Goal: Complete application form: Complete application form

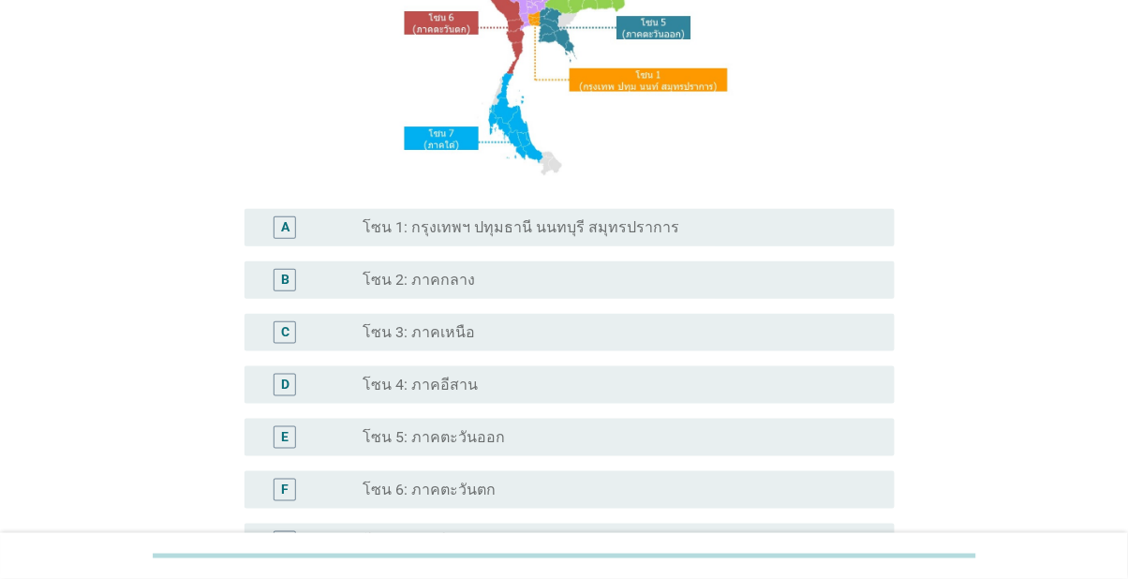
scroll to position [254, 0]
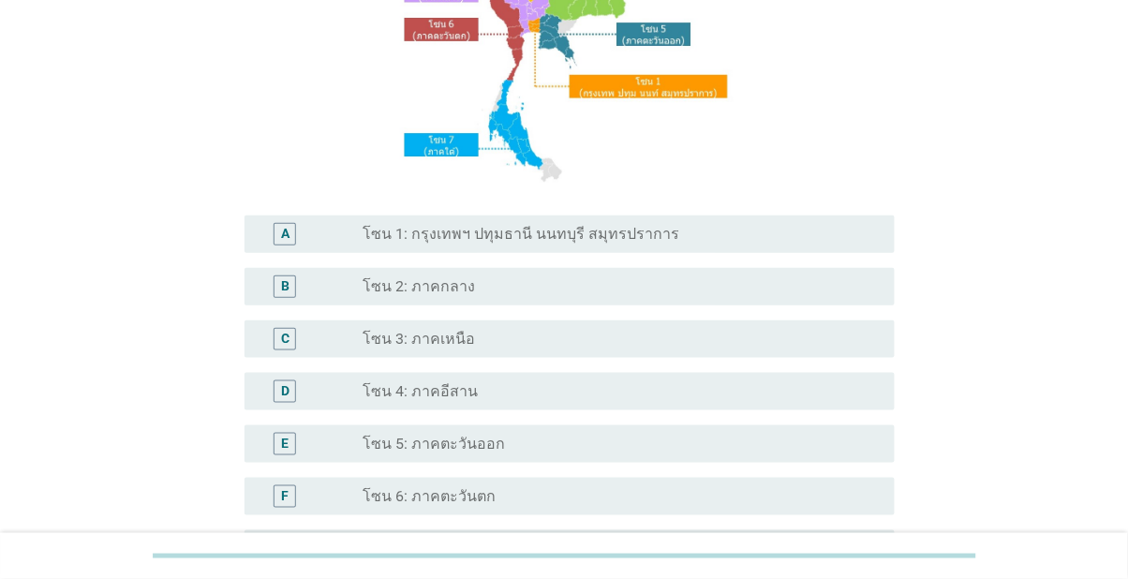
click at [524, 558] on div "radio_button_unchecked โซน 7: ภาคใต้" at bounding box center [613, 548] width 502 height 19
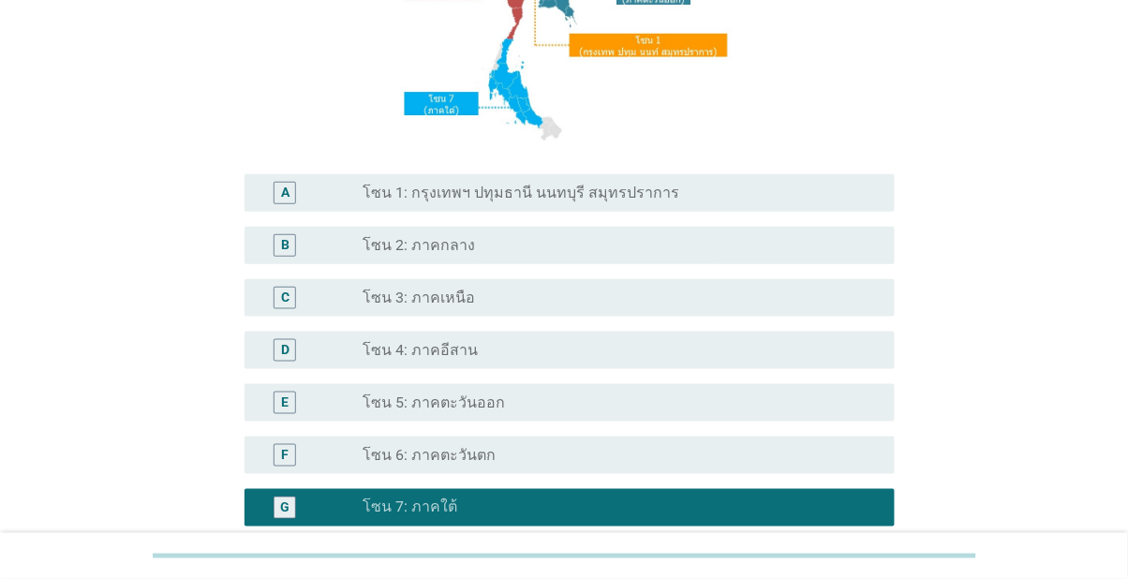
scroll to position [439, 0]
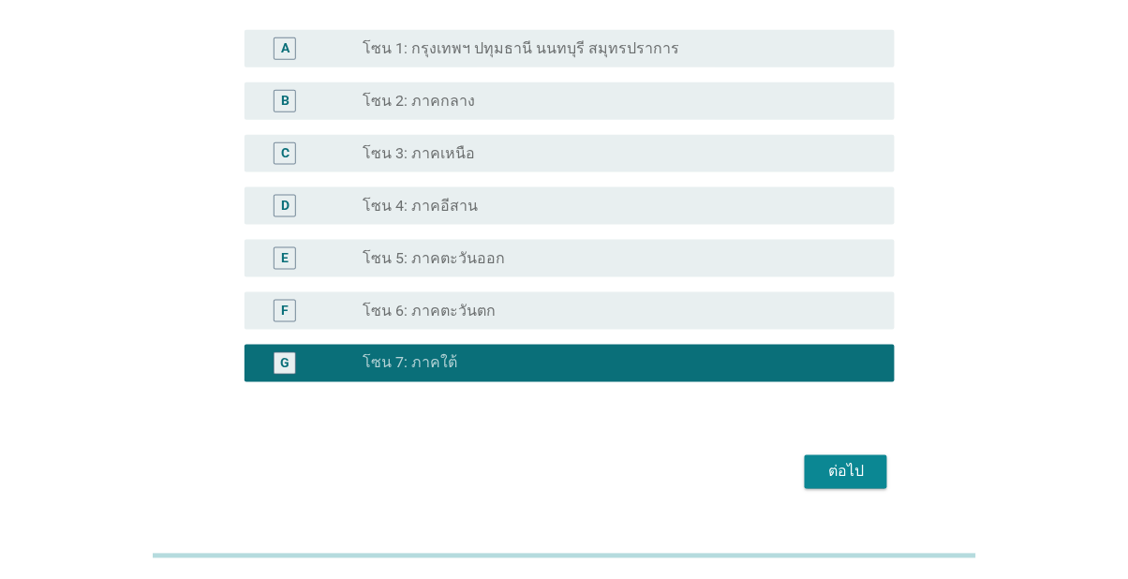
click at [871, 489] on button "ต่อไป" at bounding box center [845, 472] width 82 height 34
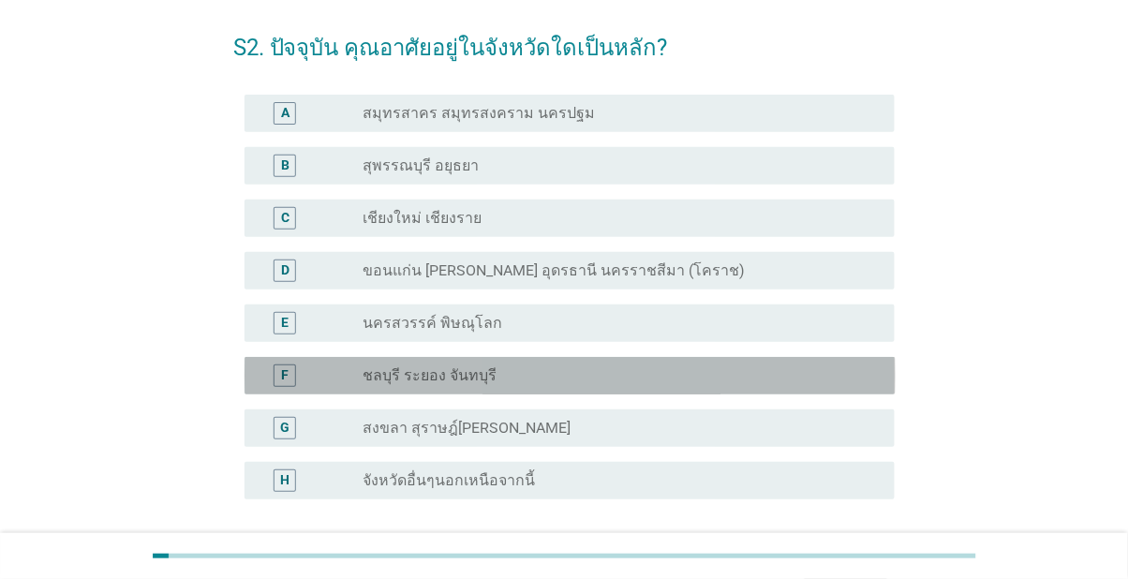
scroll to position [142, 0]
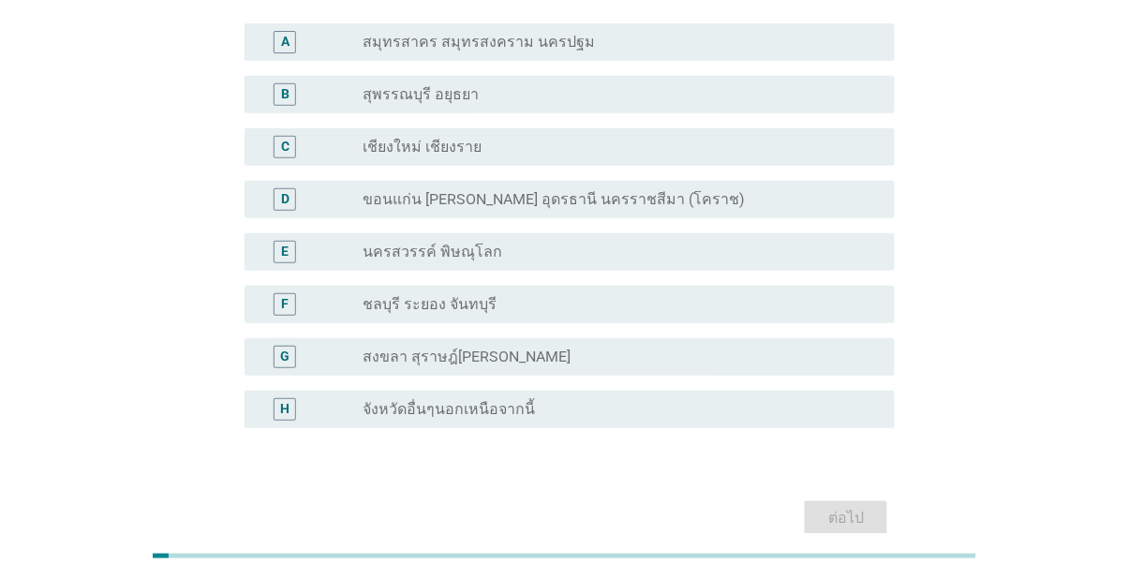
click at [637, 367] on div "radio_button_unchecked สงขลา สุราษฎ์[PERSON_NAME]" at bounding box center [620, 357] width 517 height 22
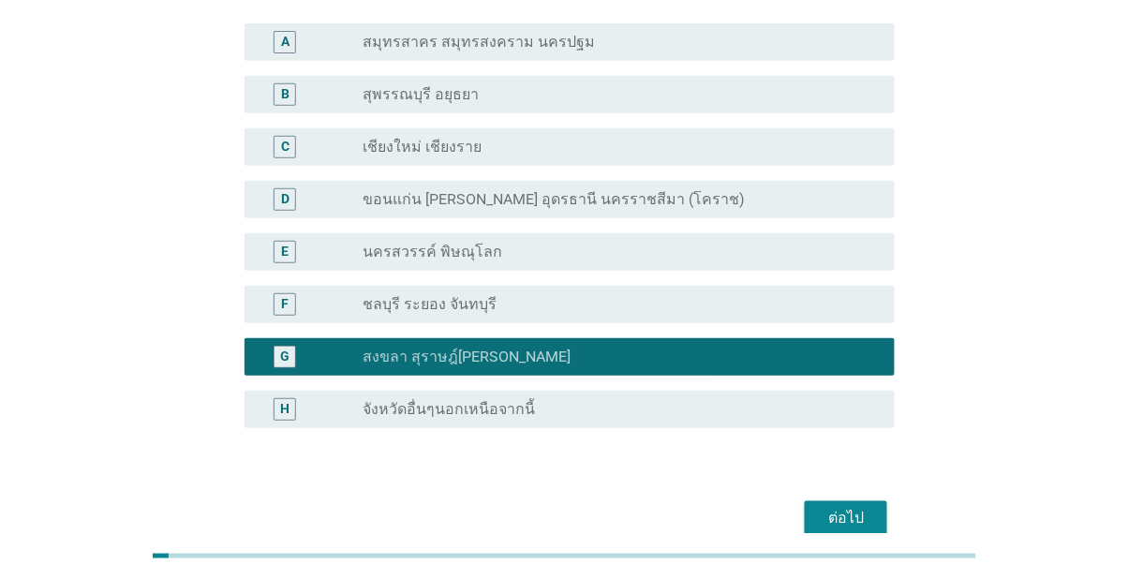
click at [836, 528] on div "ต่อไป" at bounding box center [845, 518] width 52 height 22
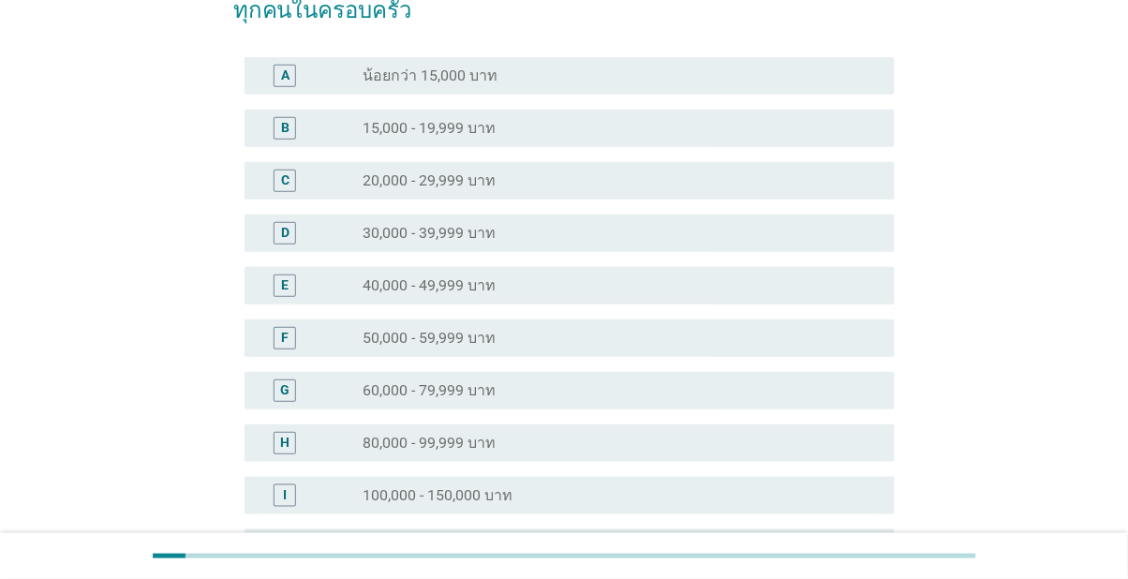
scroll to position [0, 0]
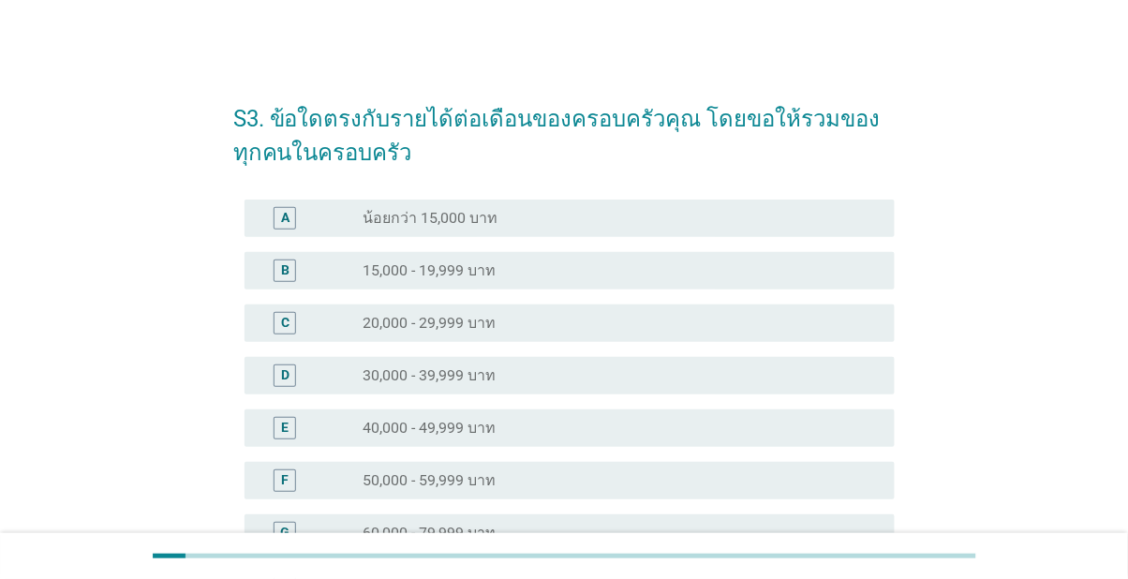
click at [734, 362] on div "D radio_button_unchecked 30,000 - 39,999 บาท" at bounding box center [569, 375] width 651 height 37
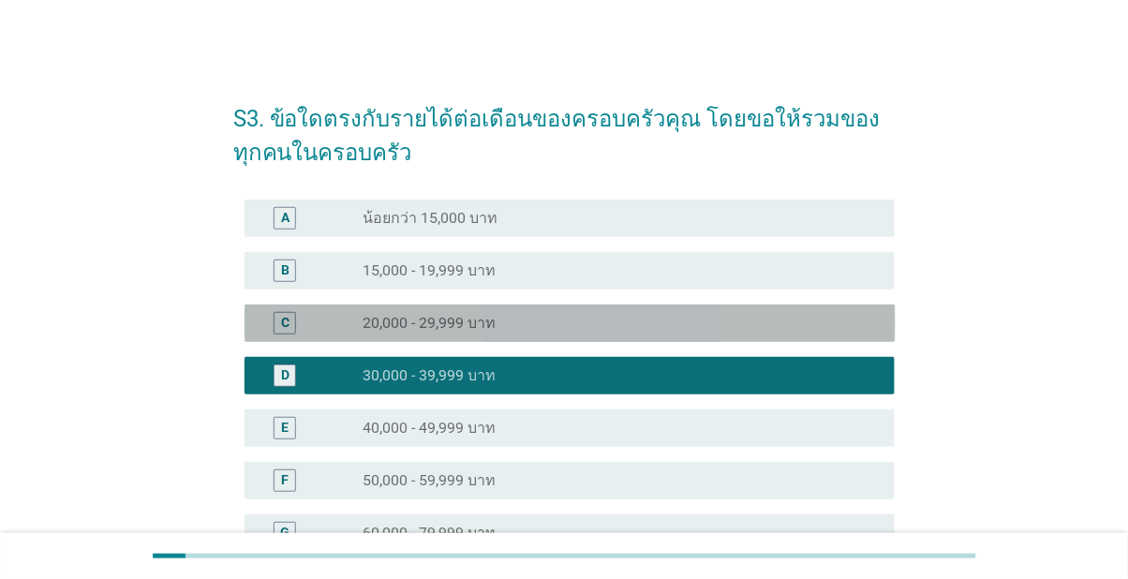
click at [759, 314] on div "radio_button_unchecked 20,000 - 29,999 บาท" at bounding box center [613, 323] width 502 height 19
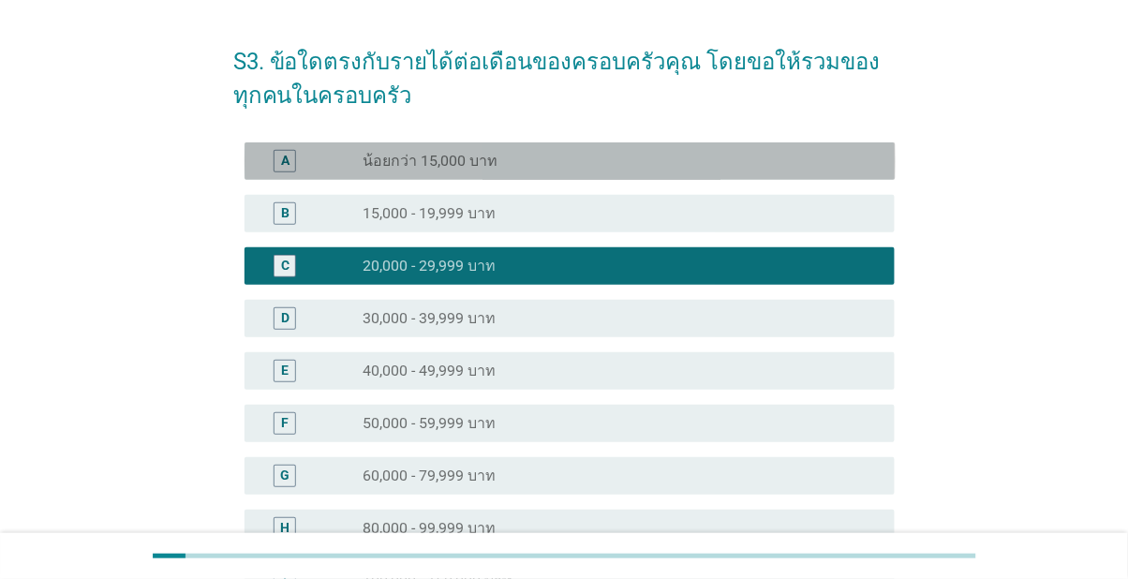
scroll to position [333, 0]
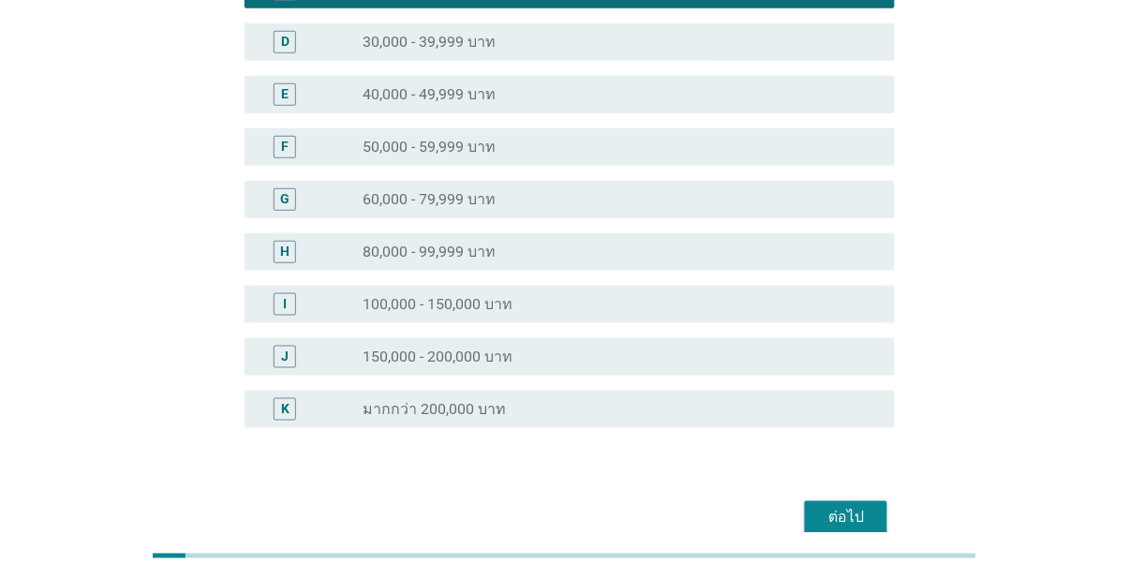
click at [858, 523] on div "ต่อไป" at bounding box center [845, 518] width 52 height 22
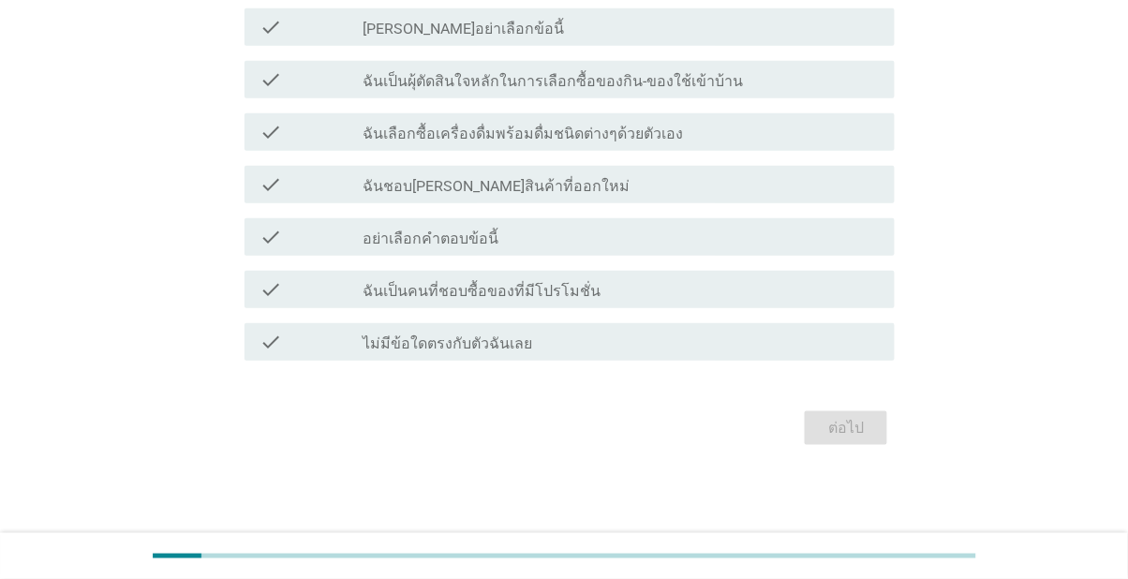
scroll to position [0, 0]
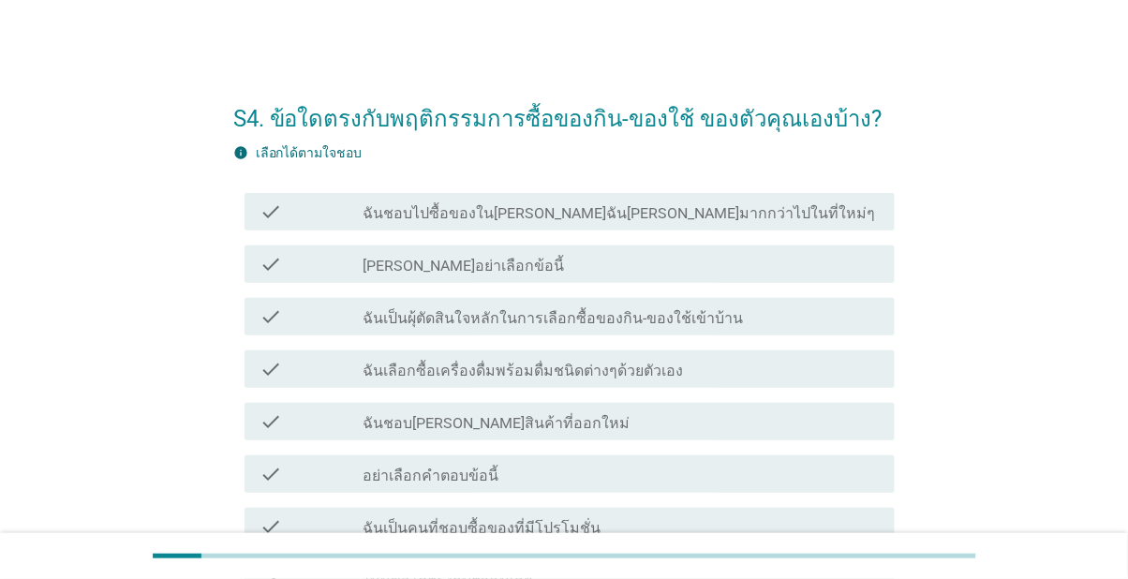
click at [850, 215] on div "check_box_outline_blank ฉันชอบไปซื้อของใน[PERSON_NAME]ฉัน[PERSON_NAME]มากกว่าไป…" at bounding box center [620, 211] width 517 height 22
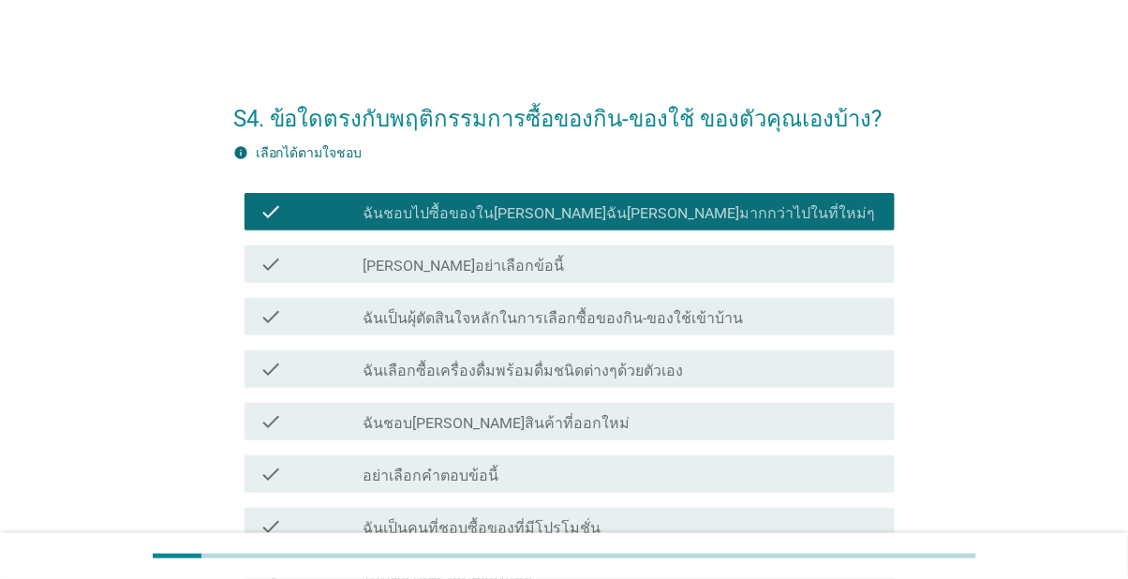
click at [625, 524] on div "check_box_outline_blank ฉันเป็นคนที่ชอบซื้อของที่มีโปรโมชั่น" at bounding box center [620, 526] width 517 height 22
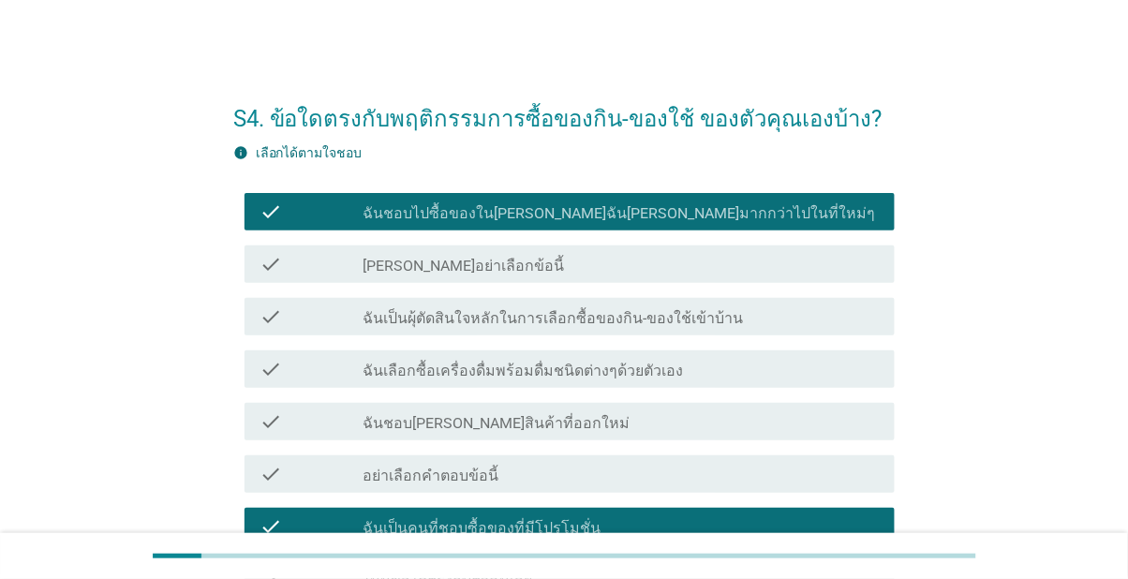
click at [667, 376] on label "ฉันเลือกซื้อเครื่องดื่มพร้อมดื่มชนิดต่างๆด้วยตัวเอง" at bounding box center [522, 371] width 320 height 19
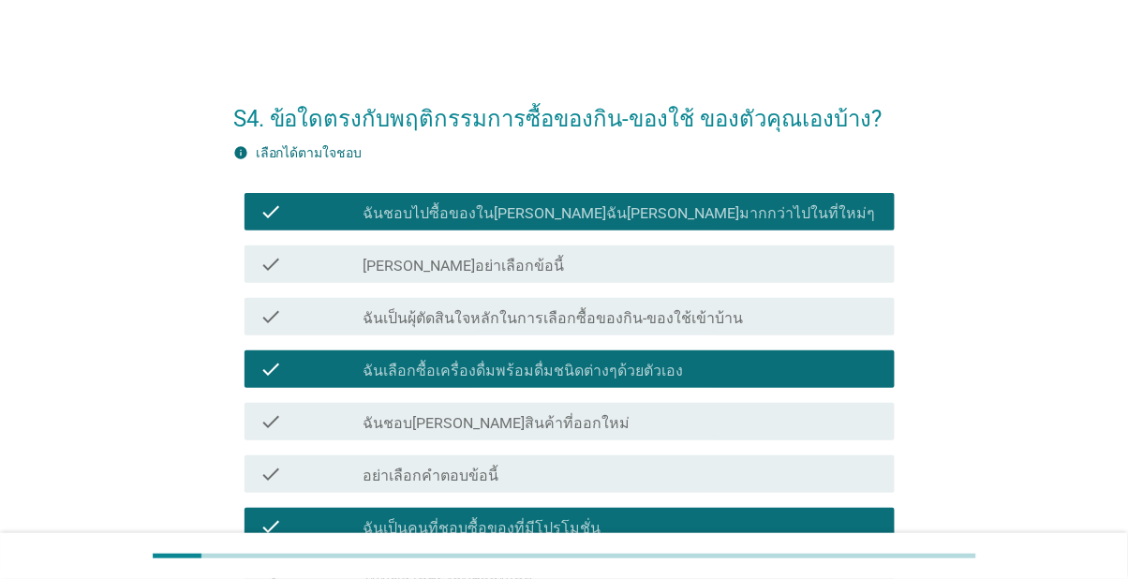
click at [718, 317] on label "ฉันเป็นผุ้ตัดสินใจหลักในการเลือกซื้อของกิน-ของใช้เข้าบ้าน" at bounding box center [552, 318] width 380 height 19
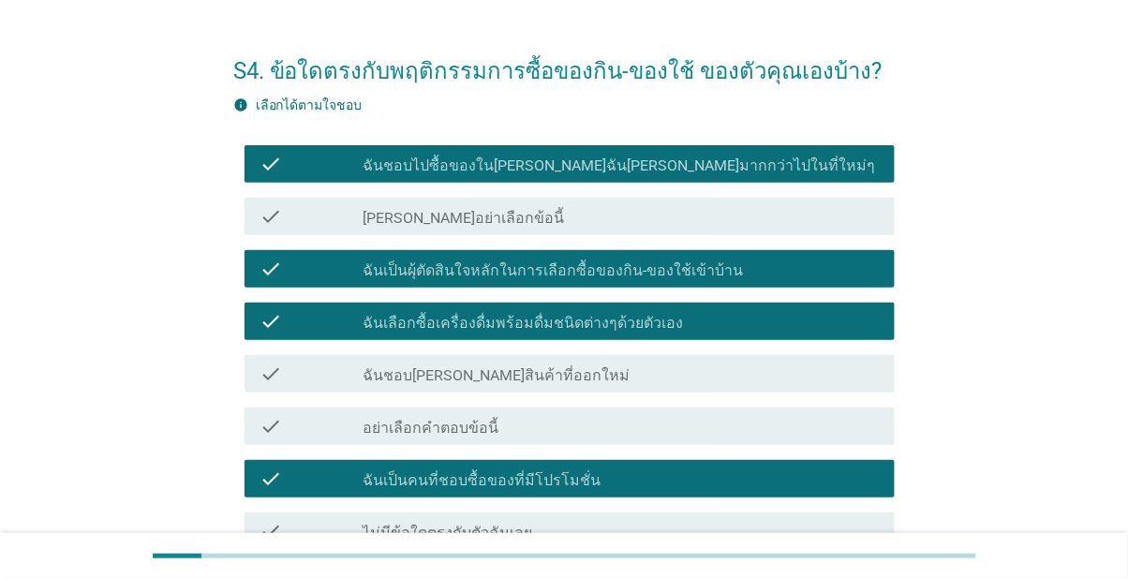
scroll to position [147, 0]
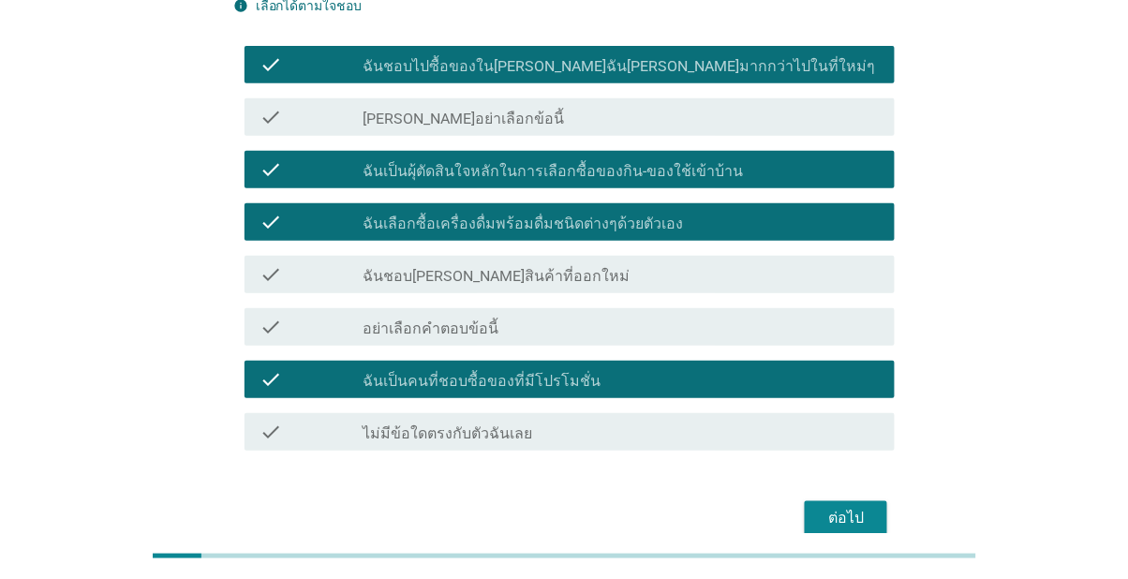
click at [839, 531] on button "ต่อไป" at bounding box center [845, 518] width 82 height 34
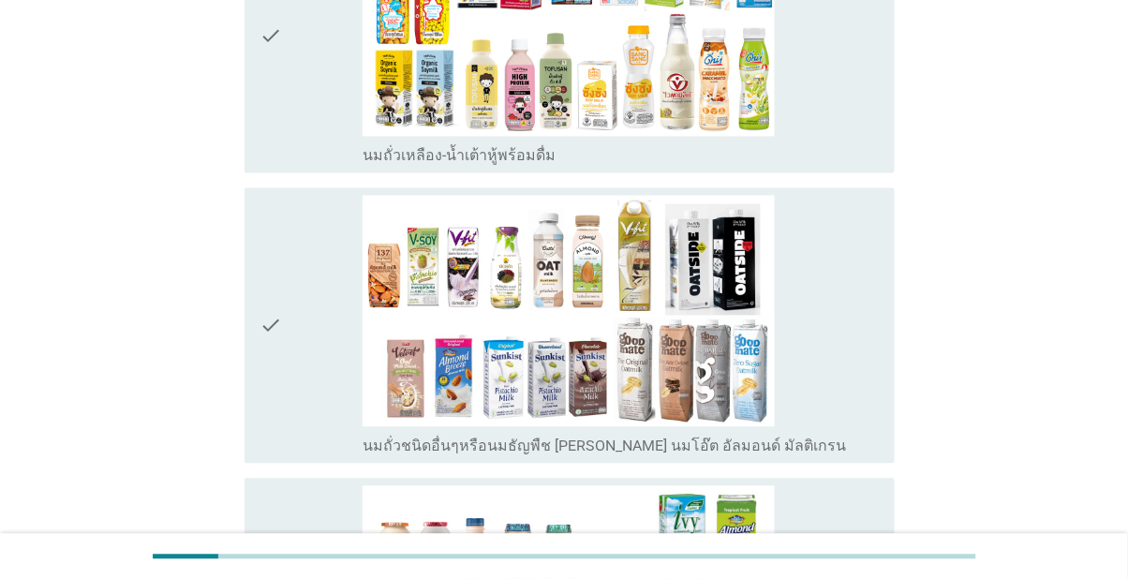
scroll to position [724, 0]
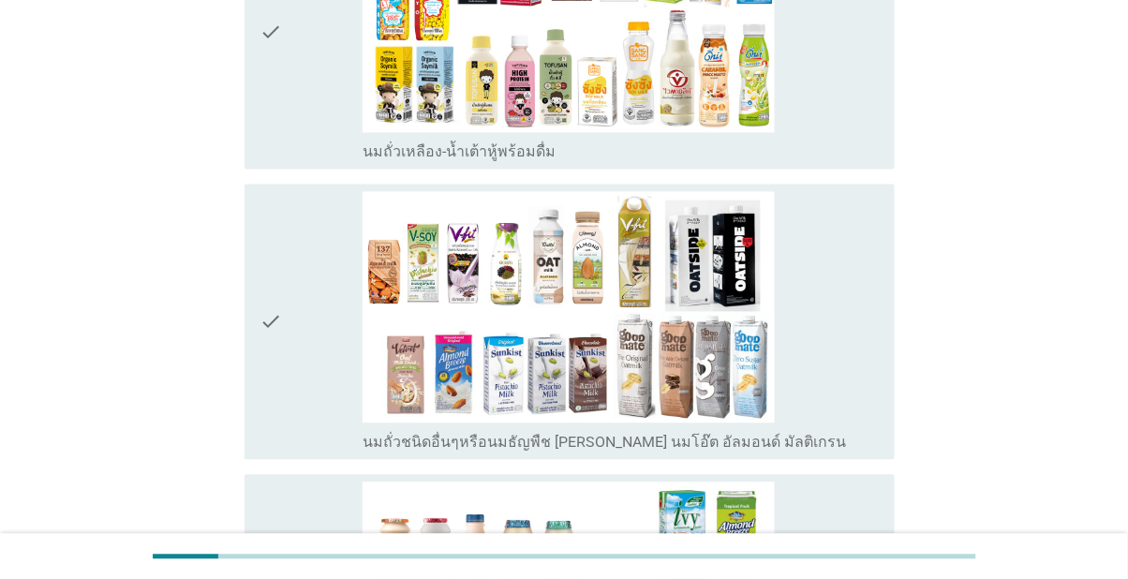
click at [285, 446] on div "check" at bounding box center [310, 322] width 103 height 260
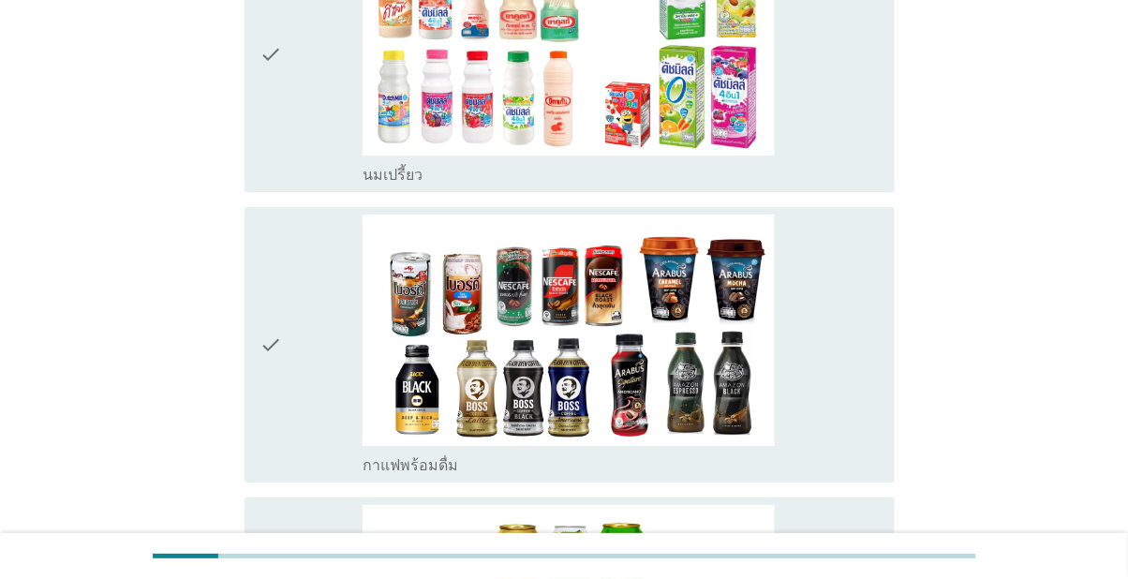
scroll to position [1283, 0]
click at [269, 474] on icon "check" at bounding box center [270, 344] width 22 height 260
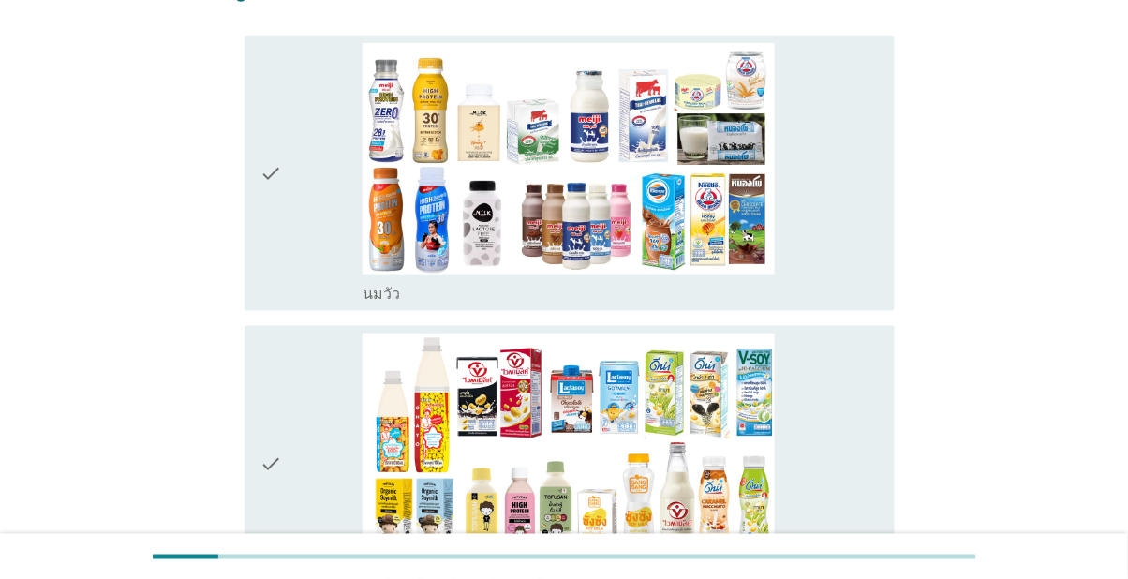
scroll to position [288, 0]
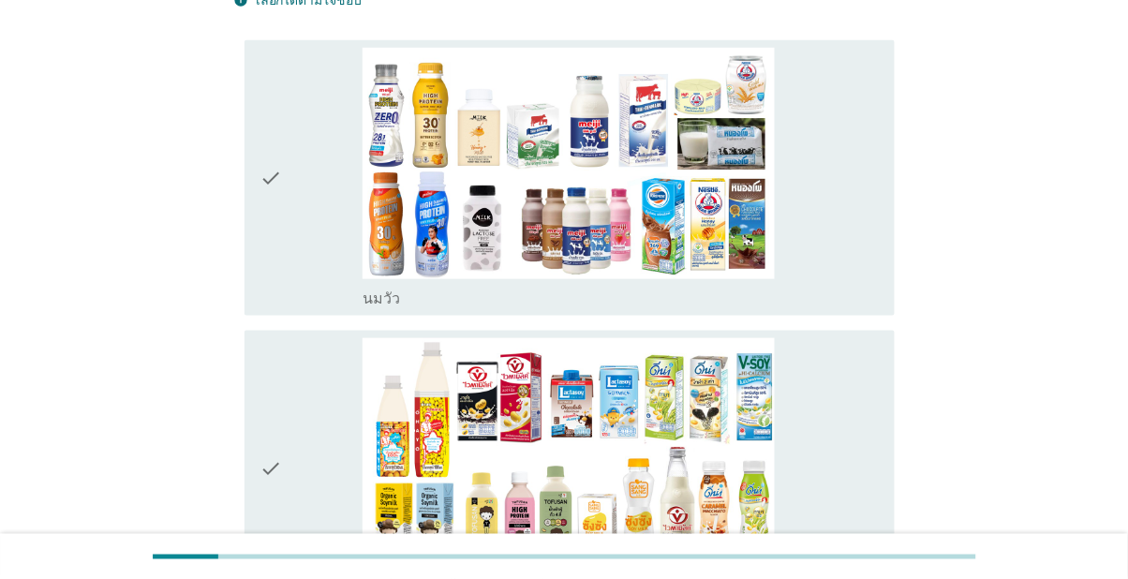
click at [254, 242] on div "check check_box_outline_blank [PERSON_NAME]" at bounding box center [569, 177] width 651 height 275
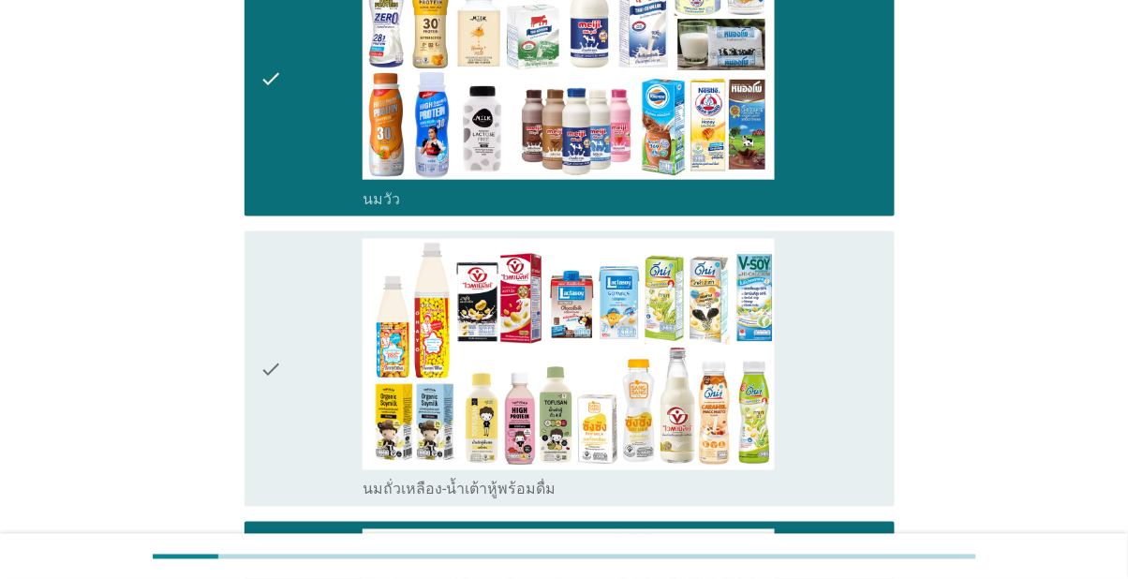
scroll to position [391, 0]
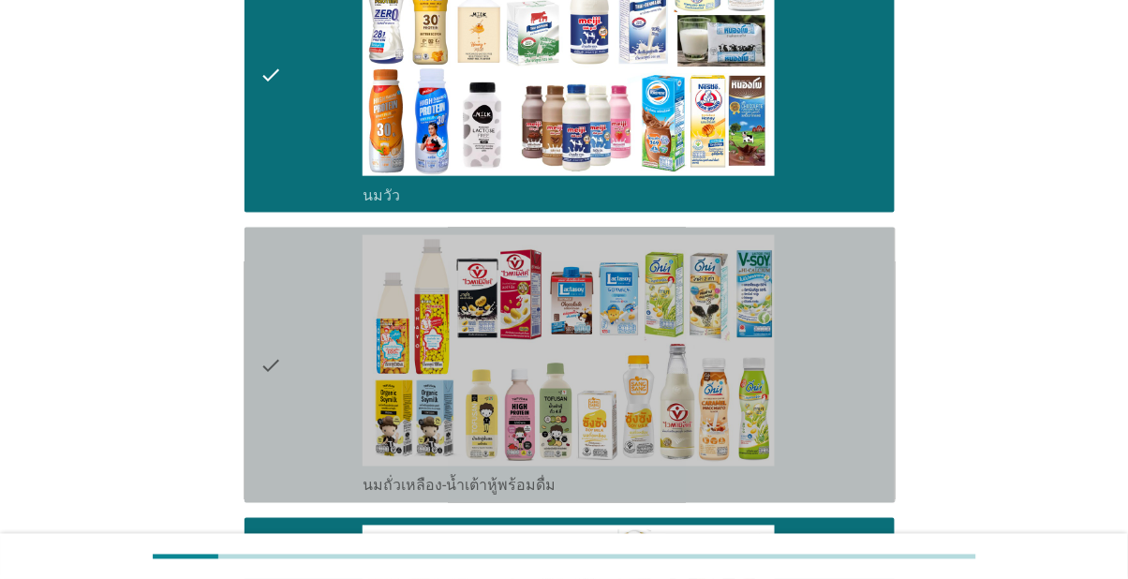
click at [292, 446] on div "check" at bounding box center [310, 365] width 103 height 260
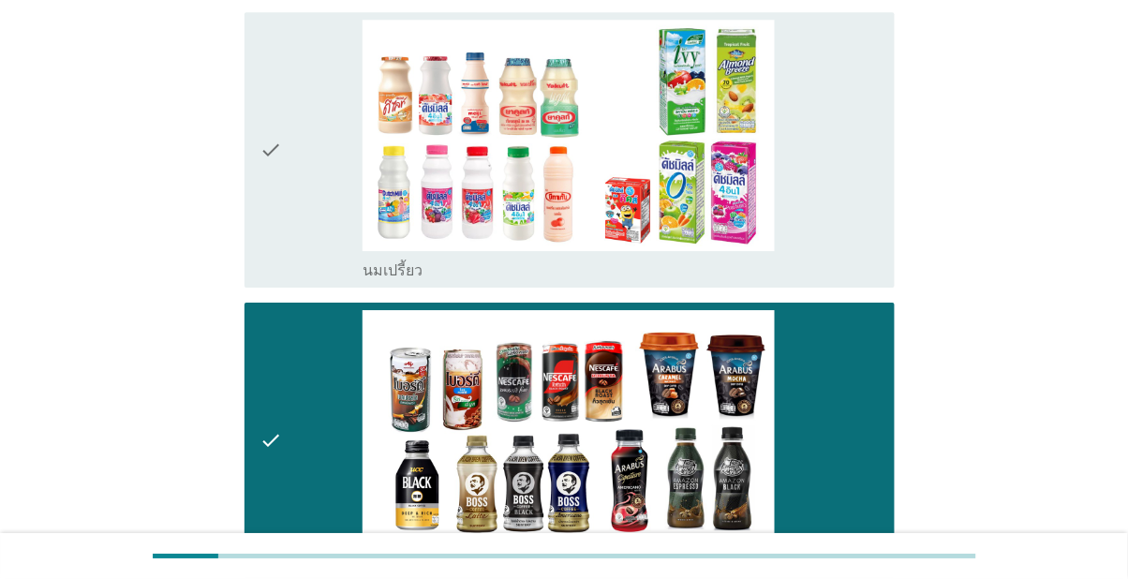
scroll to position [1182, 0]
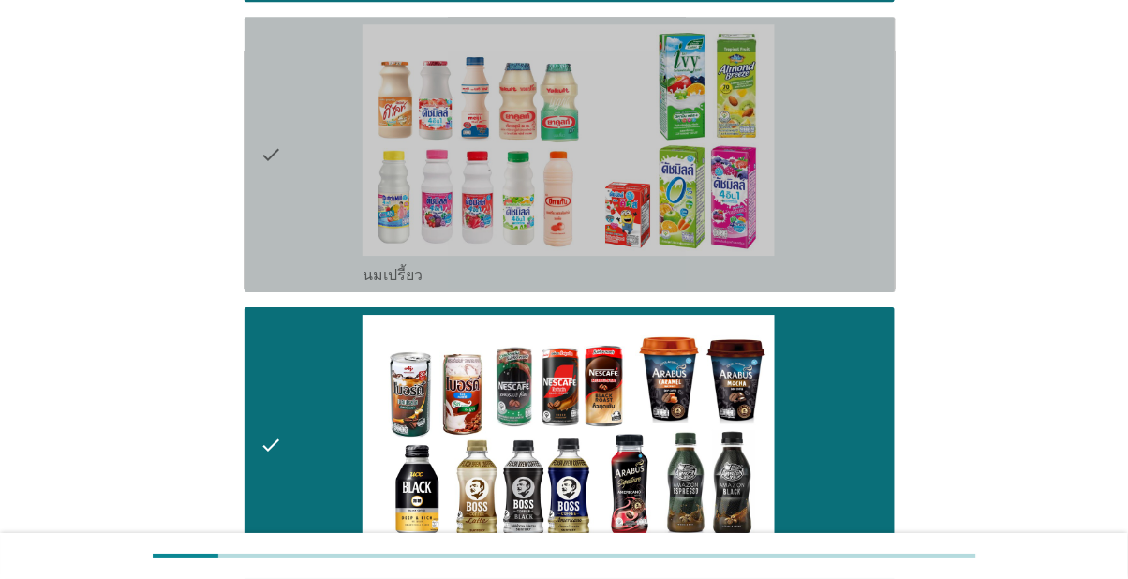
click at [291, 285] on div "check" at bounding box center [310, 154] width 103 height 260
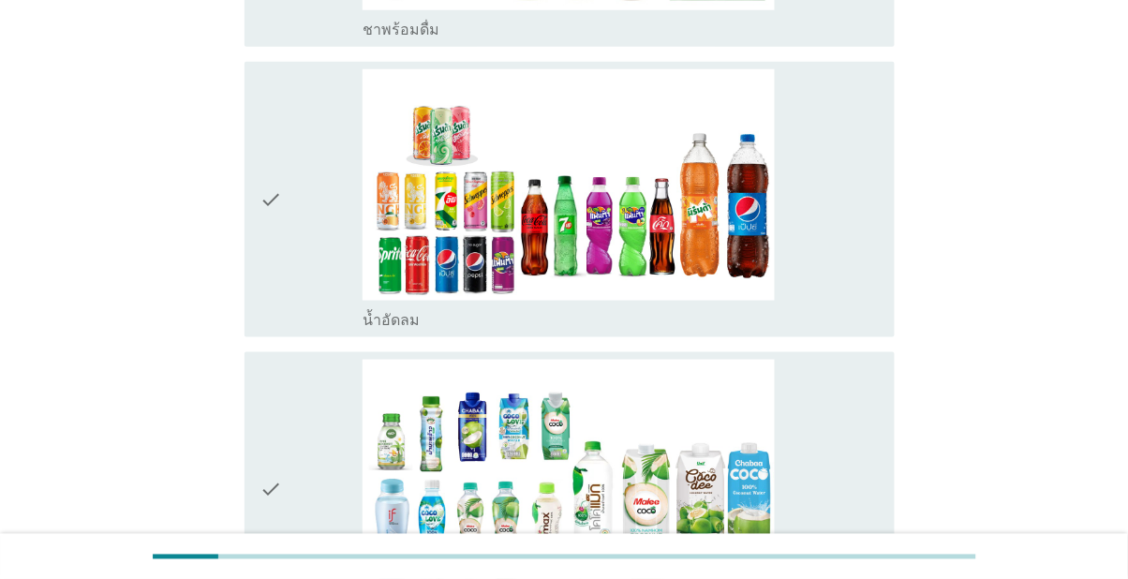
scroll to position [2013, 0]
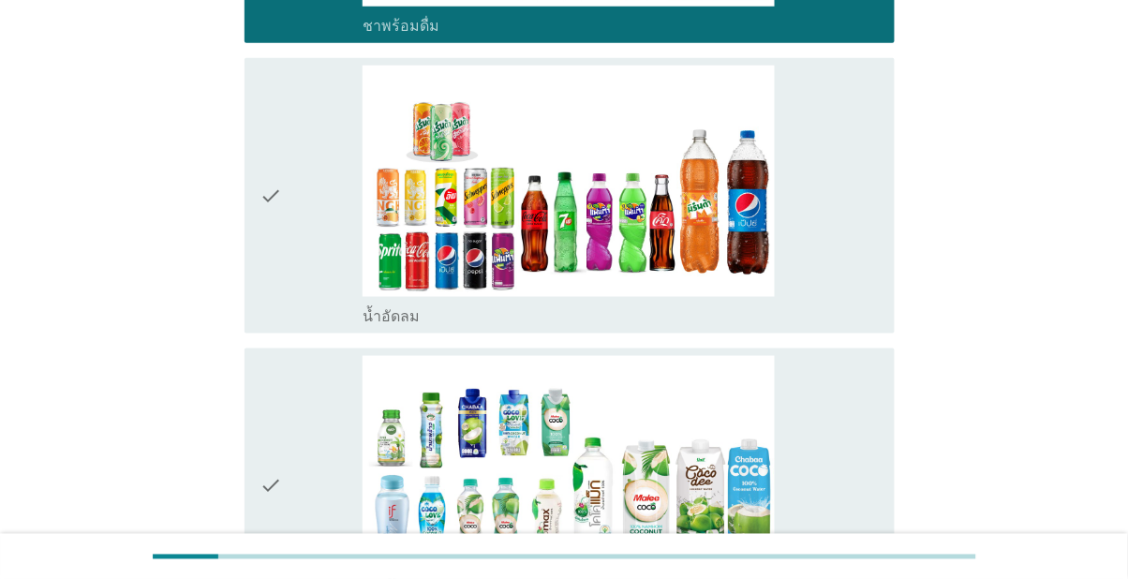
click at [314, 326] on div "check" at bounding box center [310, 196] width 103 height 260
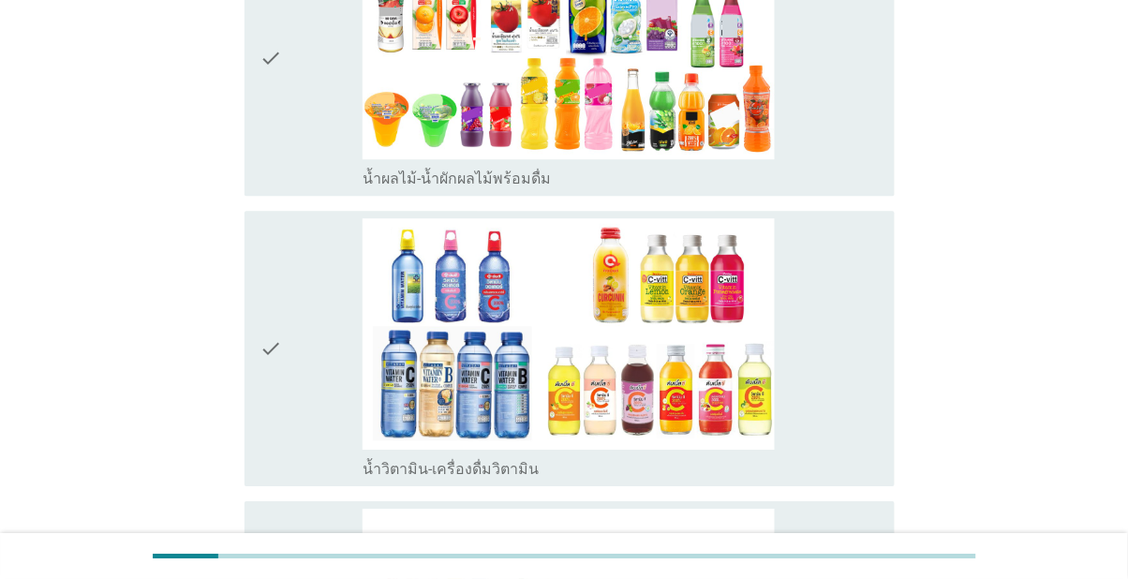
scroll to position [2726, 0]
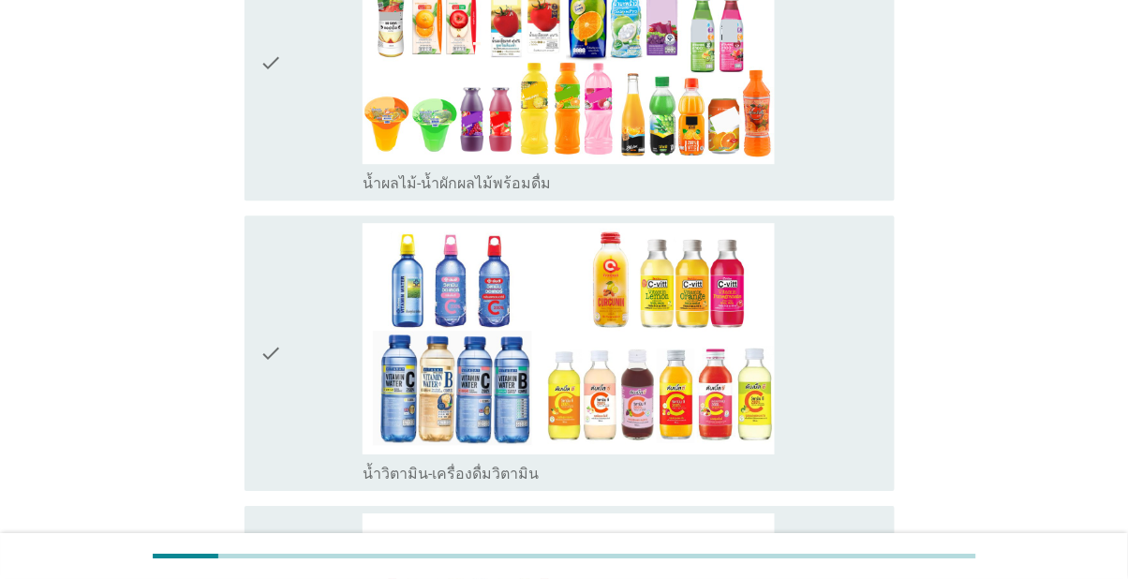
click at [300, 193] on div "check" at bounding box center [310, 63] width 103 height 260
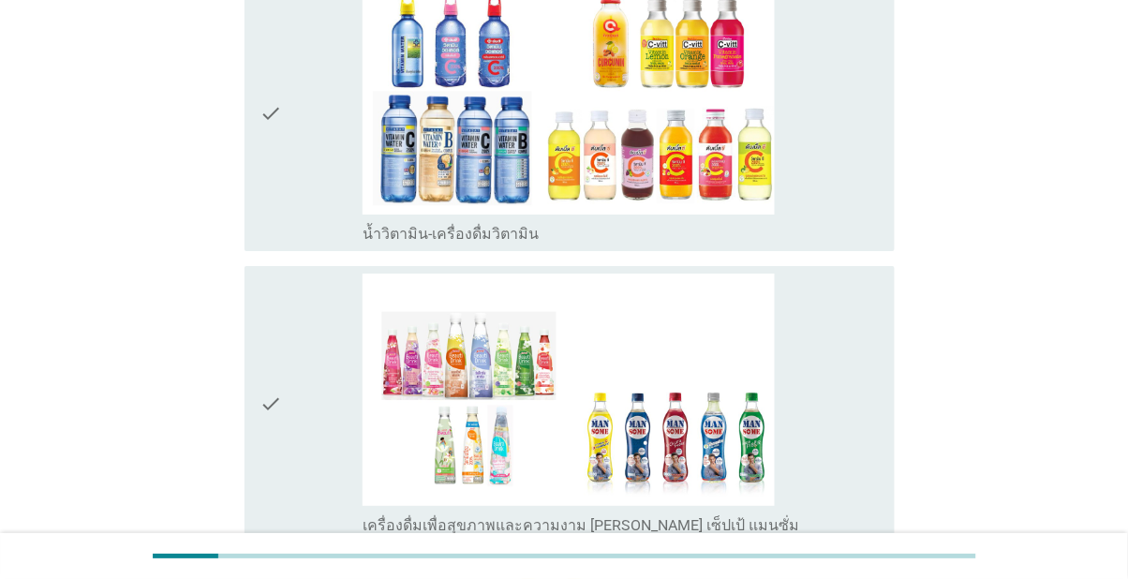
click at [277, 244] on icon "check" at bounding box center [270, 113] width 22 height 260
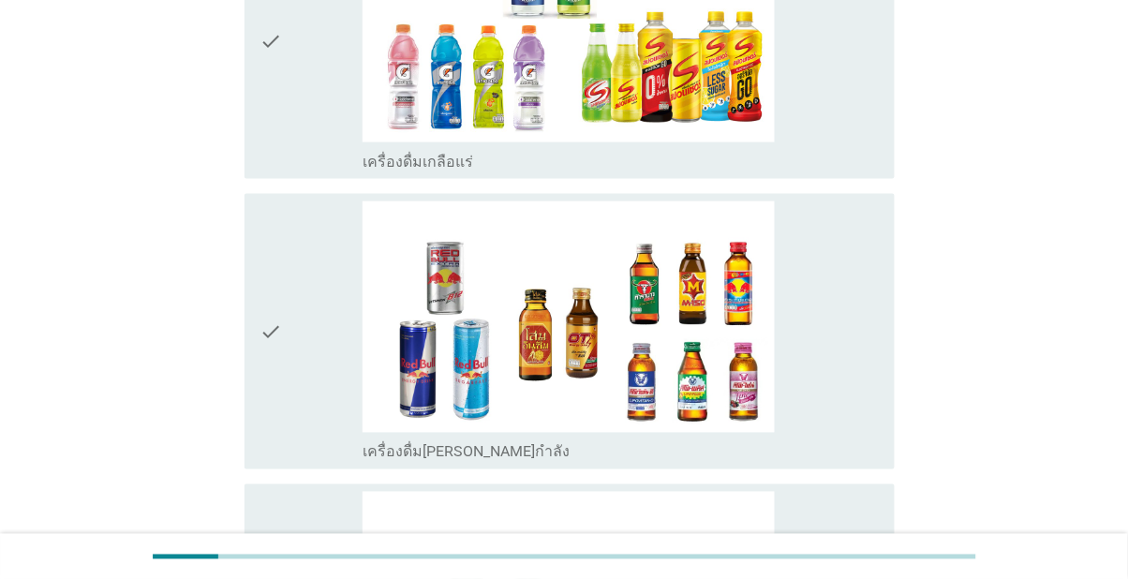
scroll to position [3621, 0]
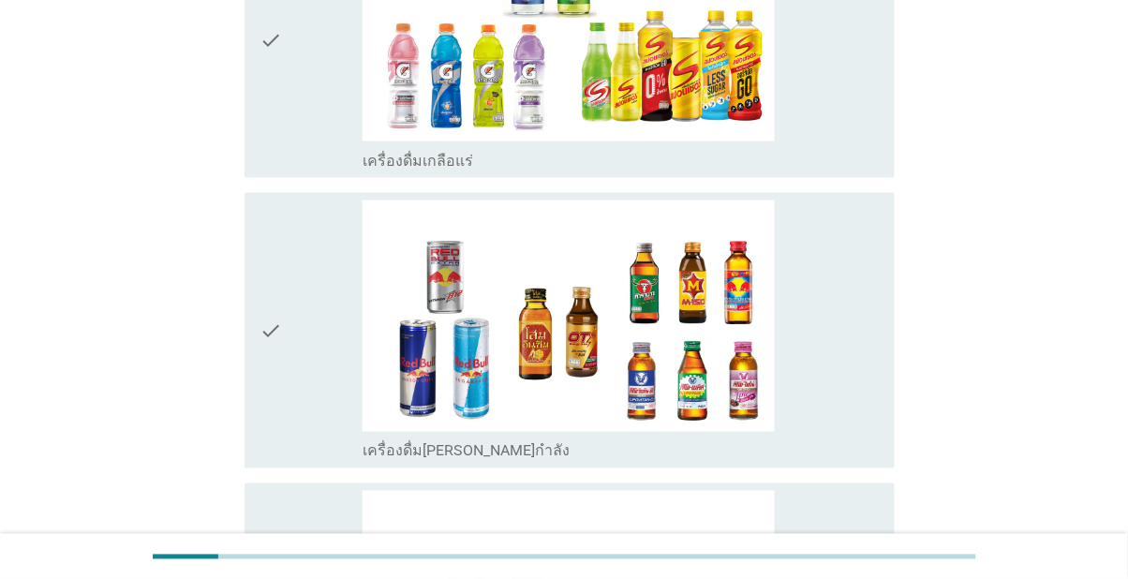
click at [307, 170] on div "check" at bounding box center [310, 40] width 103 height 260
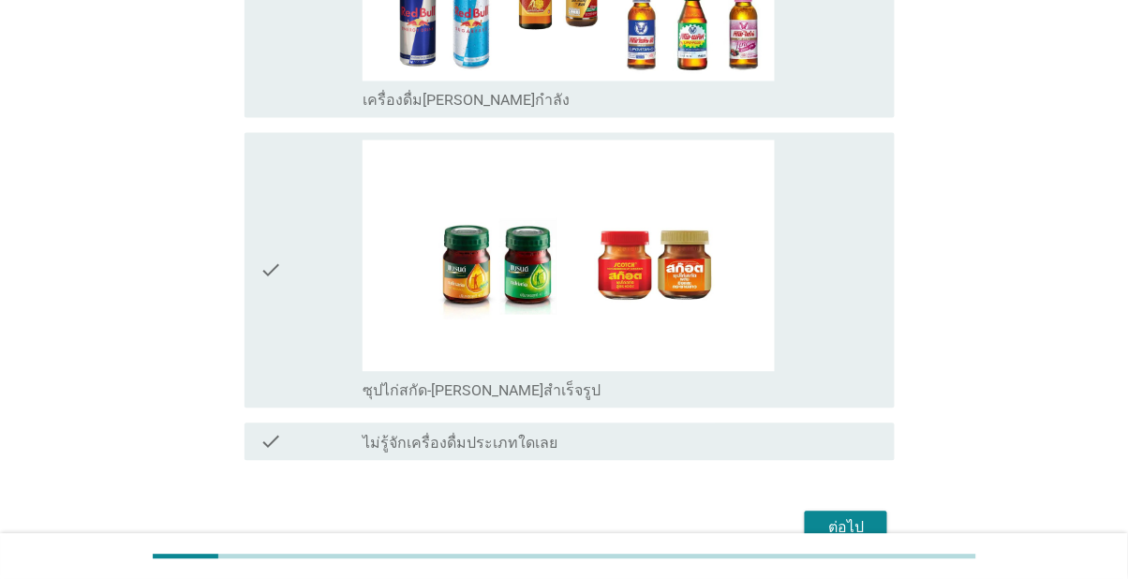
scroll to position [3988, 0]
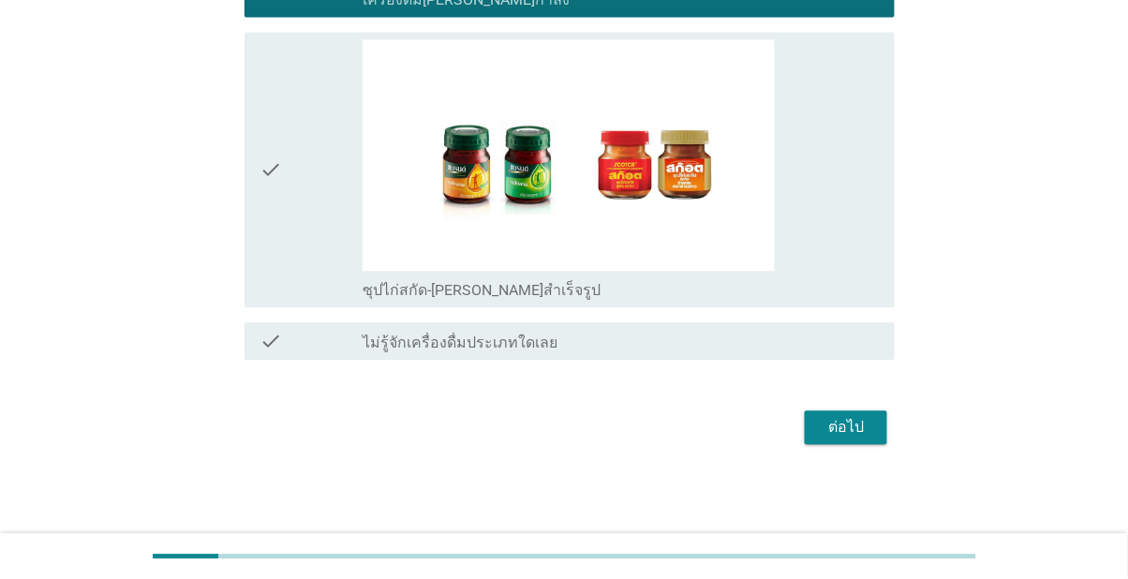
scroll to position [4240, 0]
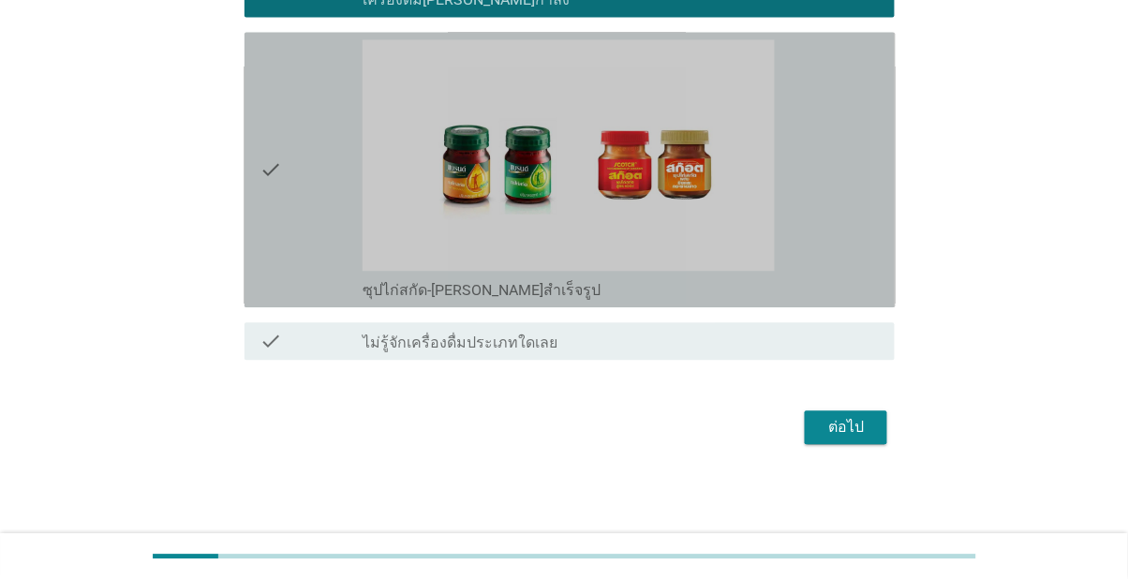
click at [307, 300] on div "check" at bounding box center [310, 169] width 103 height 260
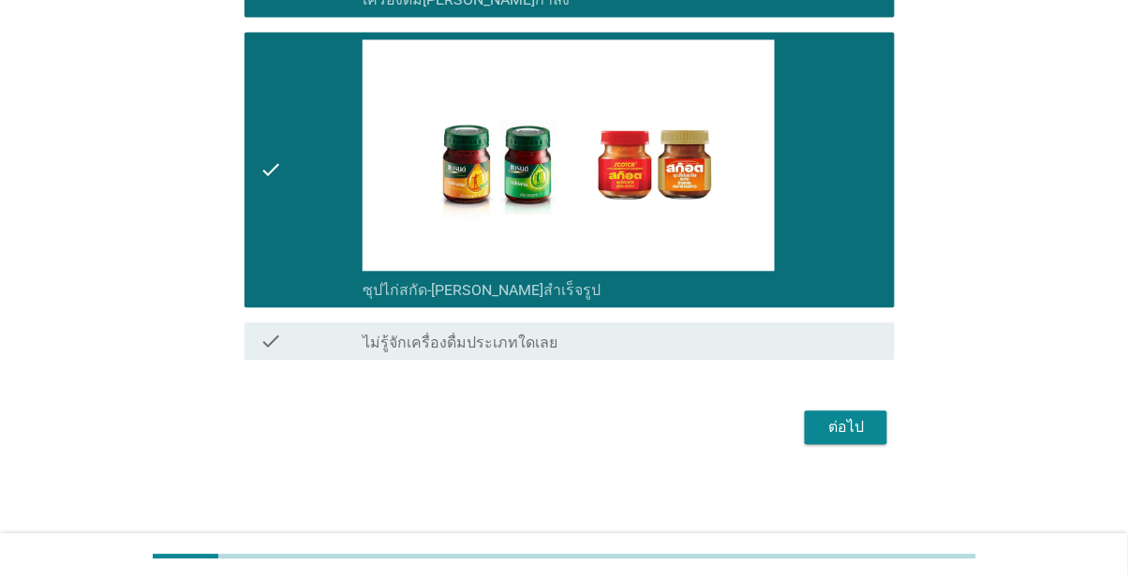
scroll to position [4485, 0]
click at [856, 438] on div "ต่อไป" at bounding box center [845, 427] width 52 height 22
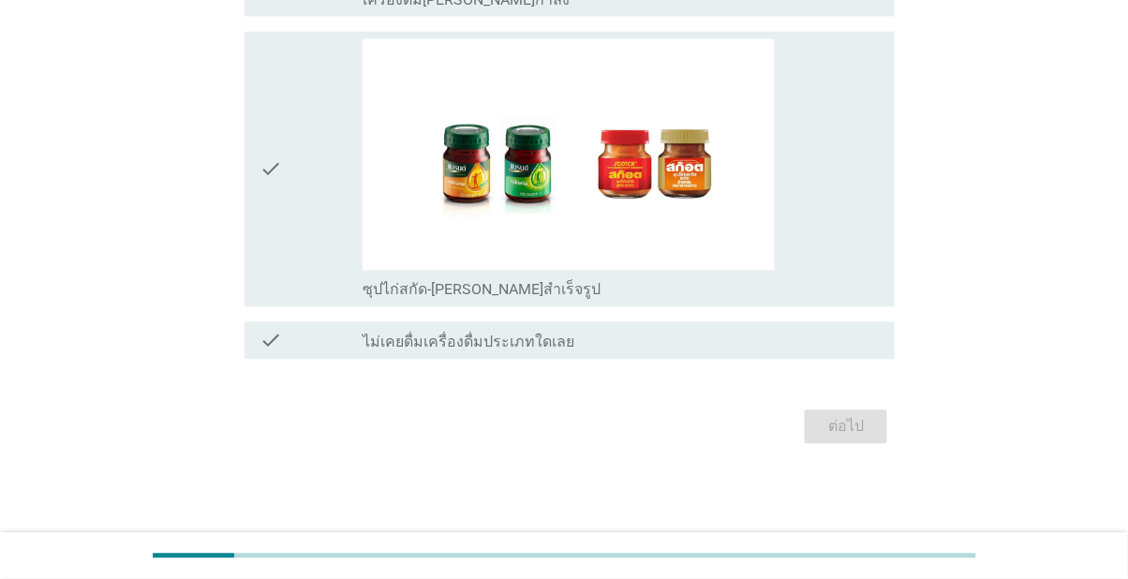
scroll to position [0, 0]
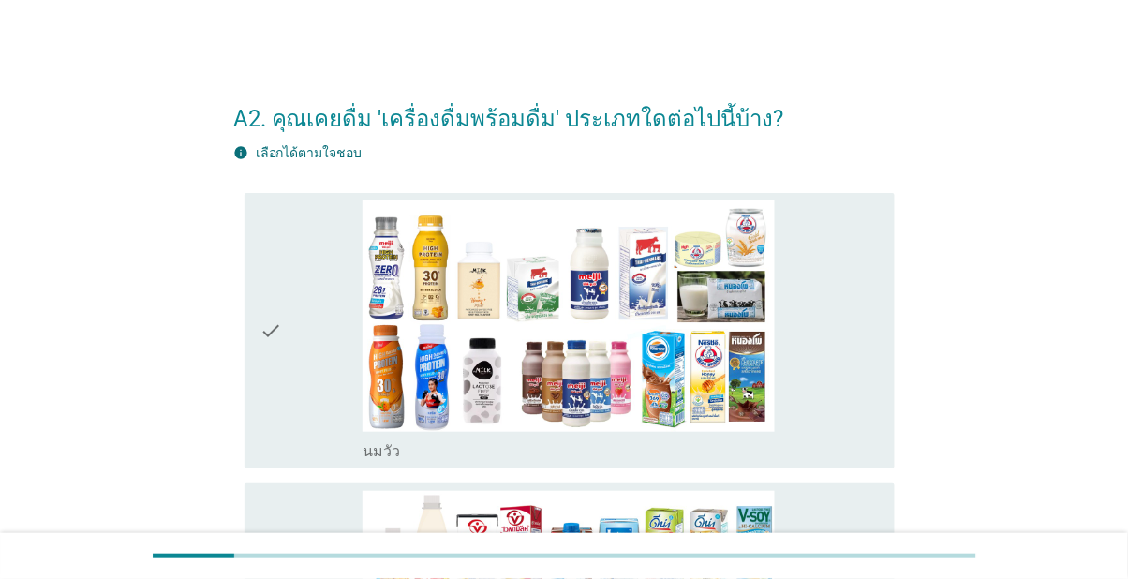
click at [294, 352] on div "check" at bounding box center [310, 330] width 103 height 260
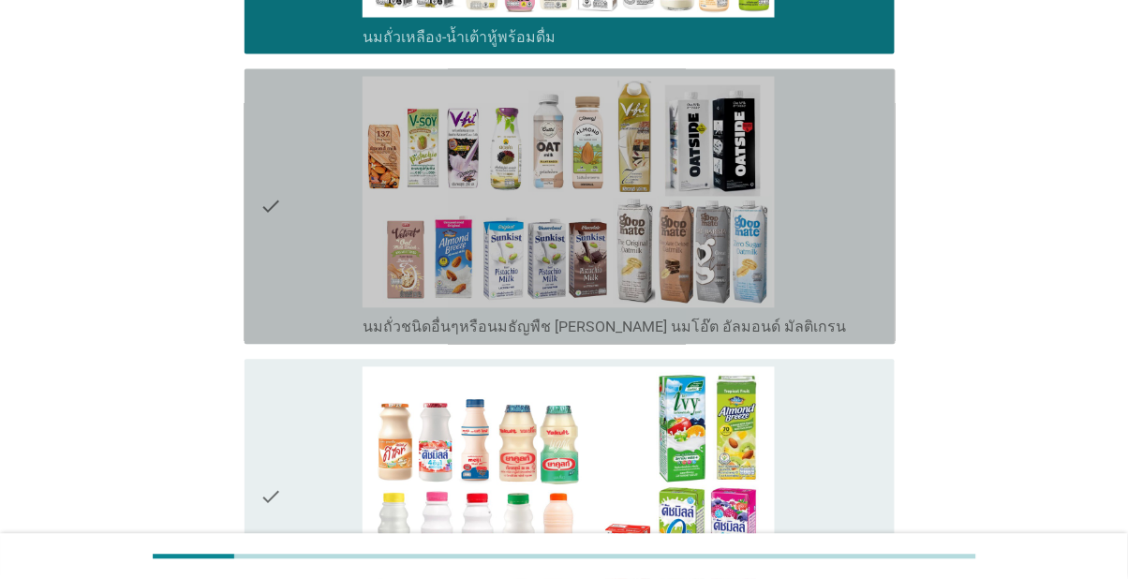
scroll to position [753, 0]
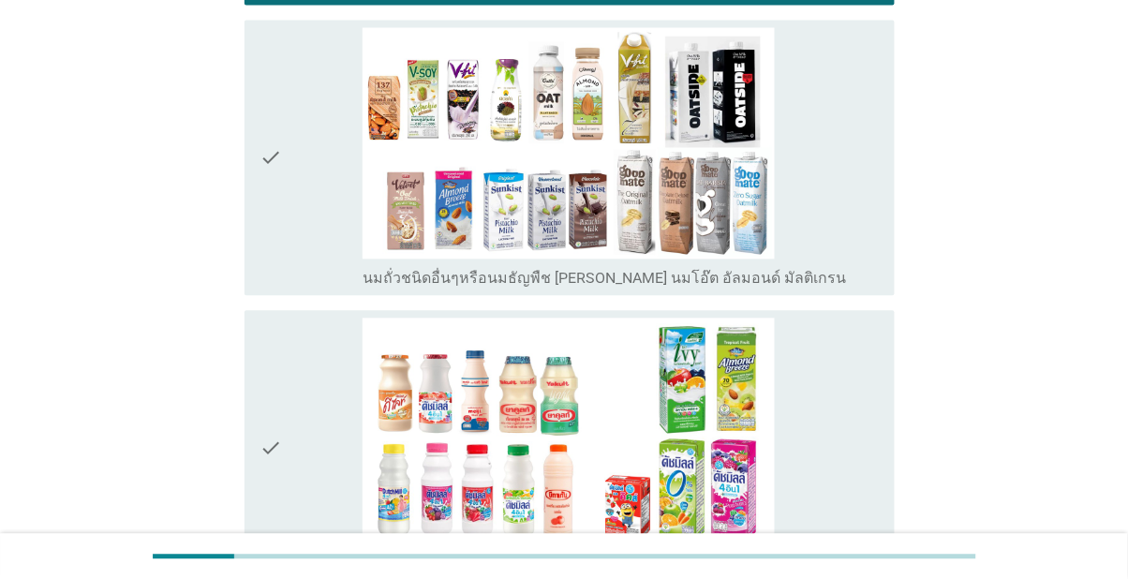
click at [300, 214] on div "check" at bounding box center [310, 158] width 103 height 260
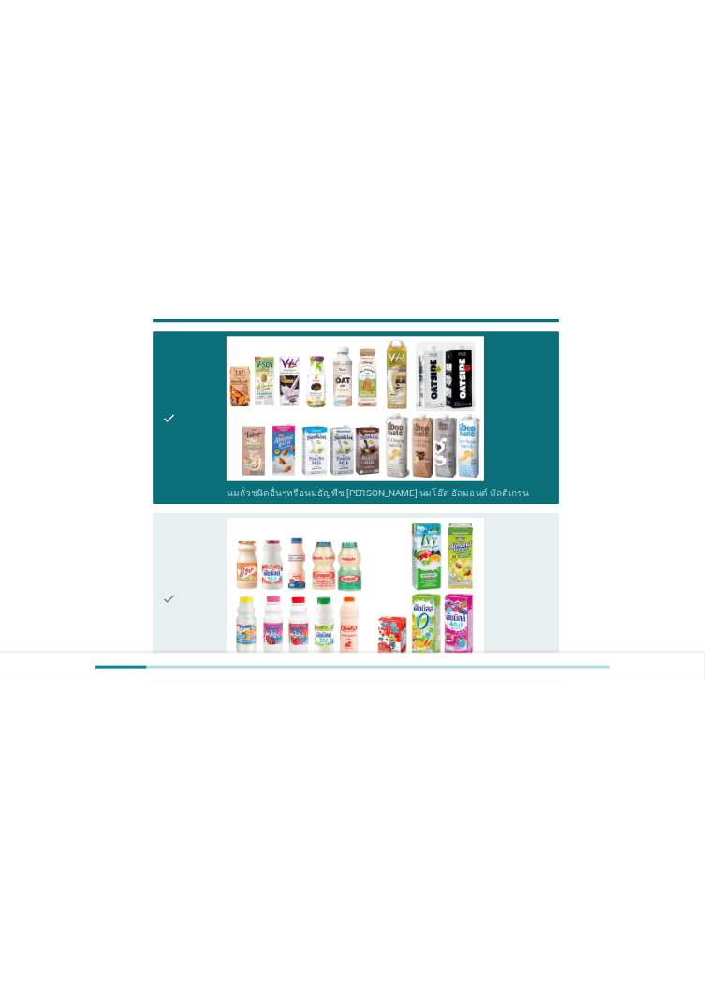
scroll to position [587, 0]
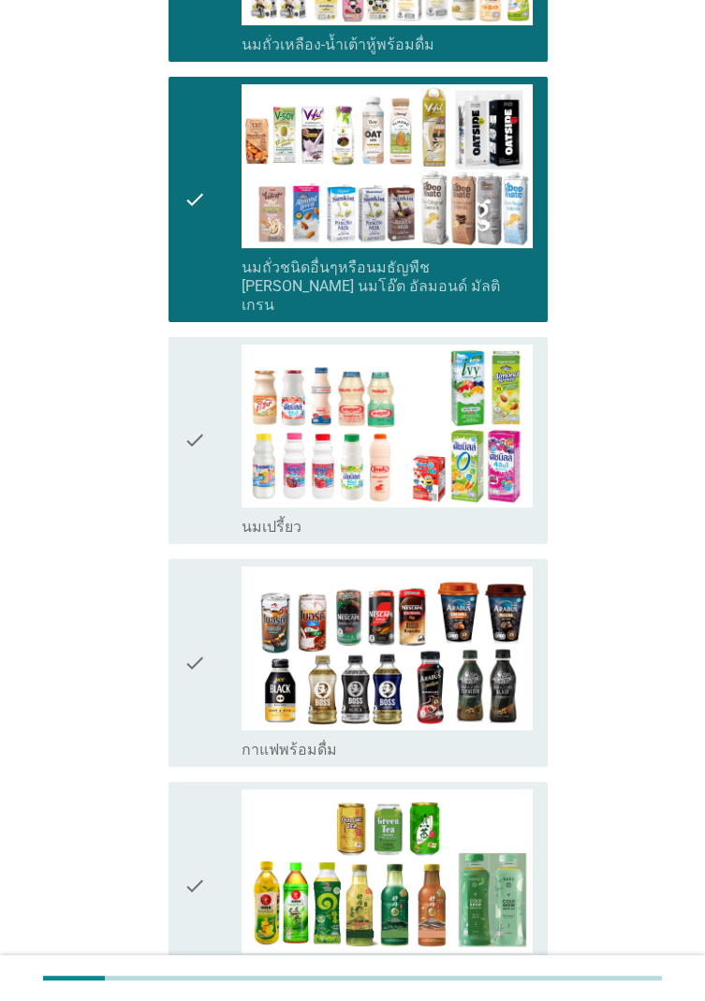
click at [216, 447] on div "check" at bounding box center [213, 441] width 58 height 193
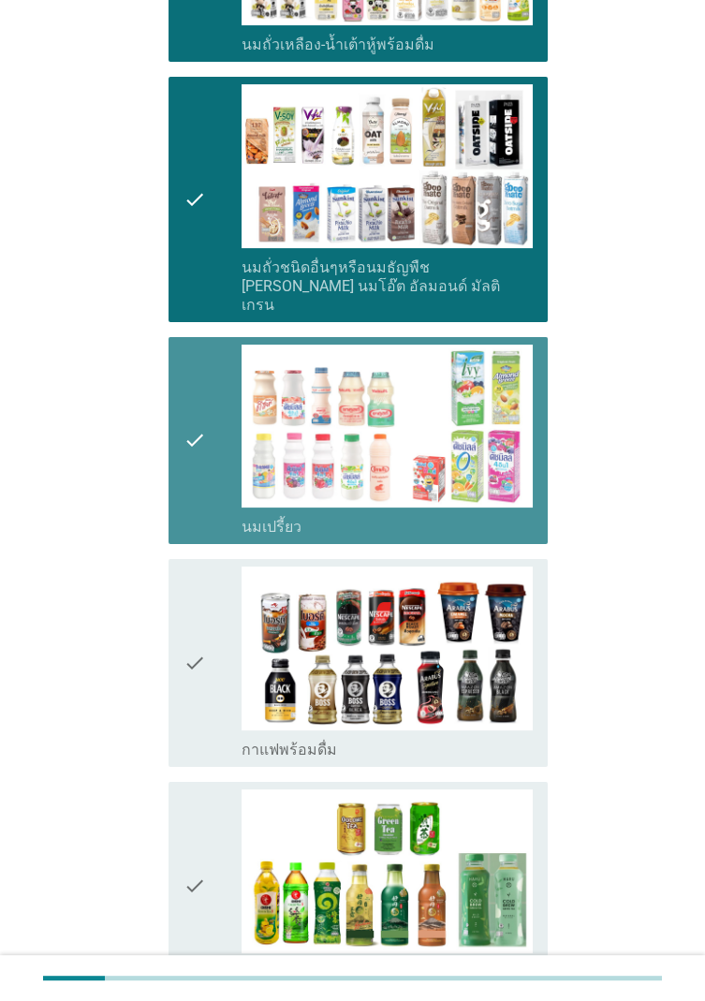
click at [202, 578] on icon "check" at bounding box center [195, 663] width 22 height 193
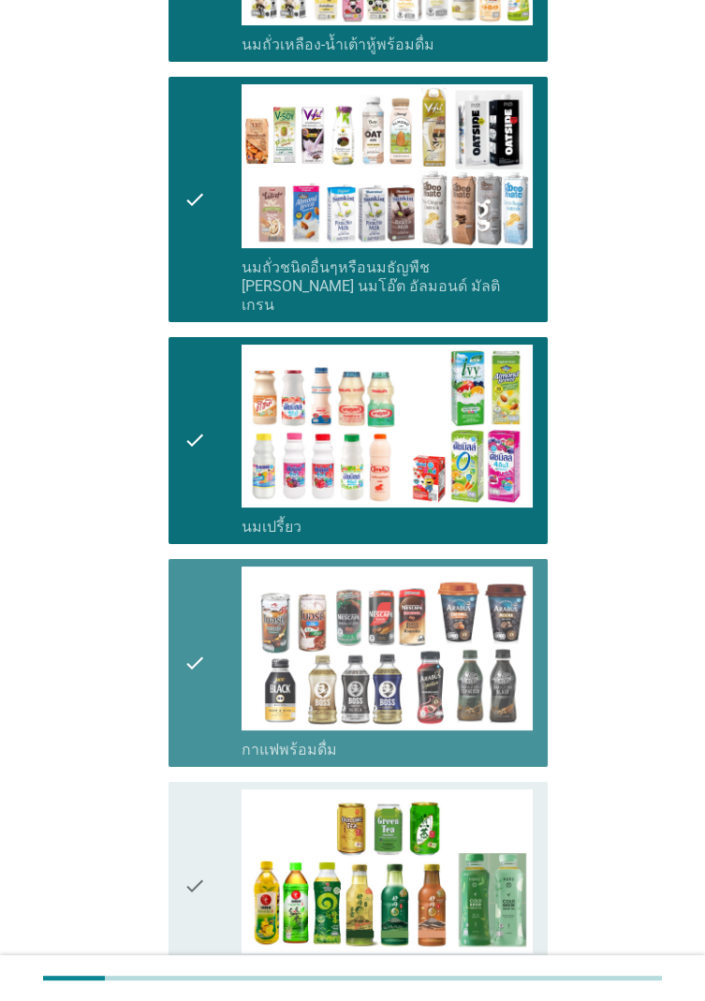
click at [210, 578] on div "check" at bounding box center [213, 886] width 58 height 193
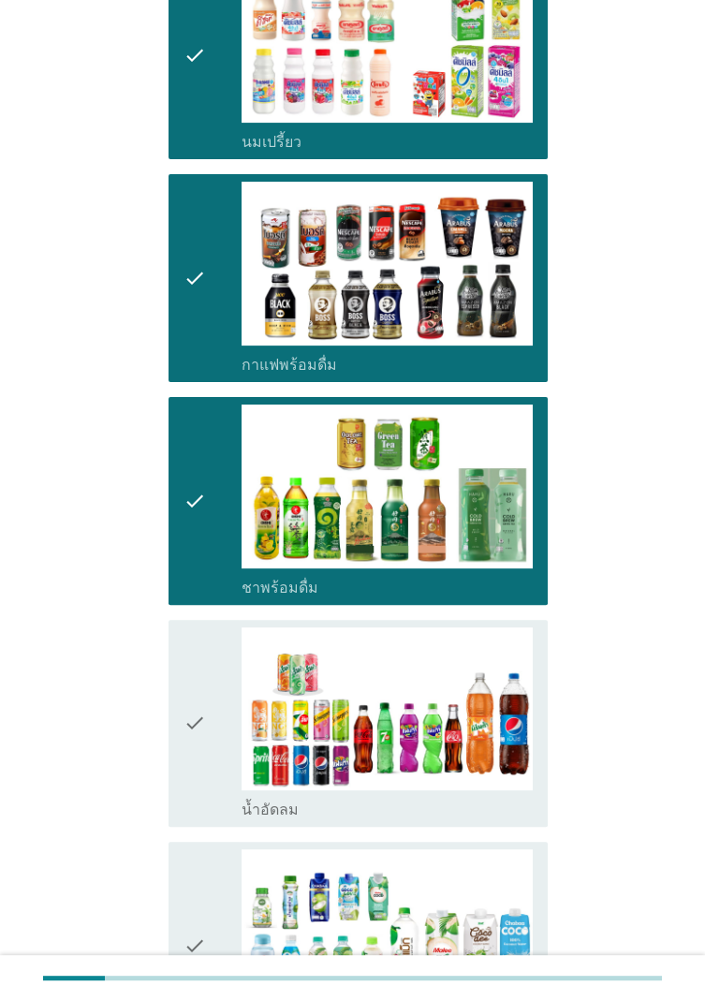
scroll to position [983, 0]
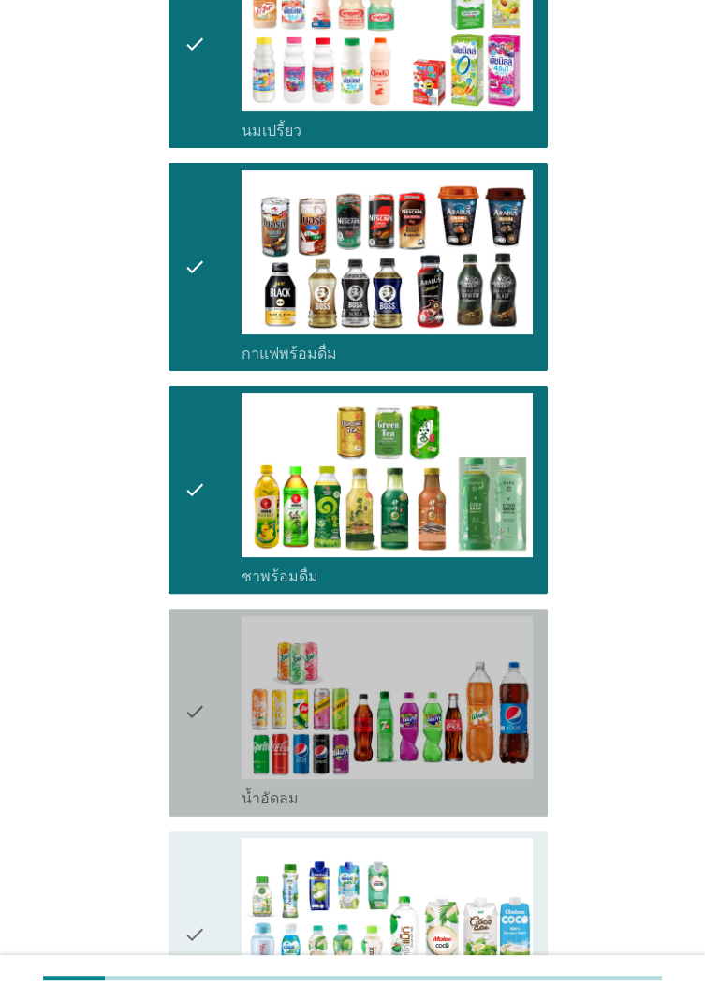
click at [191, 578] on icon "check" at bounding box center [195, 712] width 22 height 193
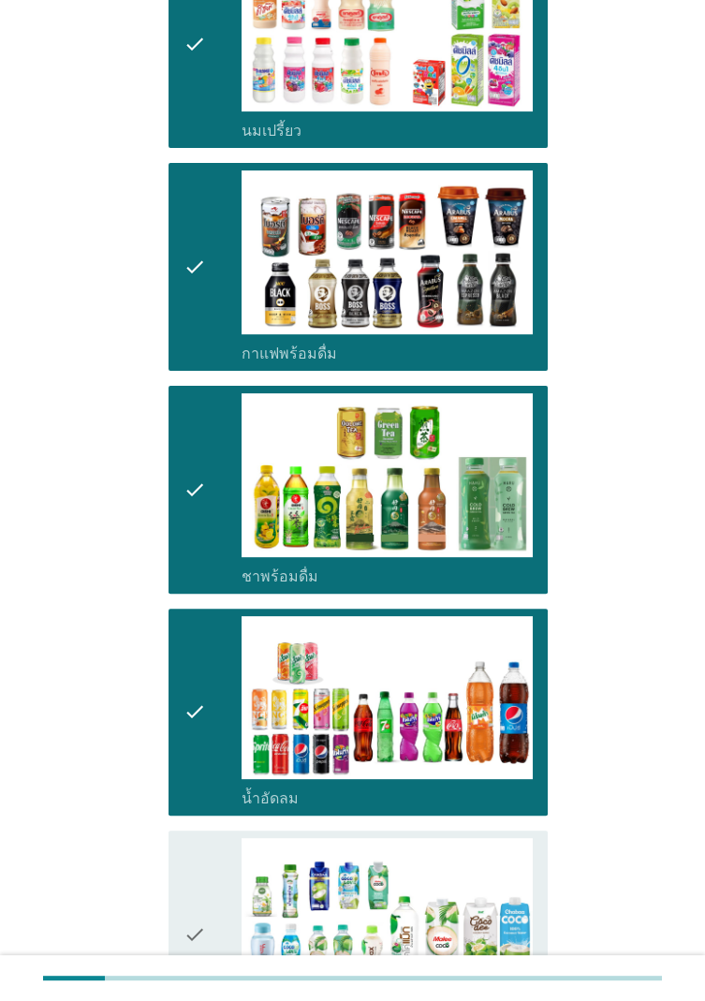
click at [196, 578] on icon "check" at bounding box center [195, 934] width 22 height 193
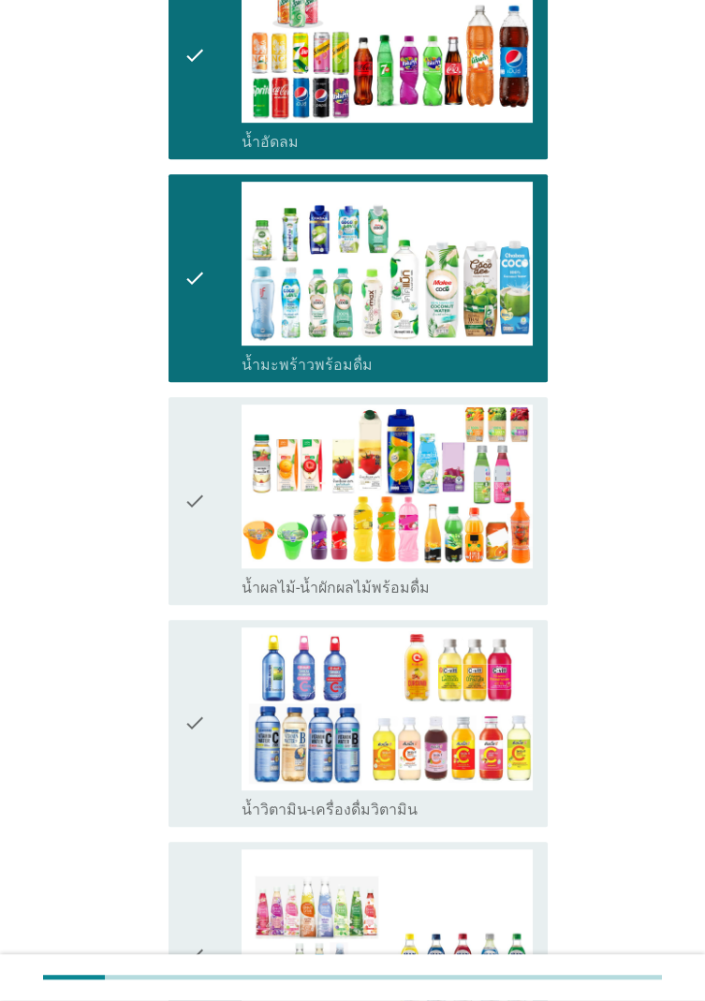
click at [196, 499] on icon "check" at bounding box center [195, 501] width 22 height 193
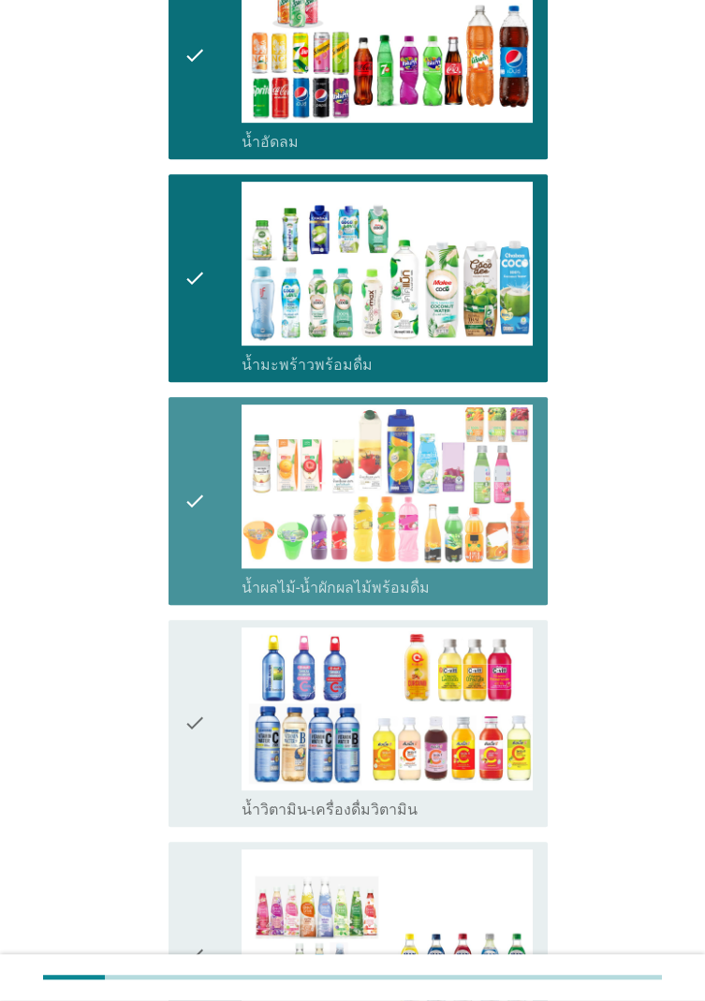
click at [206, 578] on div "check" at bounding box center [213, 723] width 58 height 193
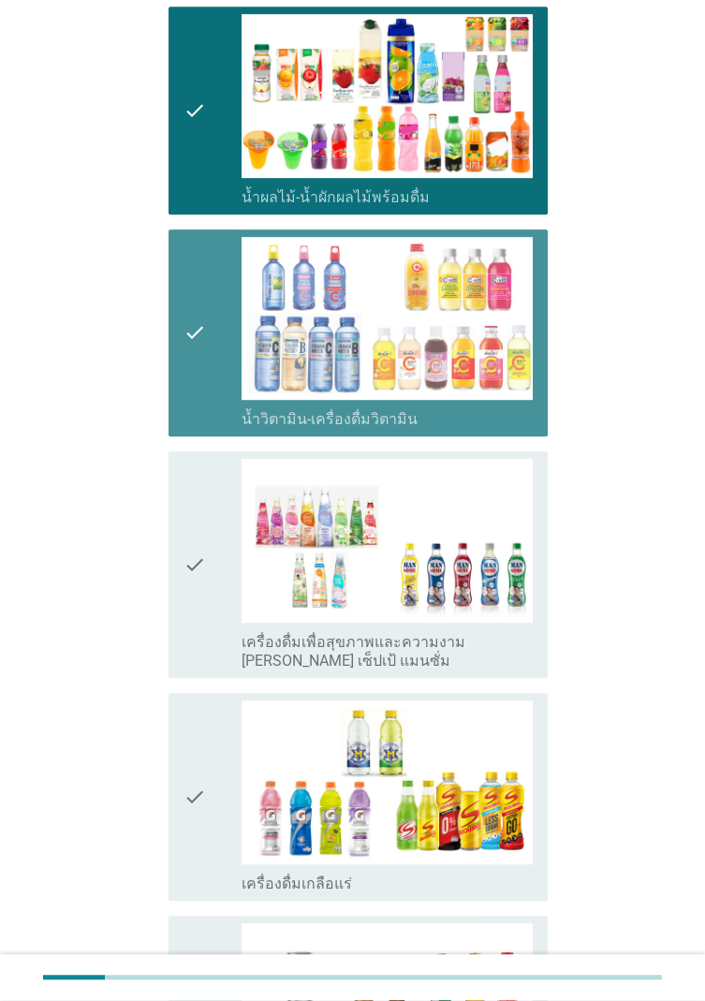
scroll to position [2034, 0]
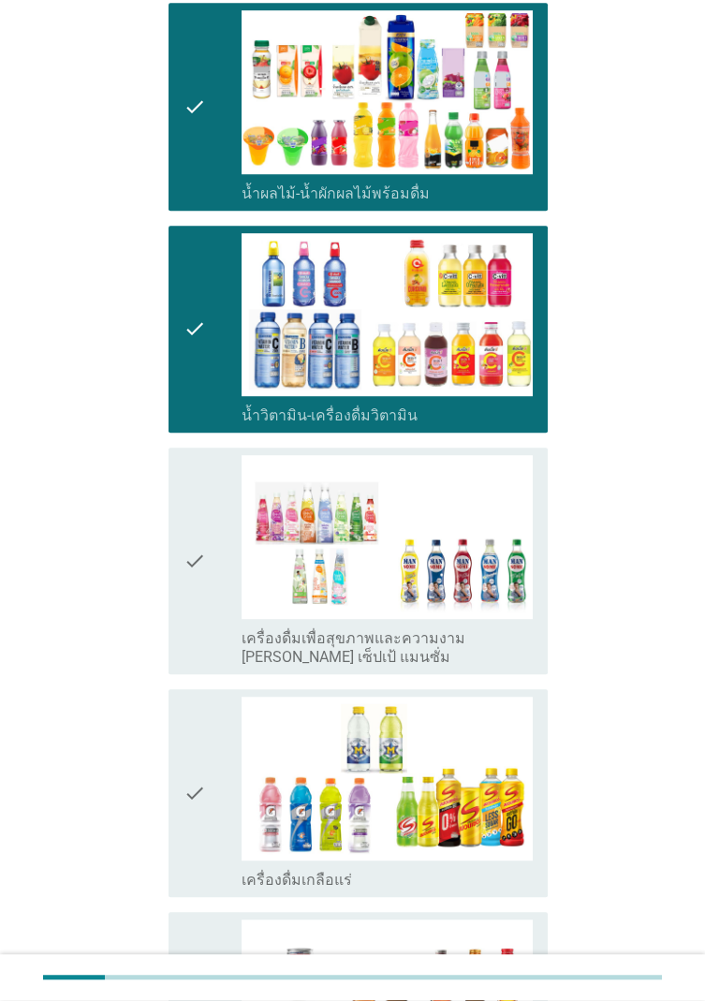
click at [195, 541] on icon "check" at bounding box center [195, 561] width 22 height 212
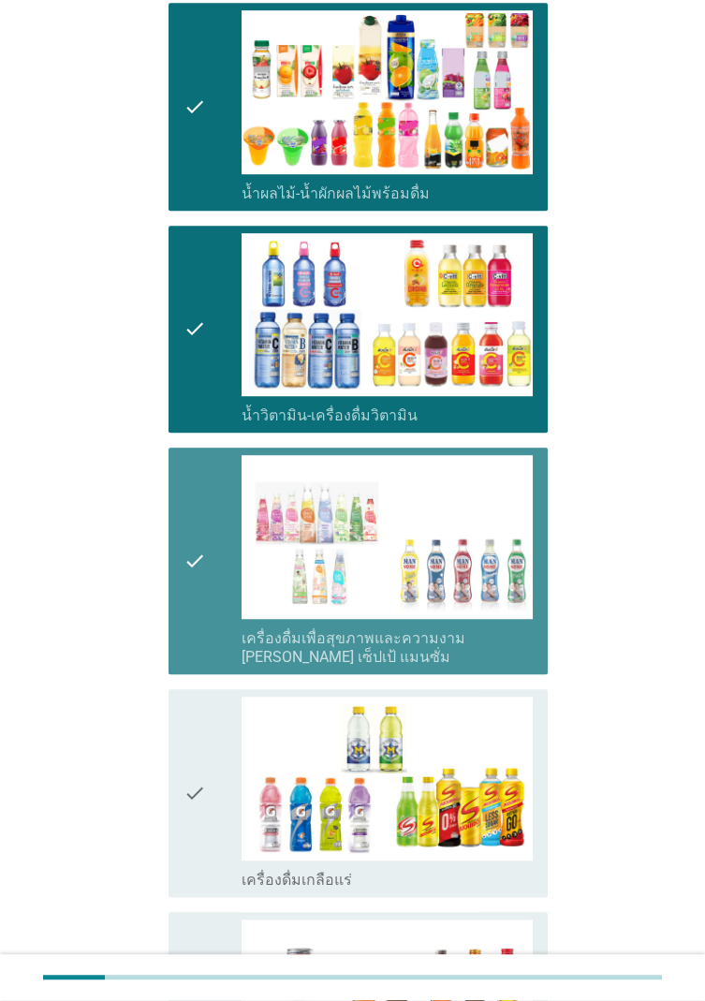
click at [204, 578] on icon "check" at bounding box center [195, 793] width 22 height 193
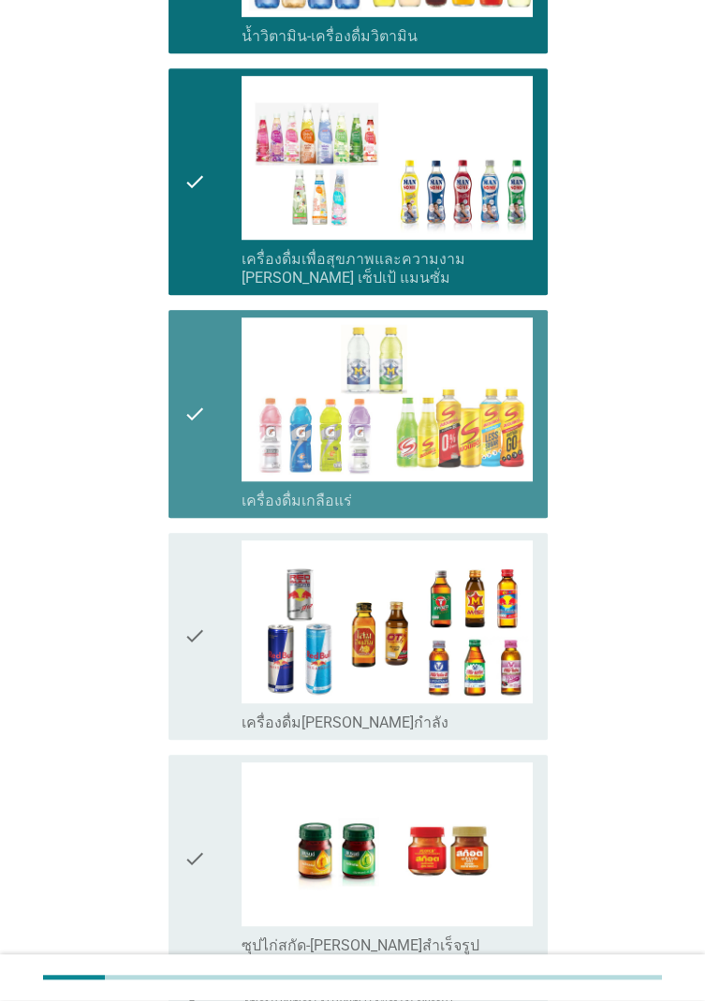
scroll to position [2397, 0]
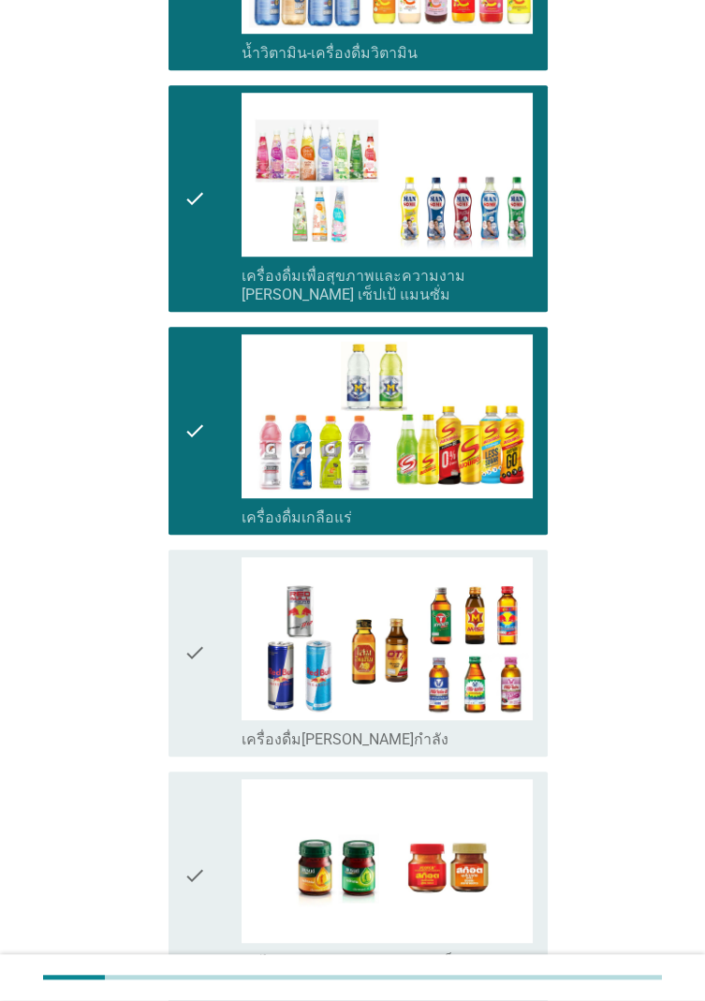
click at [202, 578] on icon "check" at bounding box center [195, 653] width 22 height 193
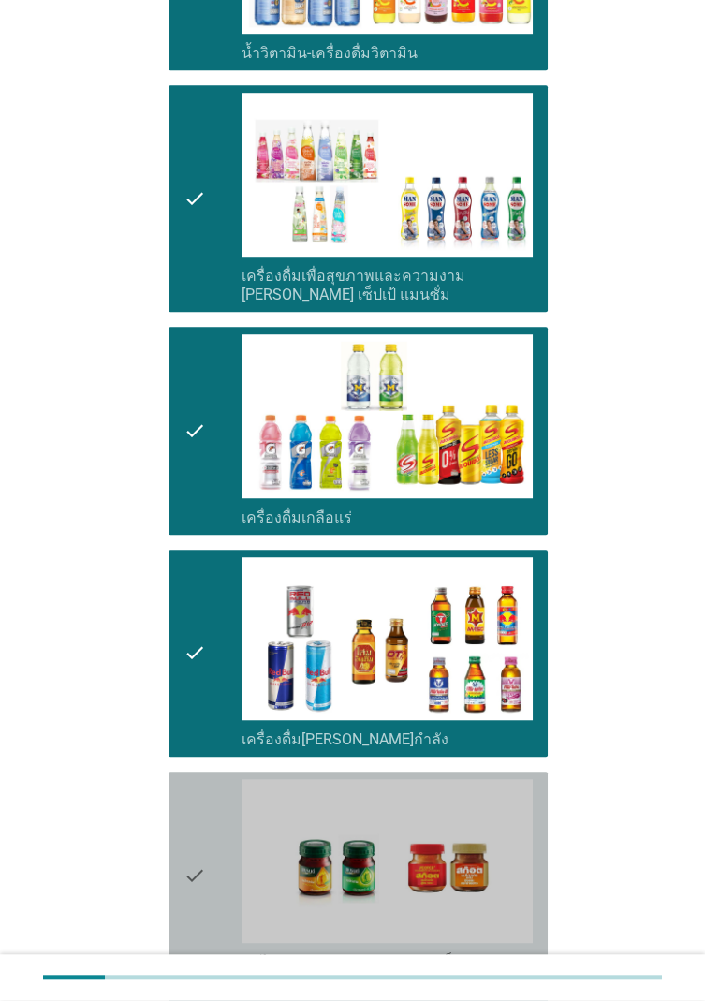
click at [201, 578] on icon "check" at bounding box center [195, 875] width 22 height 193
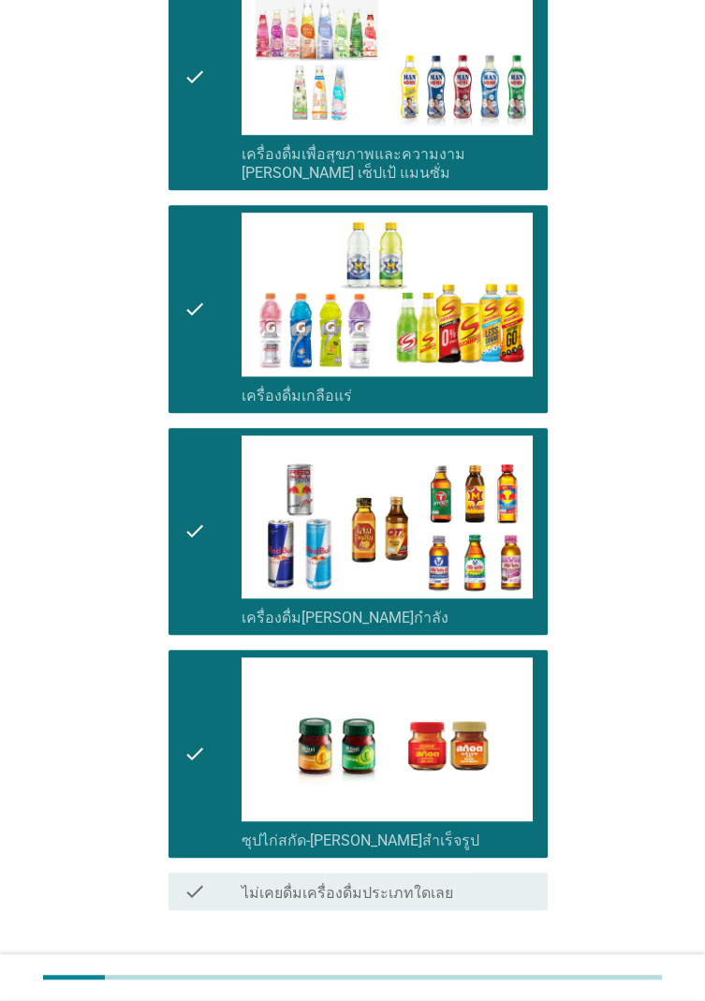
scroll to position [2530, 0]
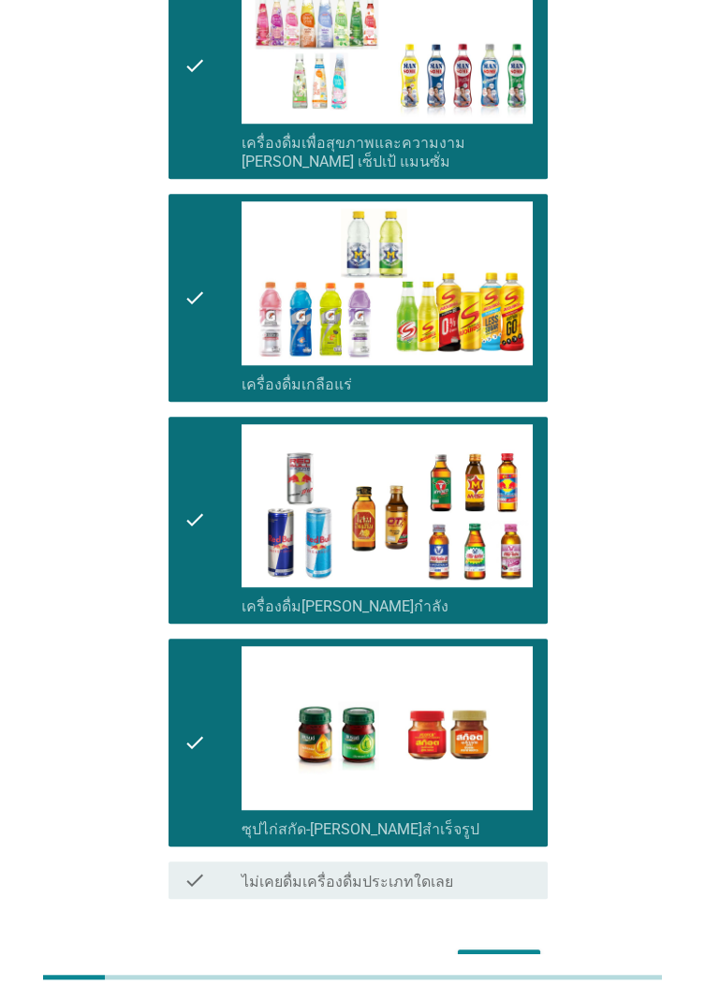
click at [494, 578] on div "ต่อไป" at bounding box center [499, 966] width 52 height 22
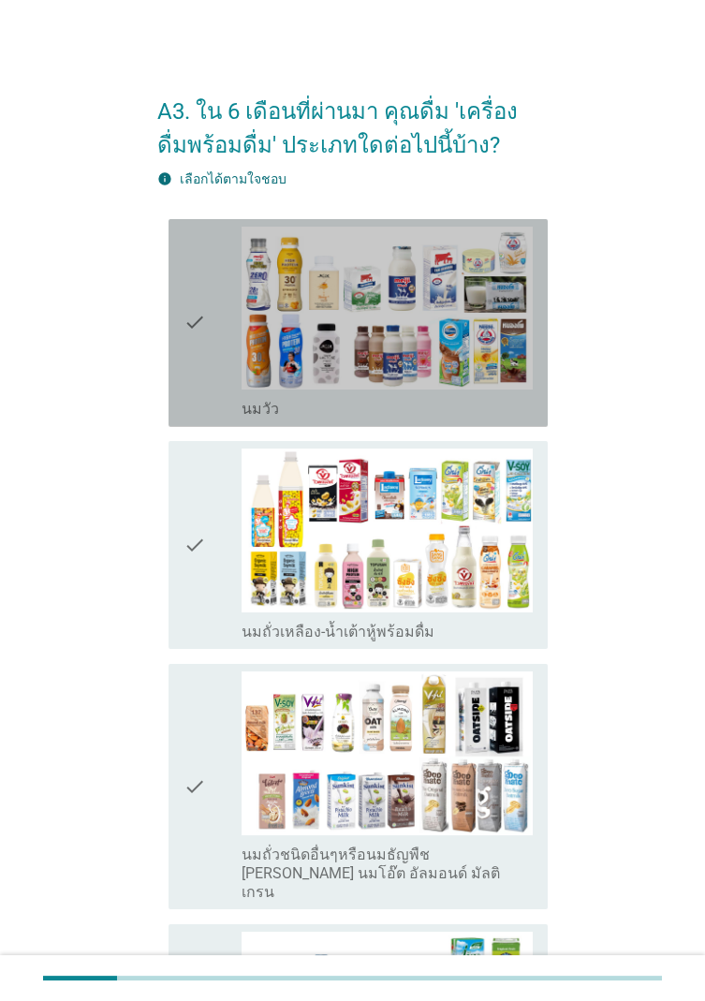
click at [200, 339] on icon "check" at bounding box center [195, 323] width 22 height 193
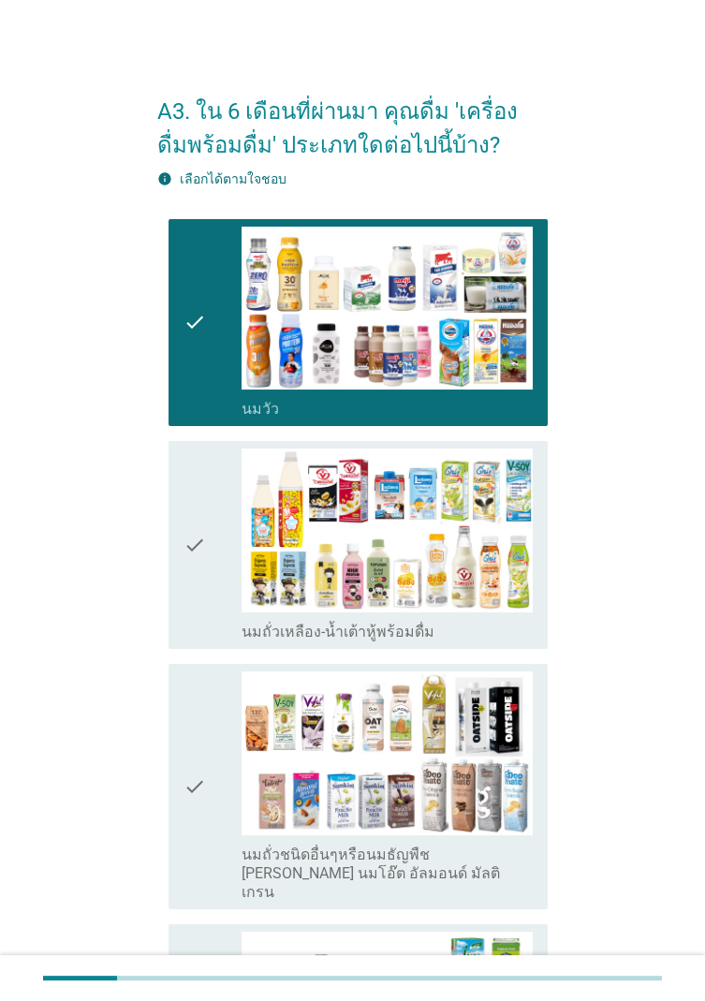
click at [187, 578] on icon "check" at bounding box center [195, 787] width 22 height 230
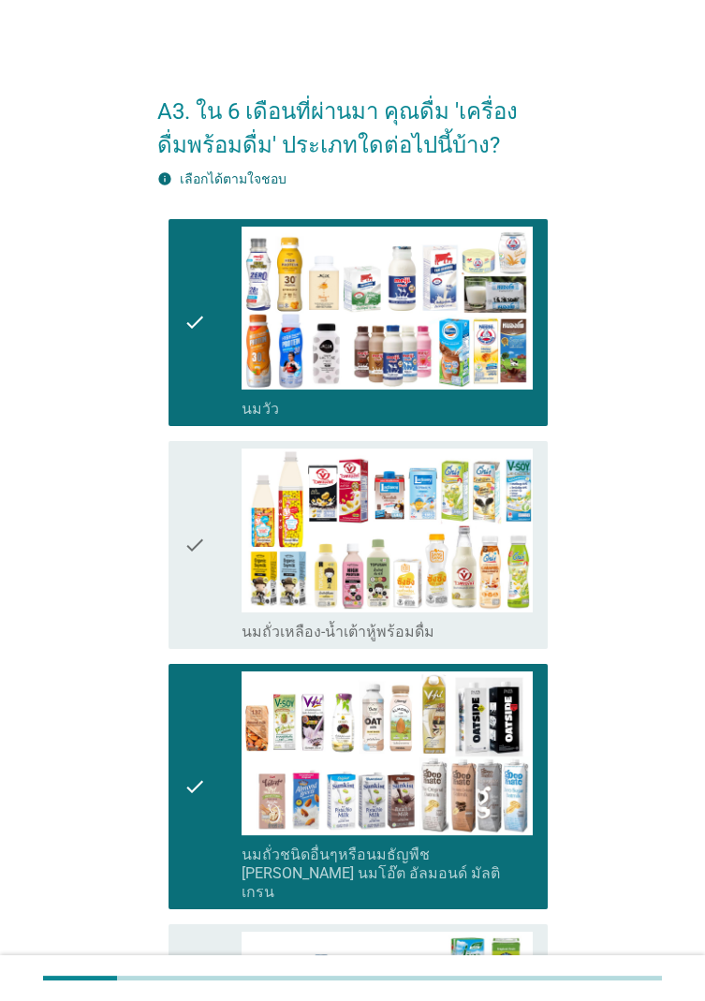
click at [203, 558] on icon "check" at bounding box center [195, 545] width 22 height 193
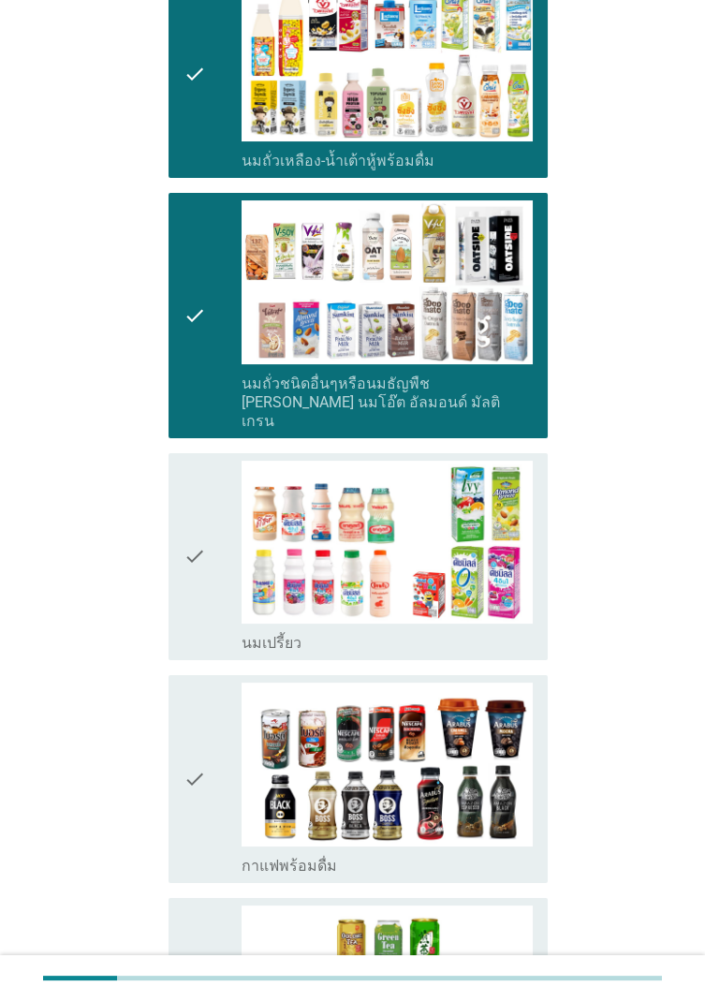
scroll to position [472, 0]
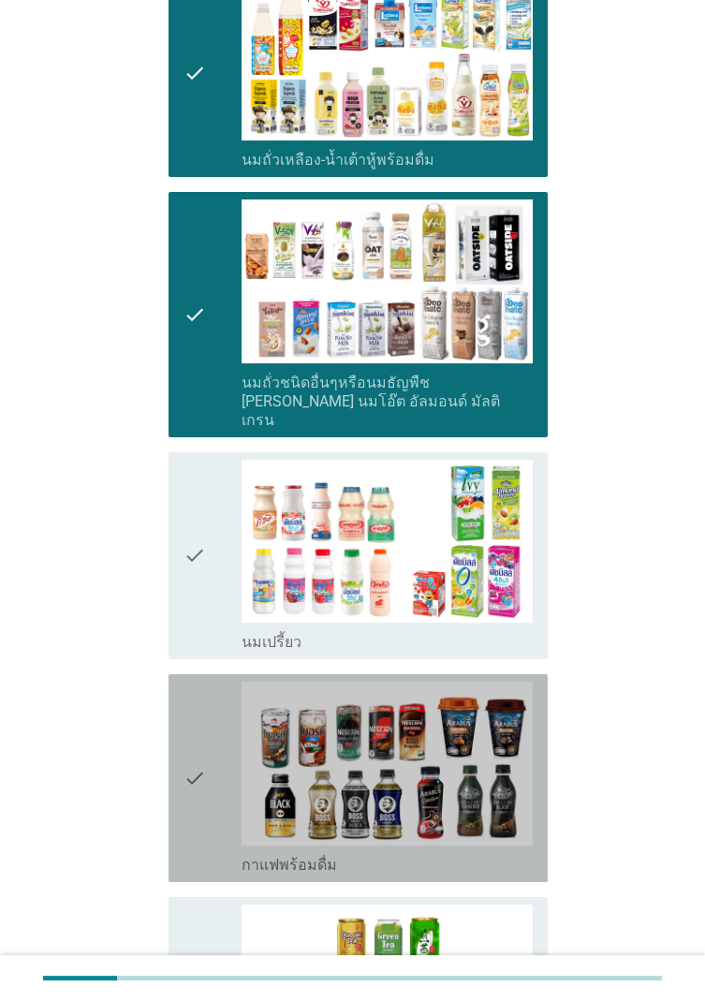
click at [195, 578] on icon "check" at bounding box center [195, 778] width 22 height 193
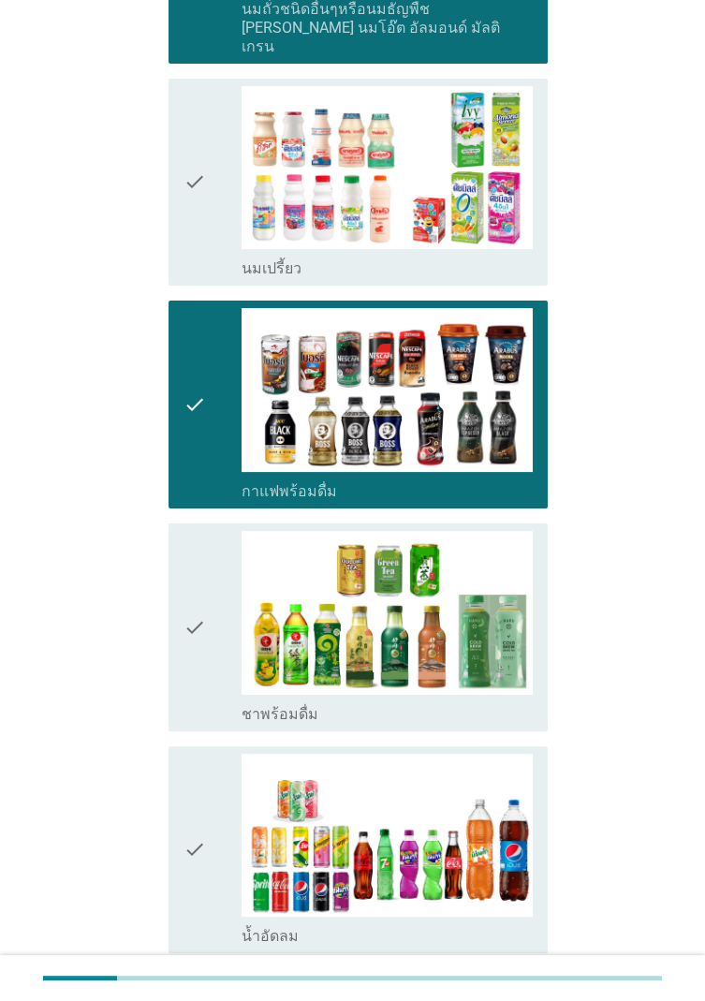
scroll to position [850, 0]
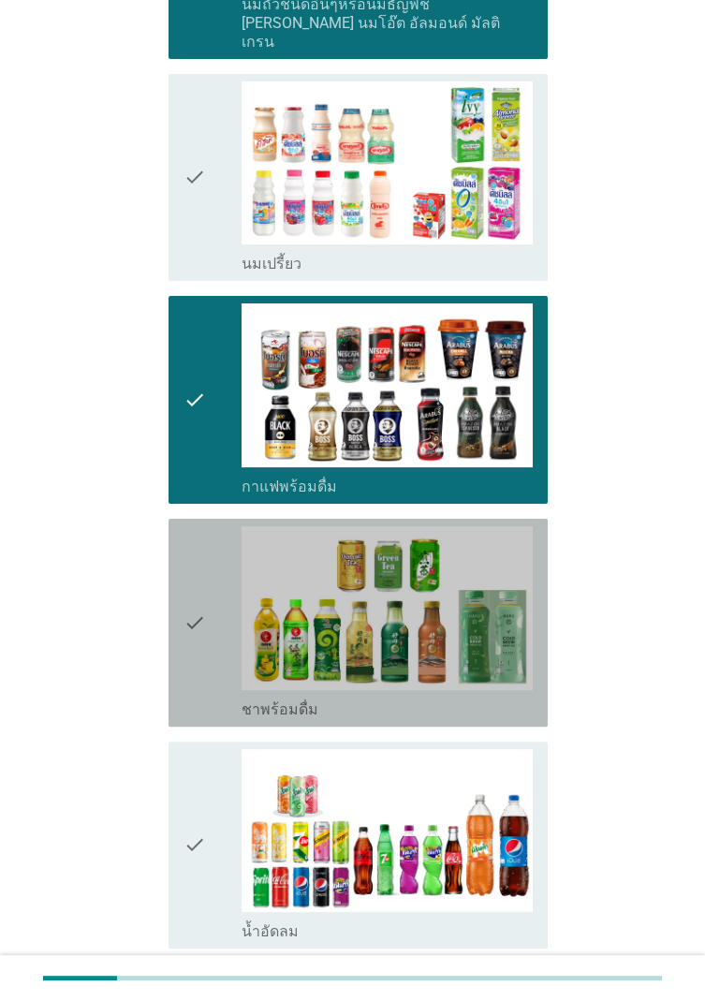
click at [207, 578] on div "check" at bounding box center [213, 622] width 58 height 193
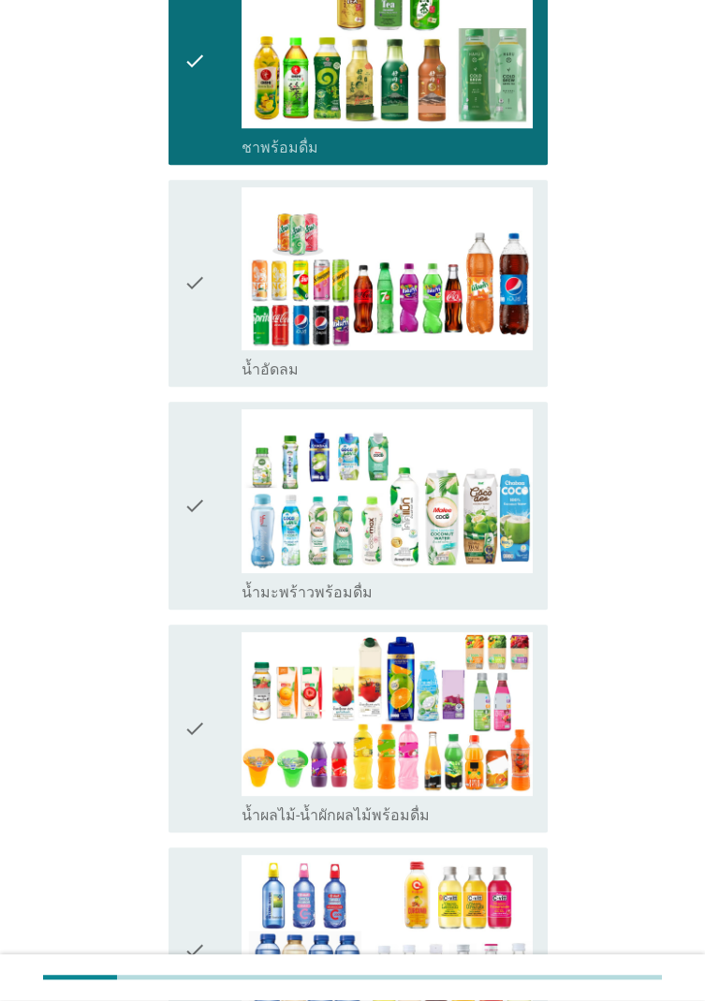
scroll to position [1414, 0]
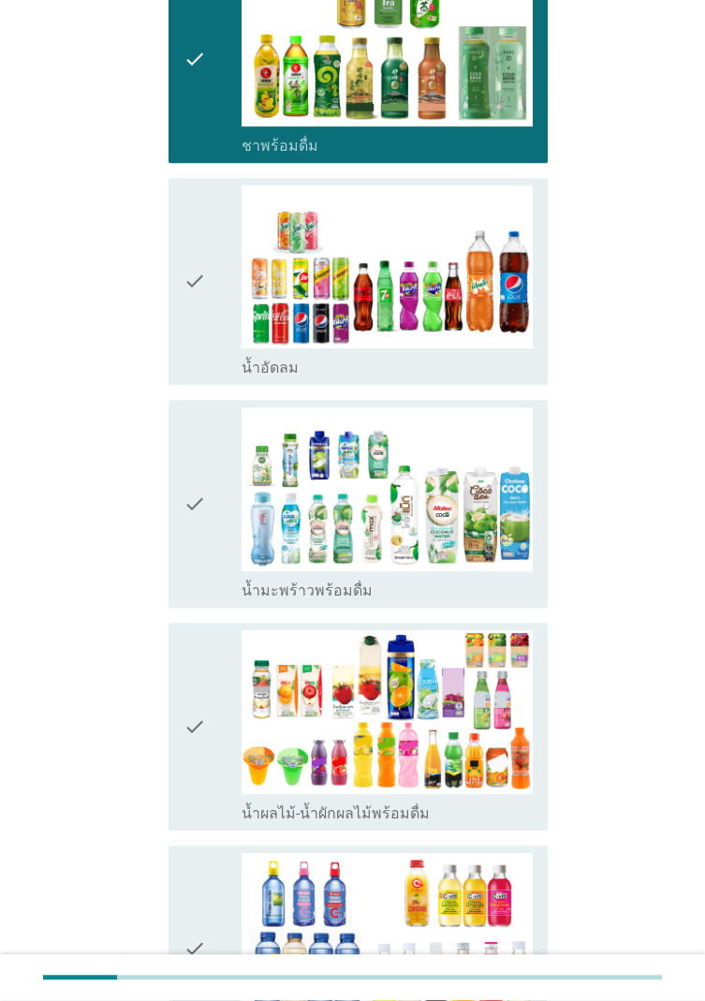
click at [206, 272] on div "check" at bounding box center [213, 281] width 58 height 193
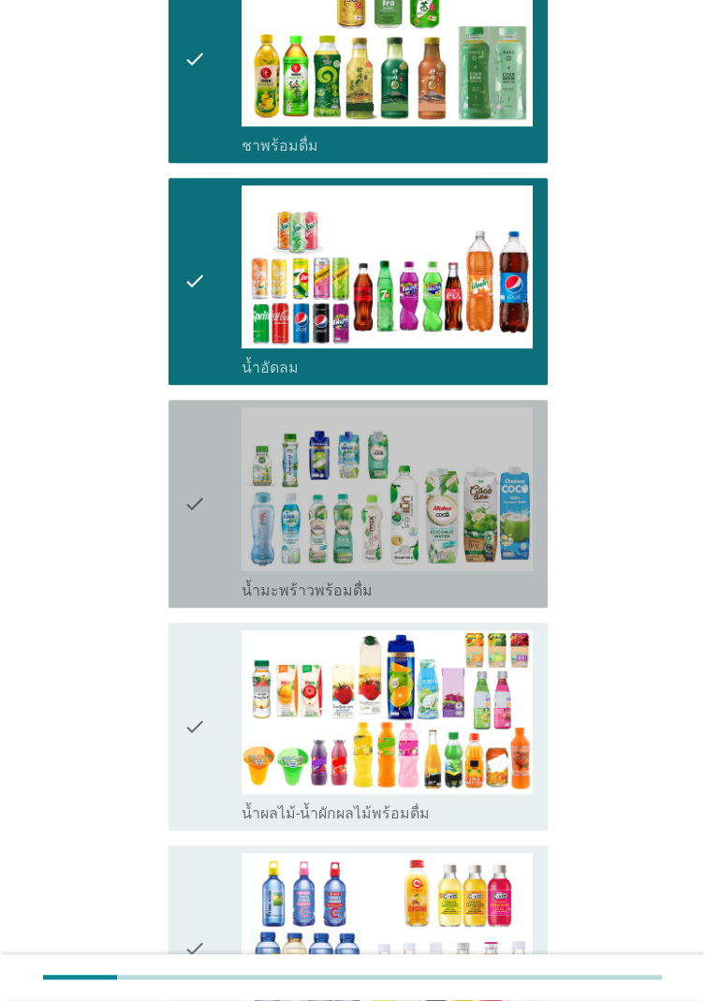
click at [222, 442] on div "check" at bounding box center [213, 503] width 58 height 193
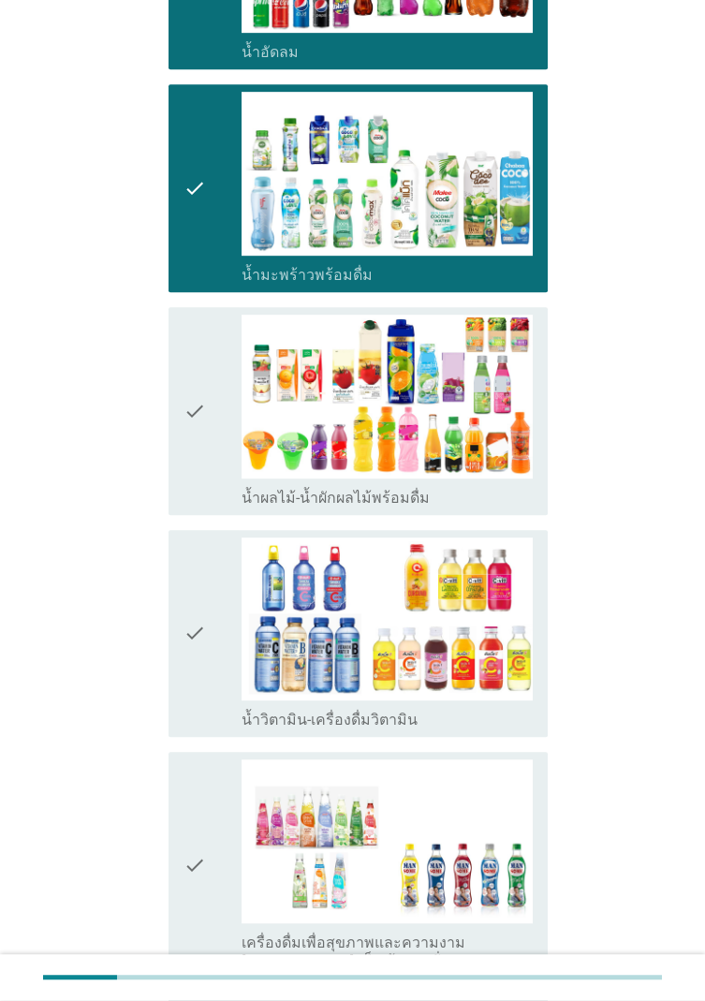
scroll to position [1736, 0]
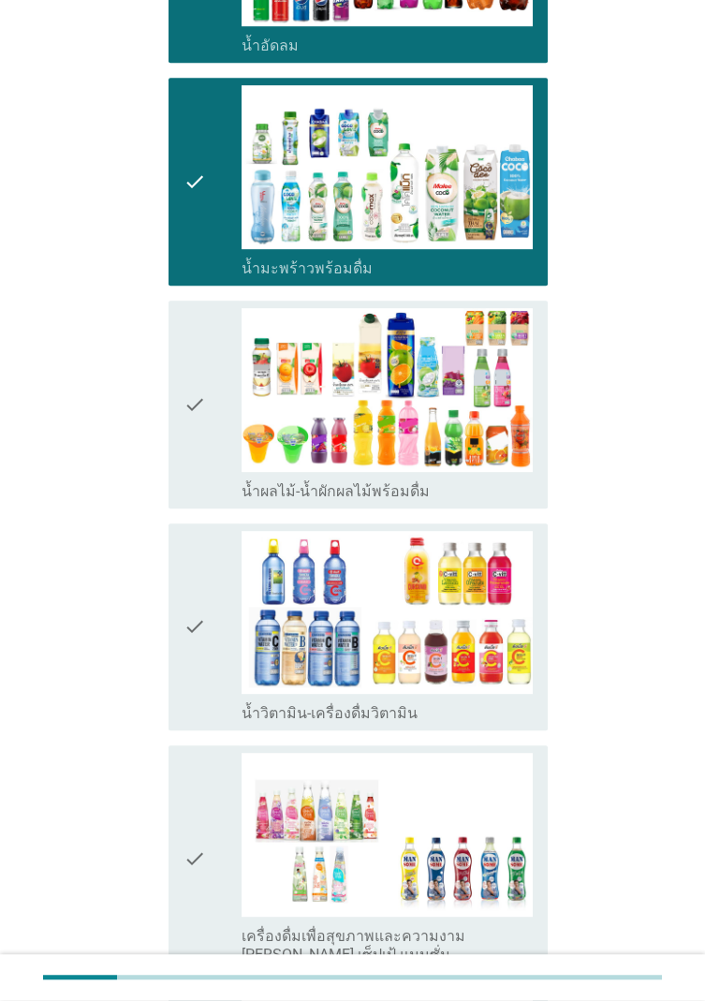
click at [201, 578] on icon "check" at bounding box center [195, 627] width 22 height 193
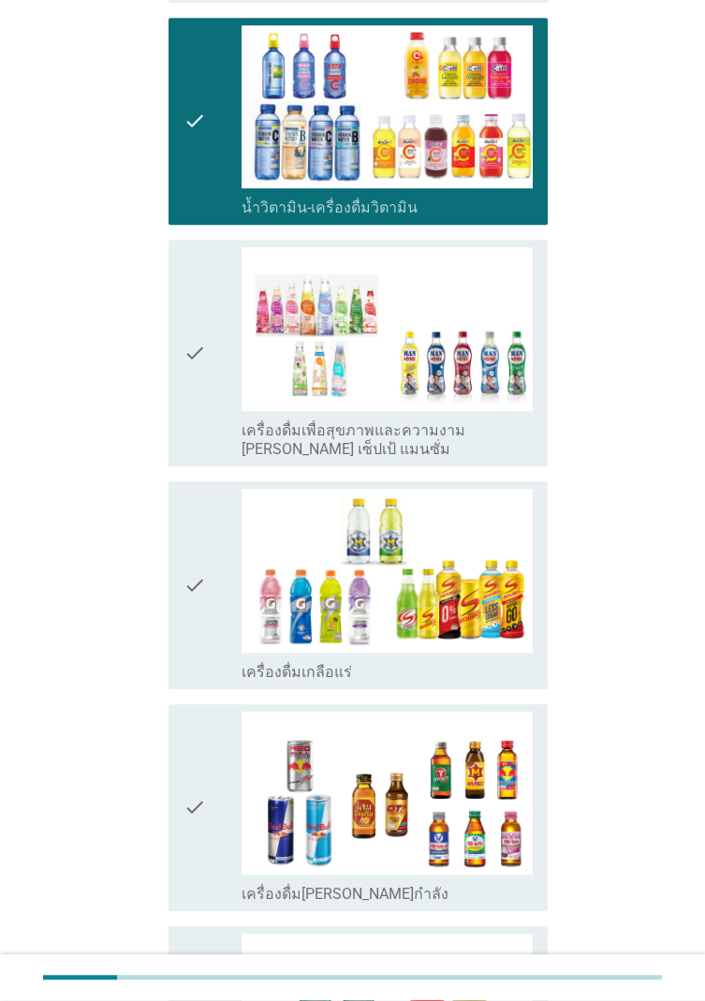
scroll to position [2243, 0]
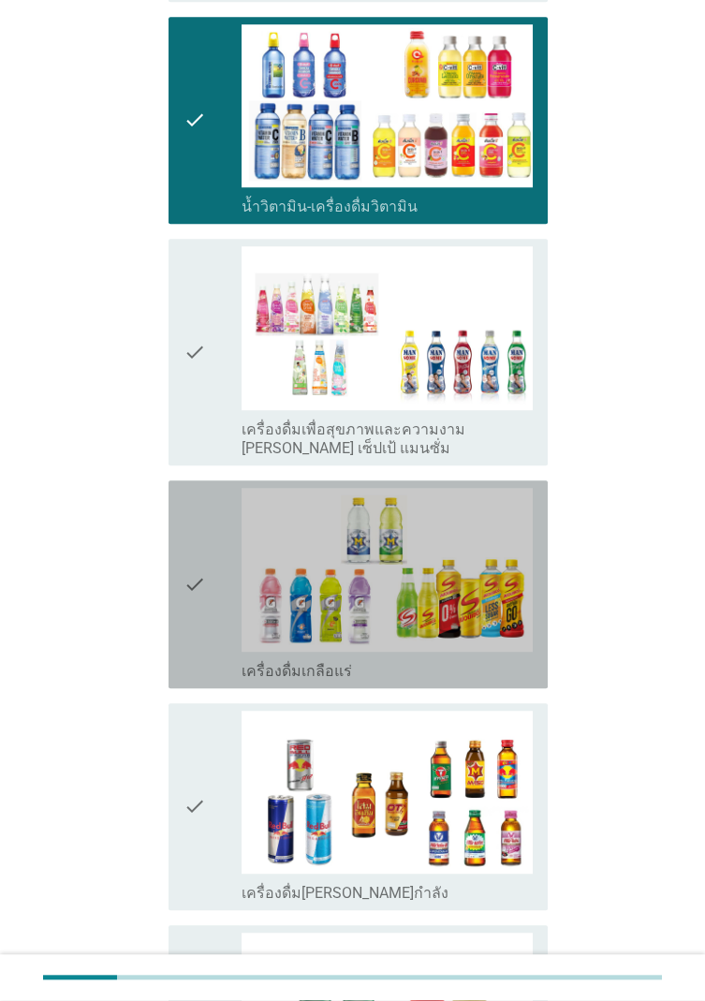
click at [181, 578] on div "check check_box_outline_blank เครื่องดื่มเกลือแร่" at bounding box center [358, 584] width 379 height 208
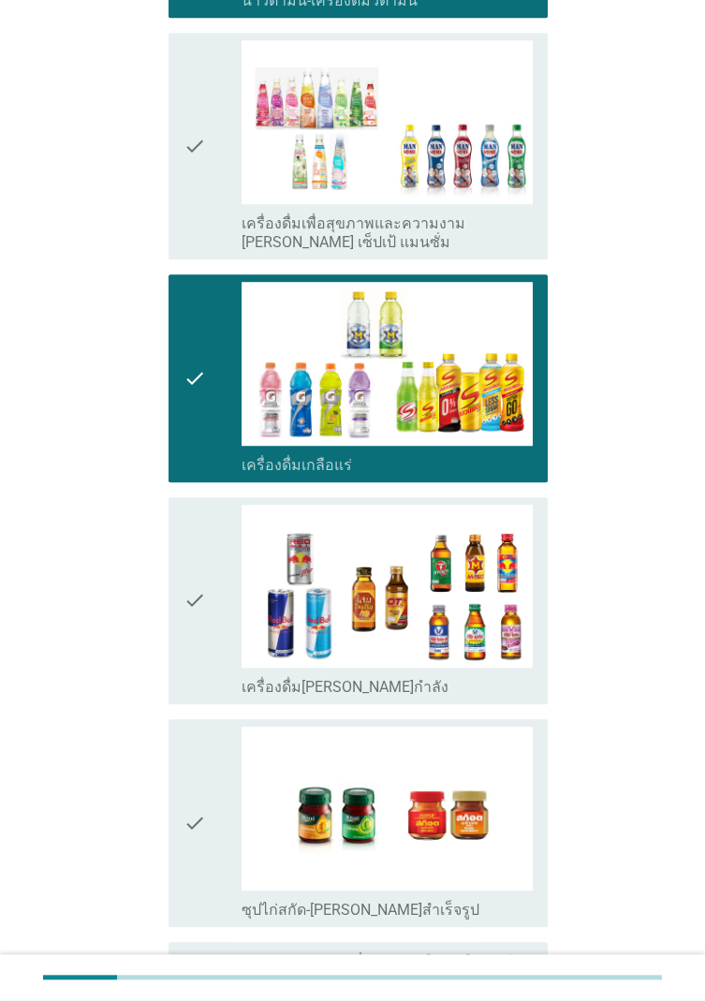
scroll to position [2530, 0]
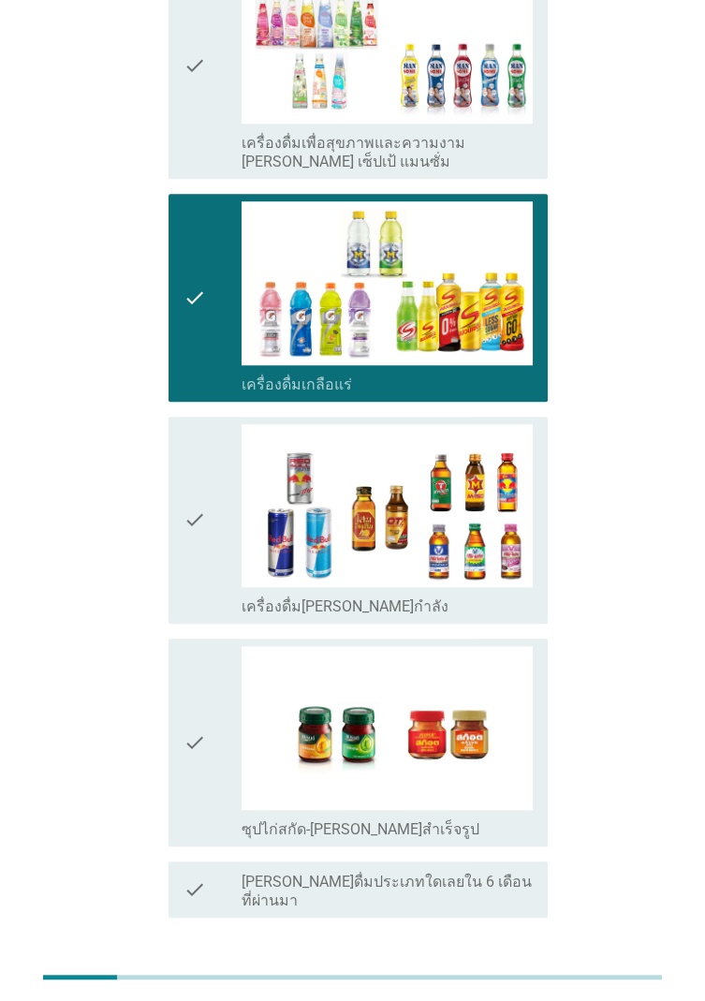
click at [199, 578] on icon "check" at bounding box center [195, 742] width 22 height 193
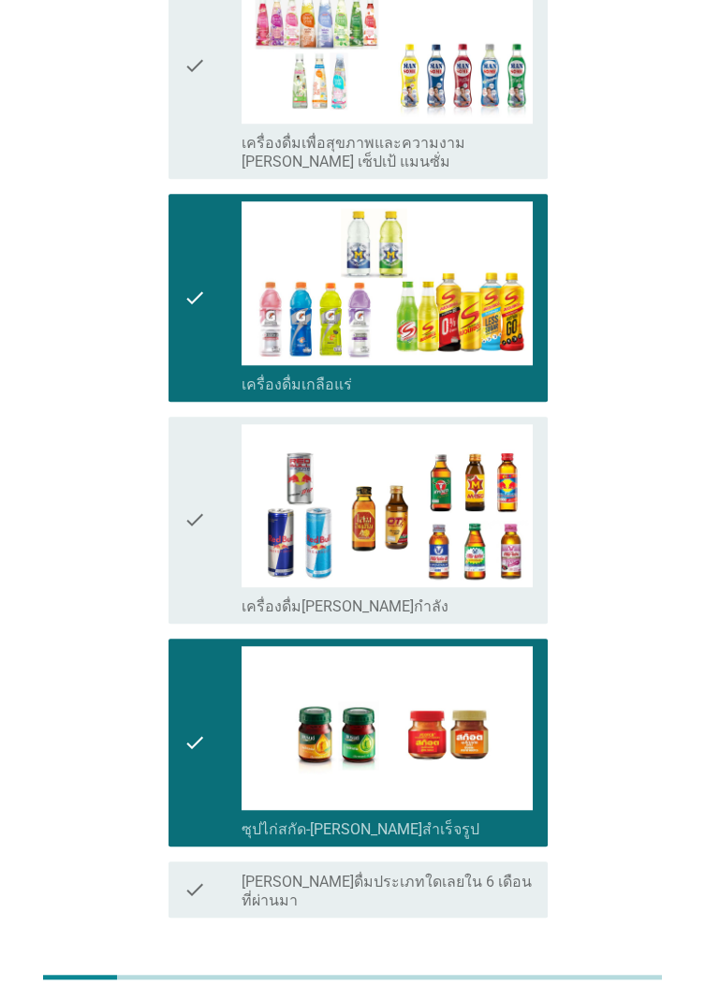
click at [496, 578] on button "ต่อไป" at bounding box center [499, 985] width 82 height 34
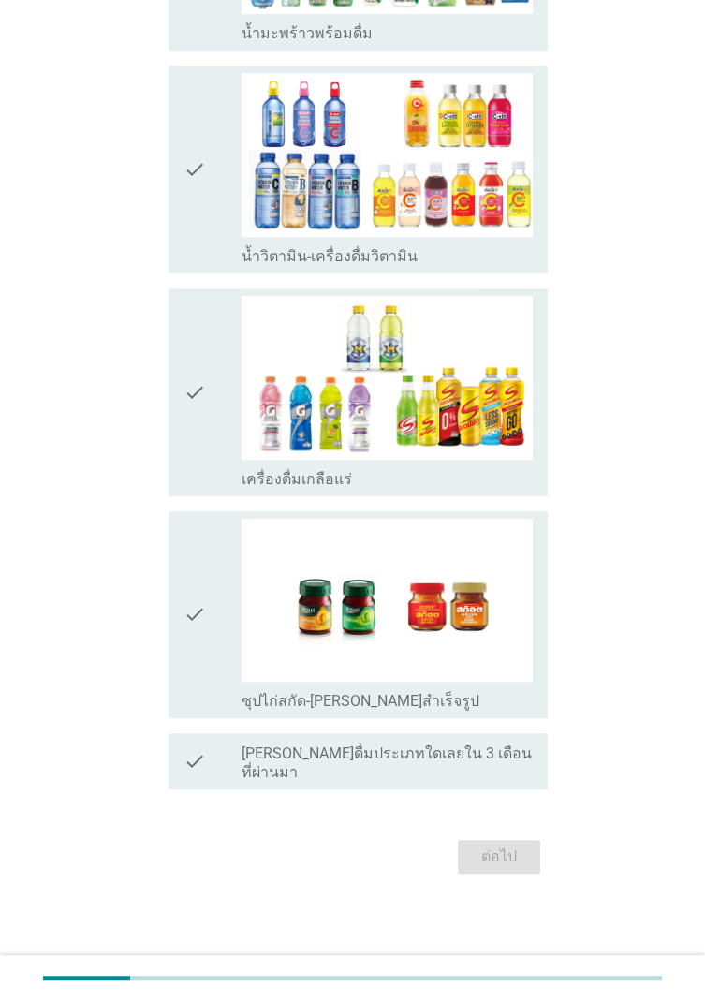
scroll to position [0, 0]
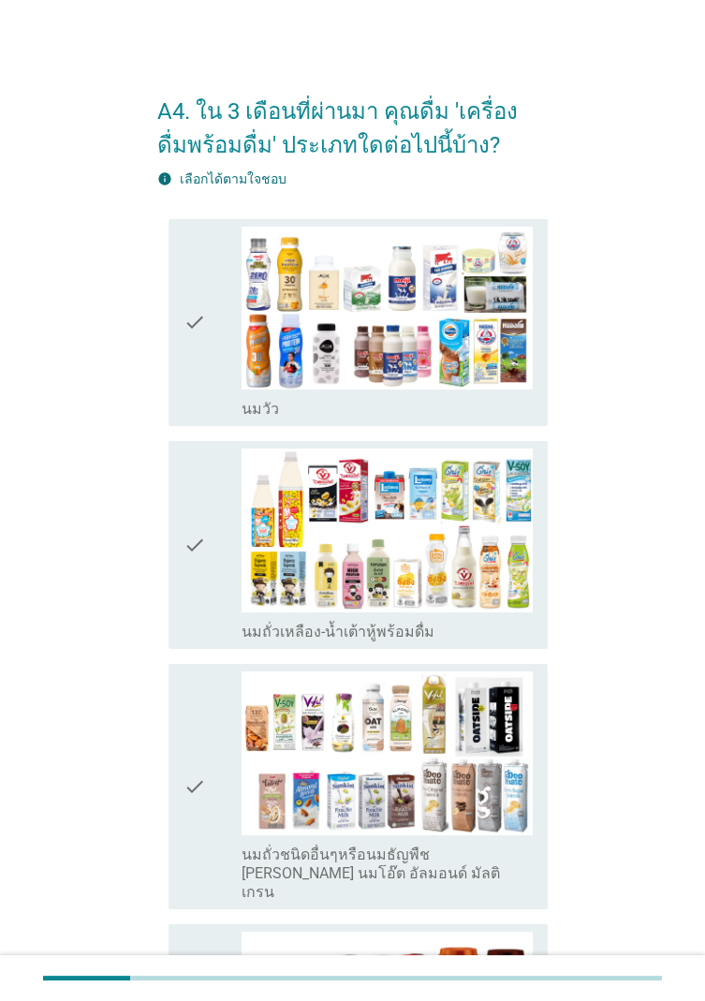
click at [188, 360] on icon "check" at bounding box center [195, 323] width 22 height 193
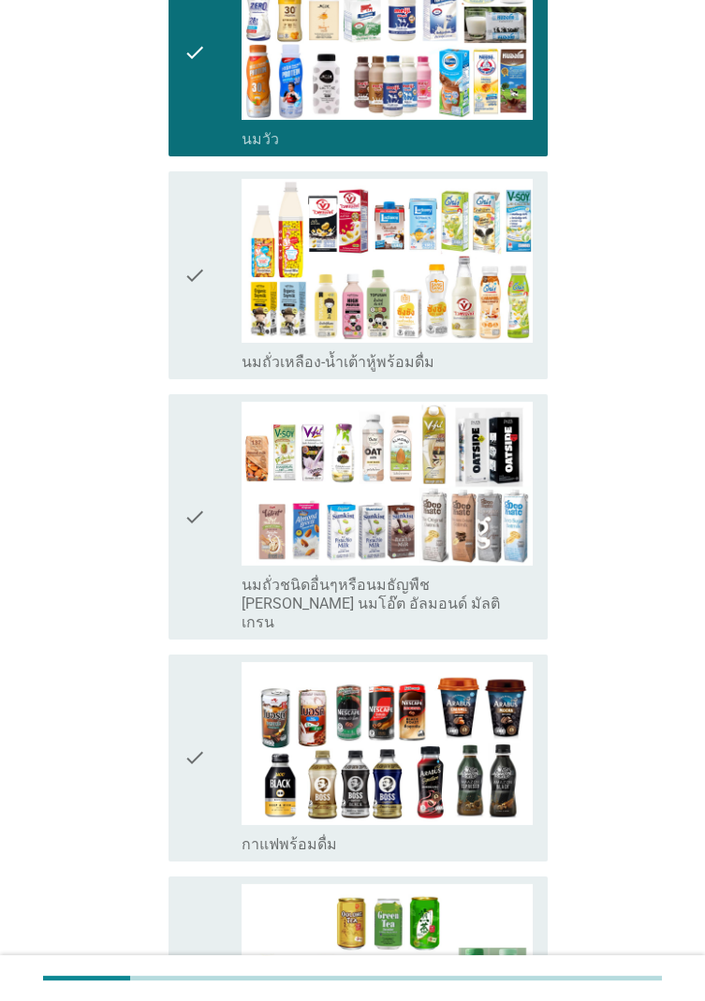
scroll to position [271, 0]
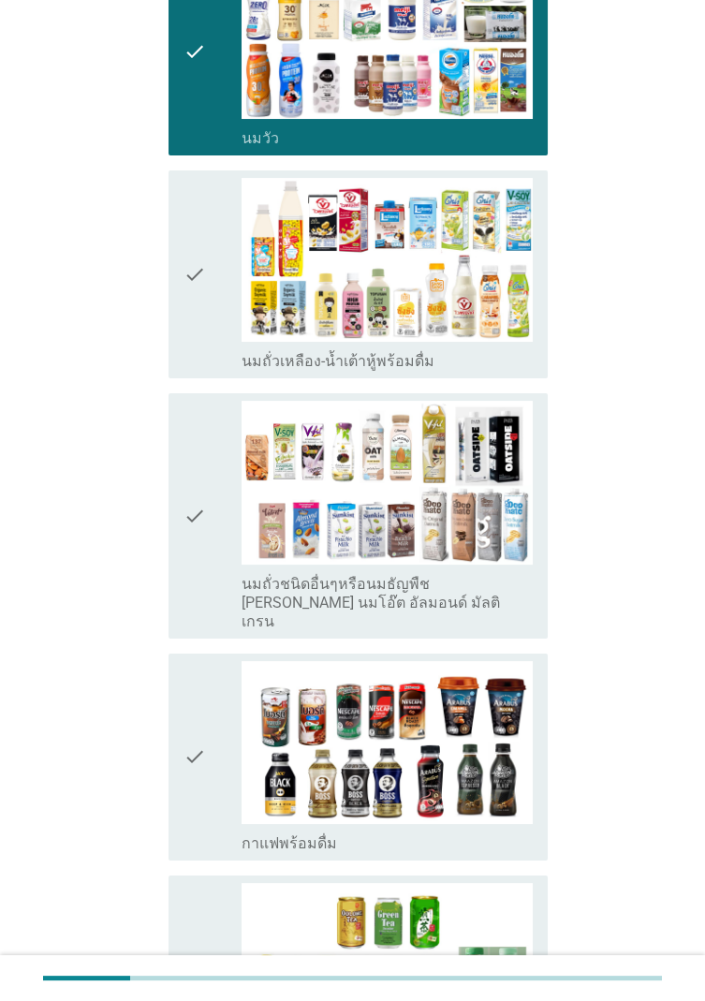
click at [224, 548] on div "check" at bounding box center [213, 516] width 58 height 230
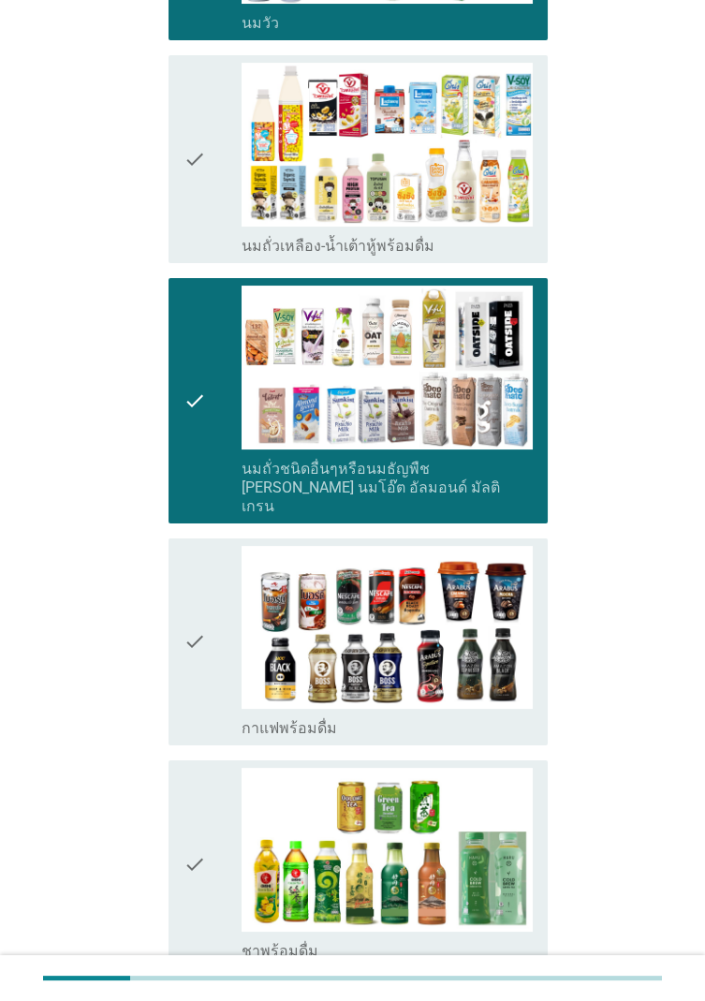
scroll to position [394, 0]
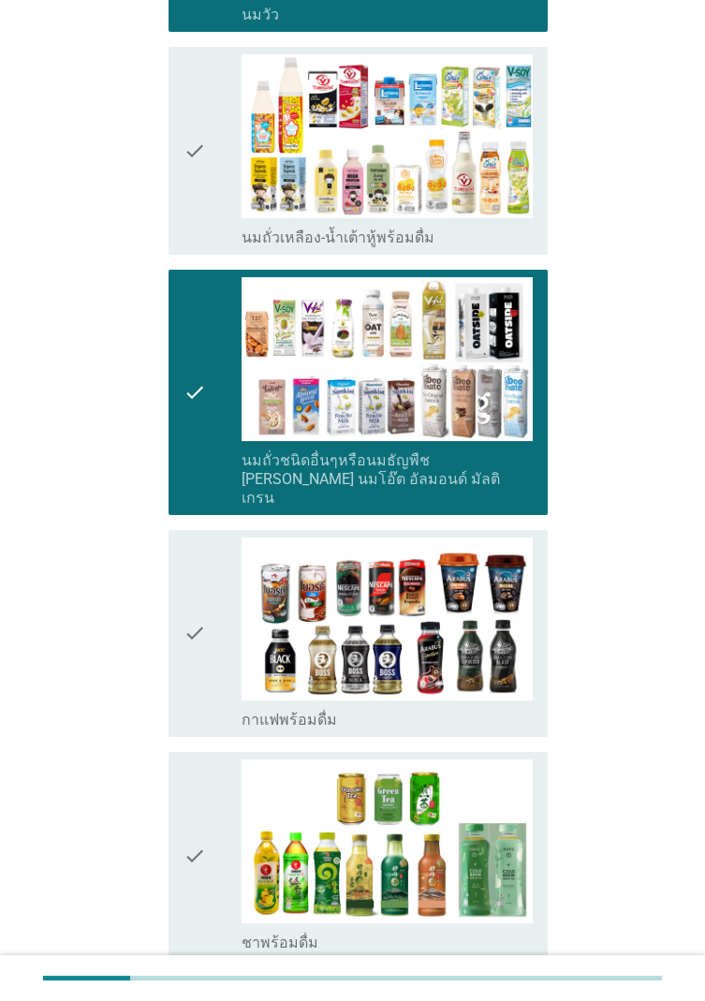
click at [210, 578] on div "check" at bounding box center [213, 634] width 58 height 193
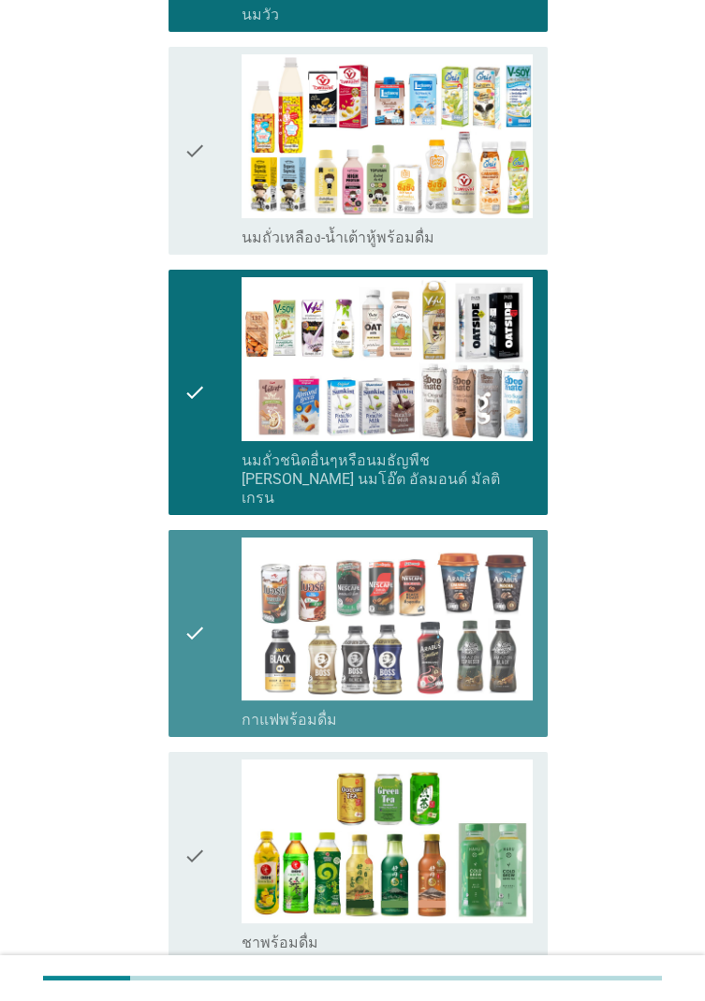
click at [214, 578] on div "check" at bounding box center [213, 856] width 58 height 193
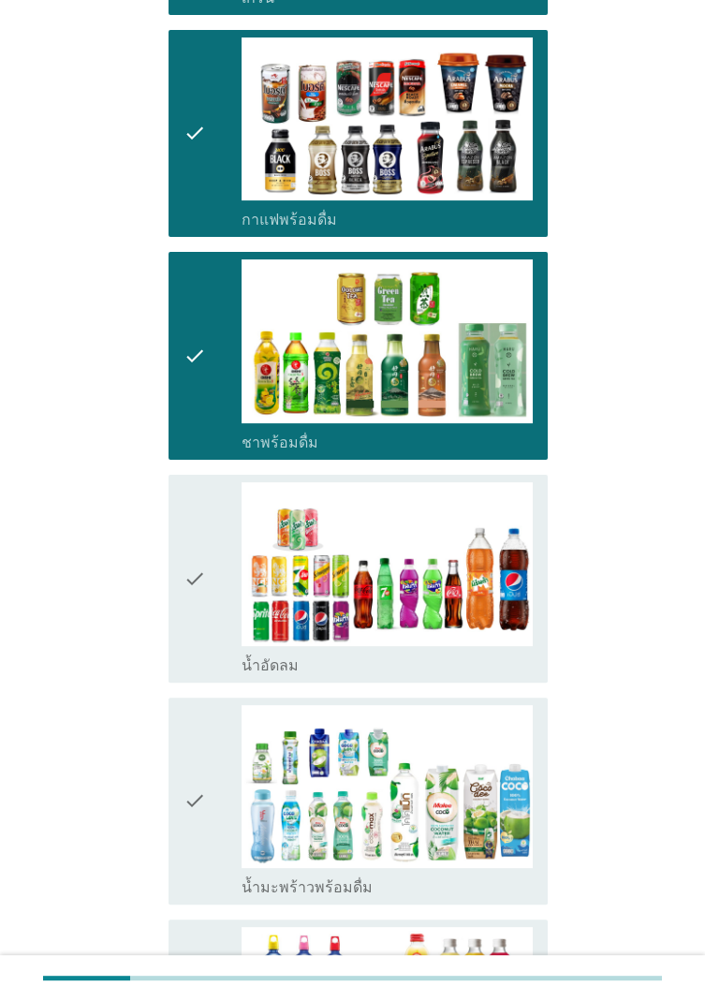
scroll to position [894, 0]
click at [195, 578] on icon "check" at bounding box center [195, 578] width 22 height 193
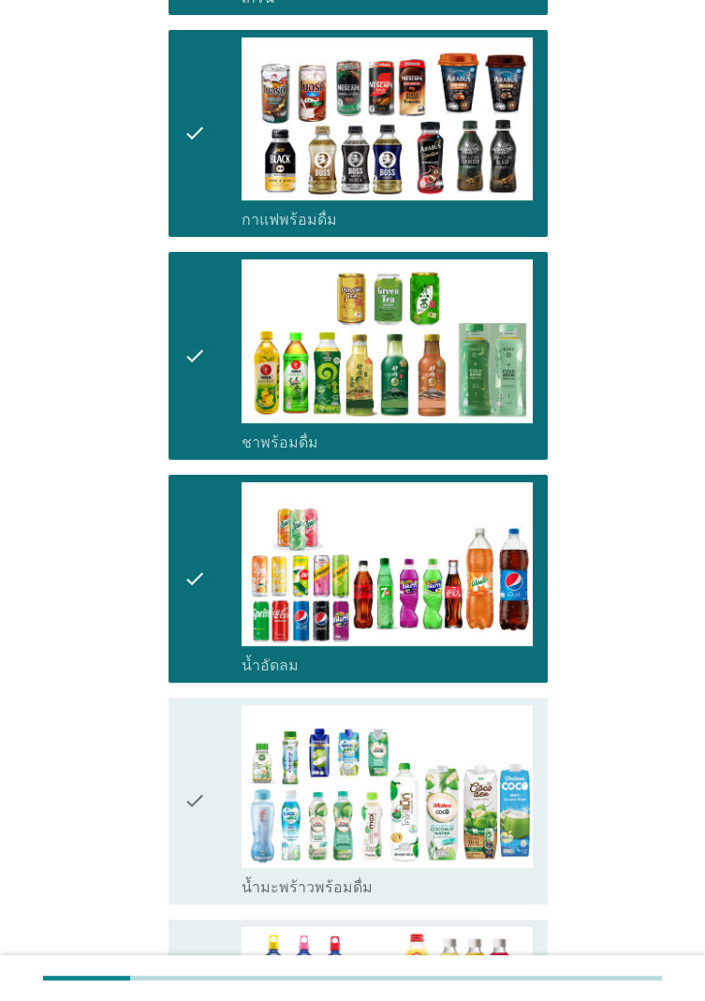
click at [217, 578] on div "check" at bounding box center [213, 801] width 58 height 193
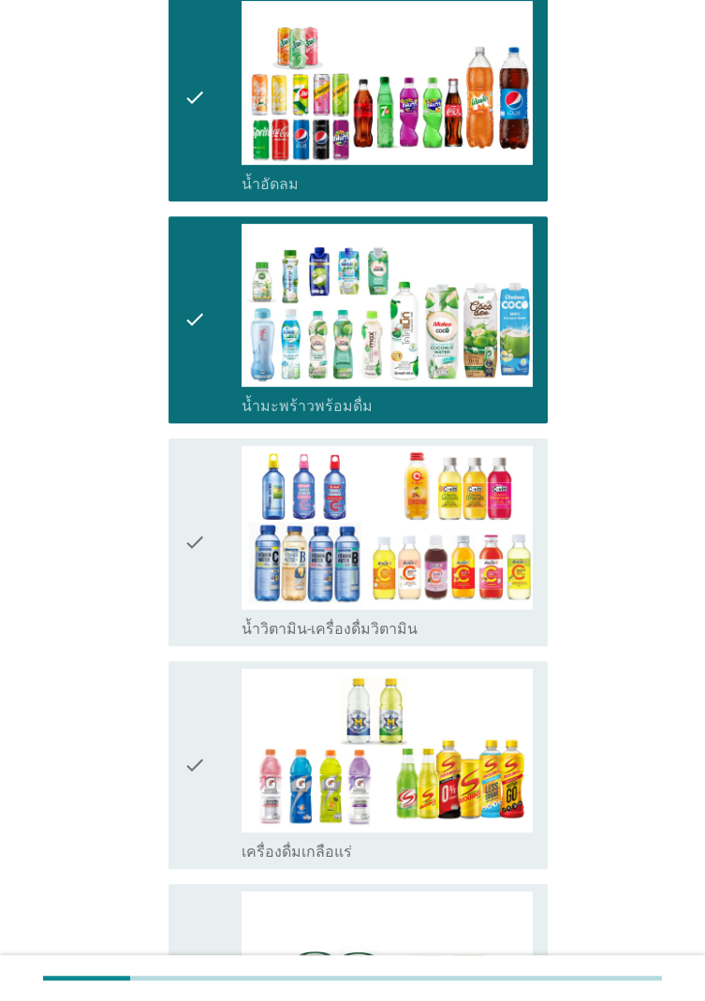
scroll to position [1379, 0]
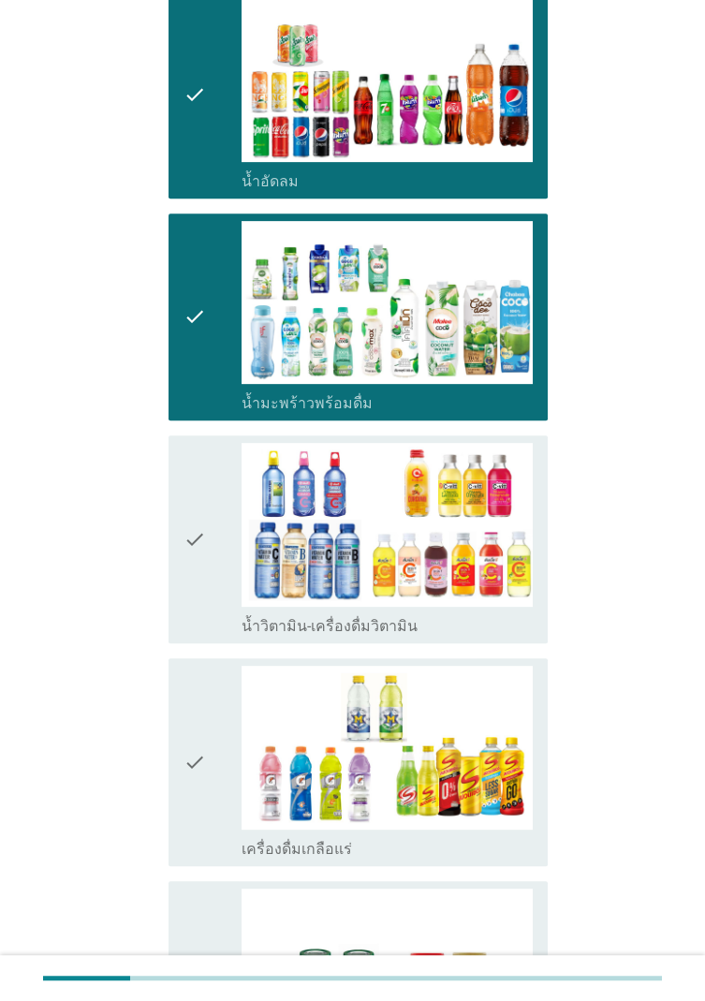
click at [193, 536] on icon "check" at bounding box center [195, 539] width 22 height 193
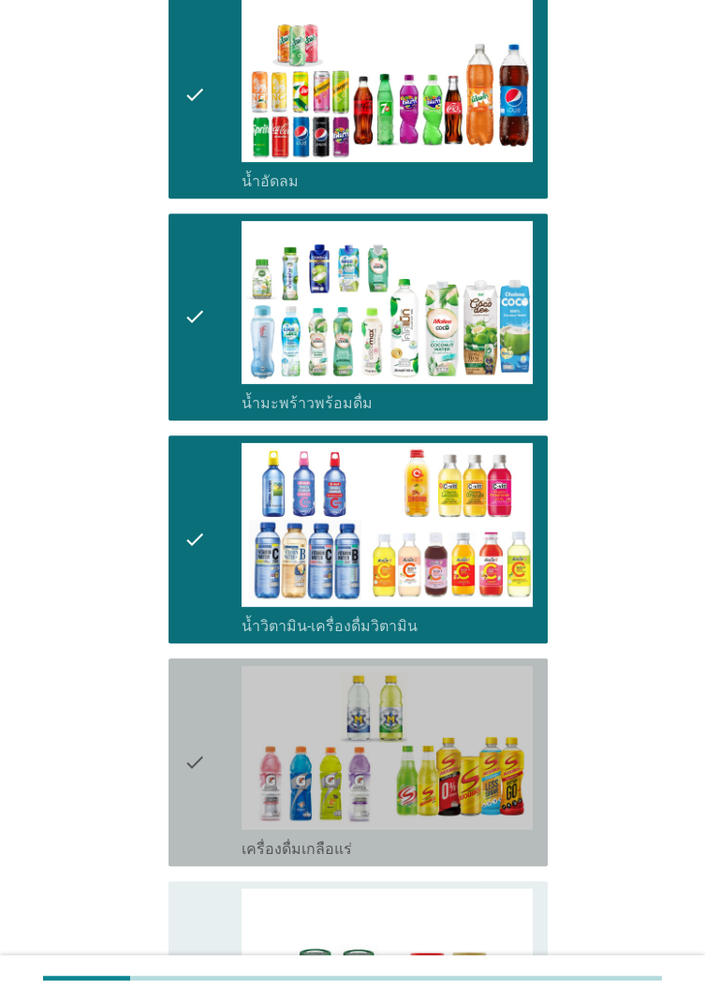
click at [218, 578] on div "check" at bounding box center [213, 762] width 58 height 193
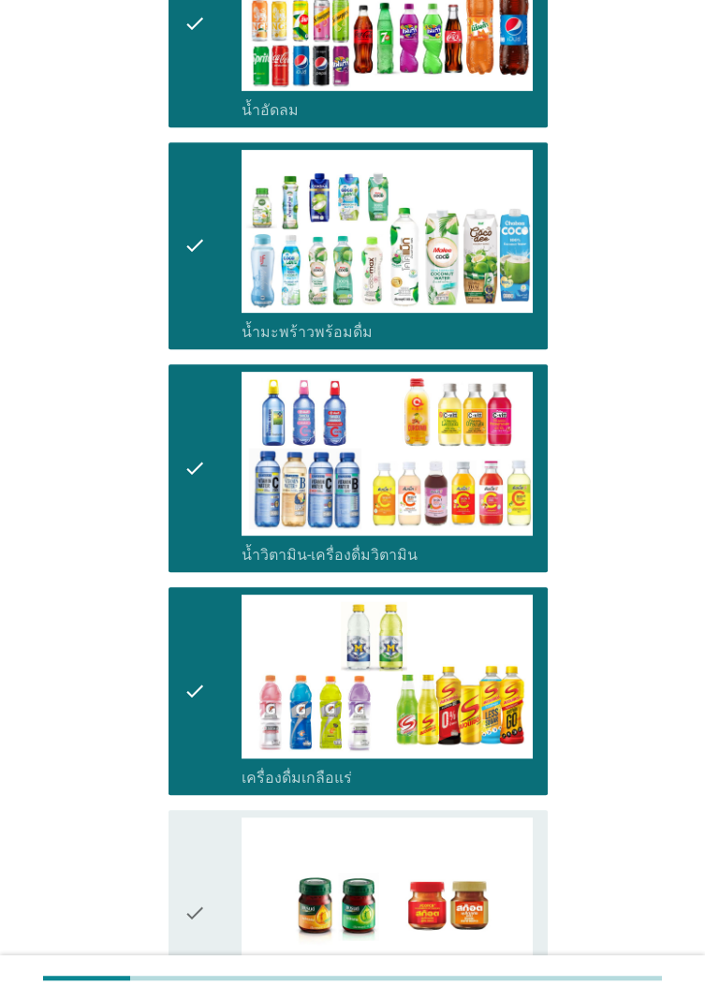
scroll to position [1620, 0]
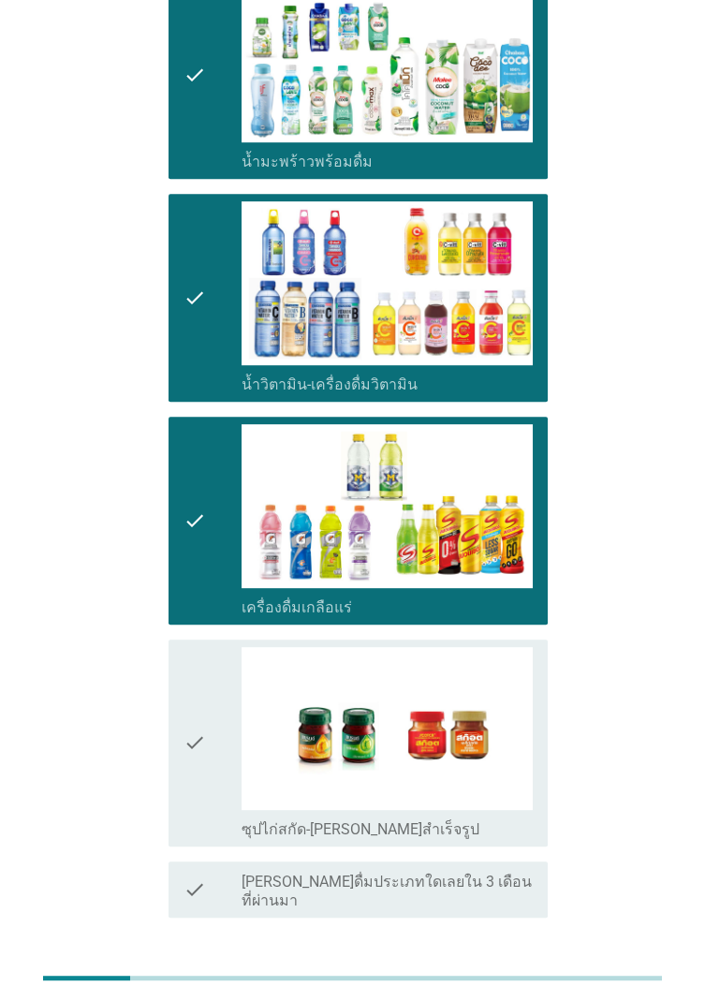
click at [185, 578] on icon "check" at bounding box center [195, 743] width 22 height 193
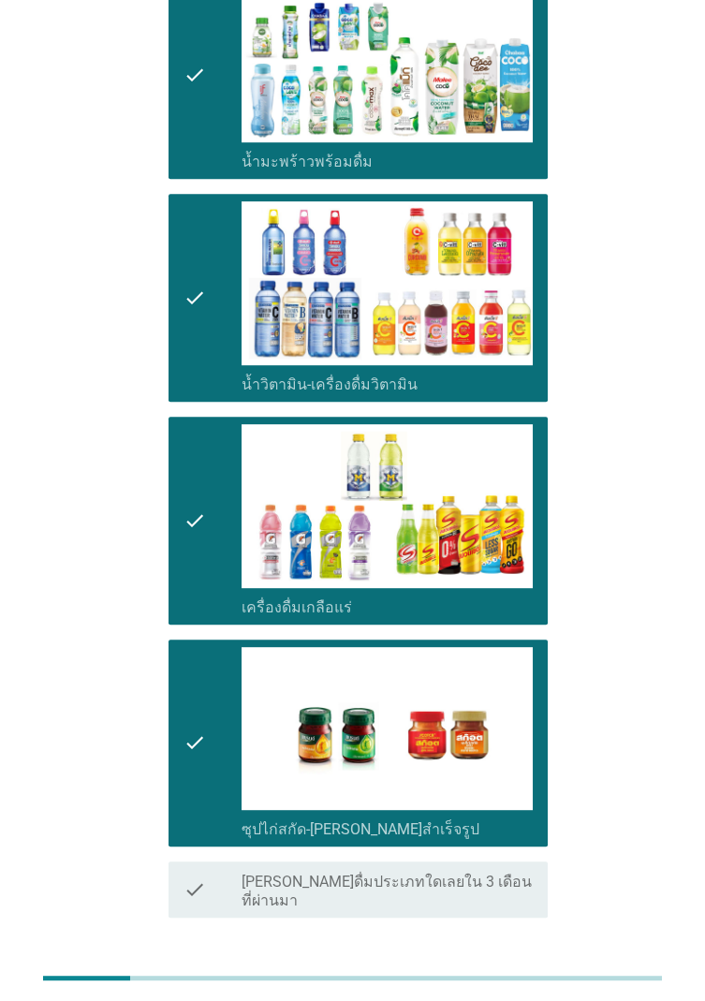
click at [532, 578] on button "ต่อไป" at bounding box center [499, 985] width 82 height 34
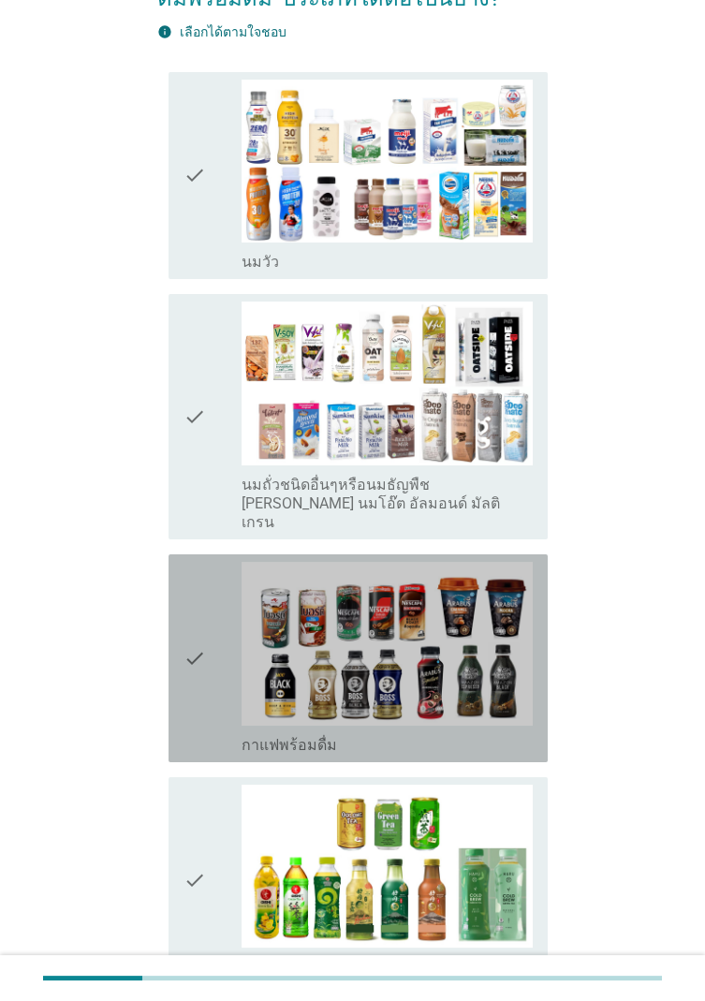
scroll to position [0, 0]
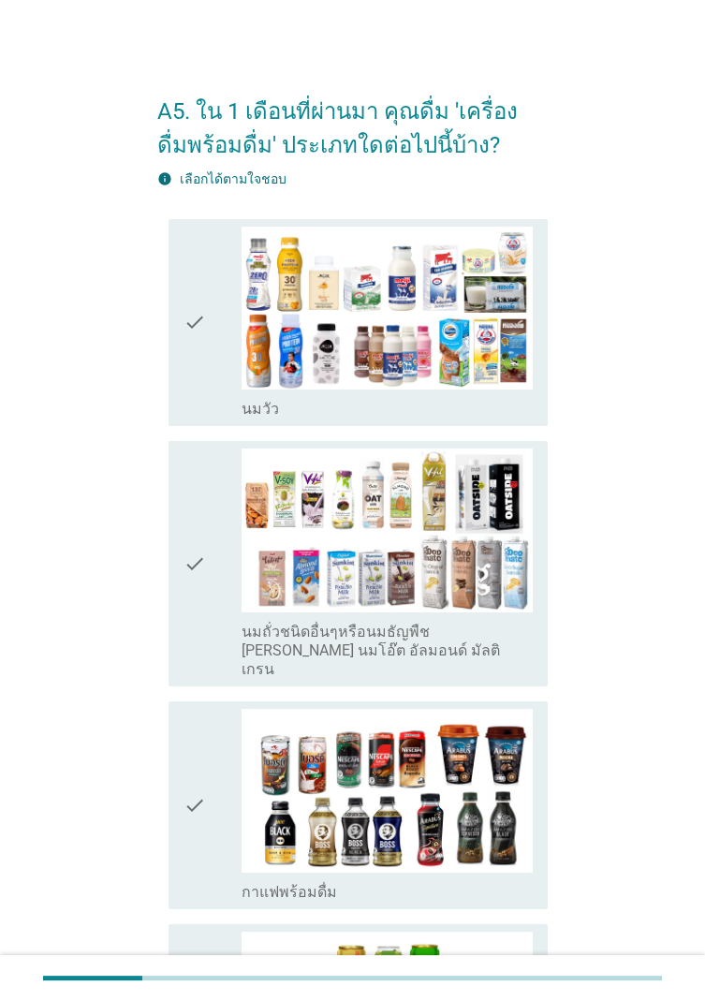
click at [210, 353] on div "check" at bounding box center [213, 323] width 58 height 193
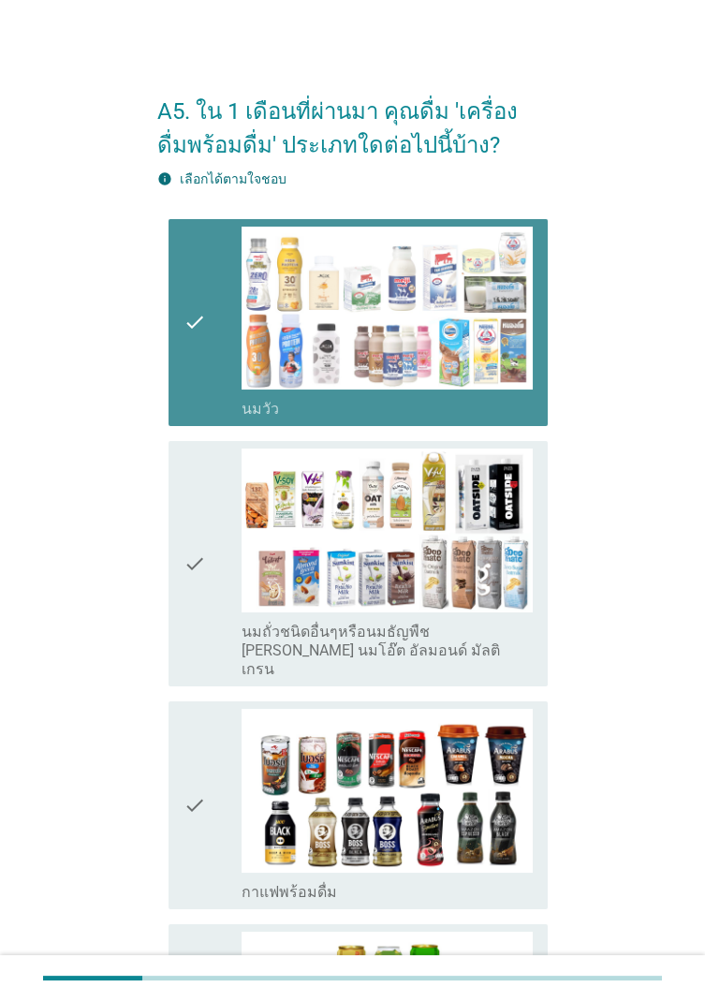
click at [244, 574] on img at bounding box center [387, 531] width 291 height 164
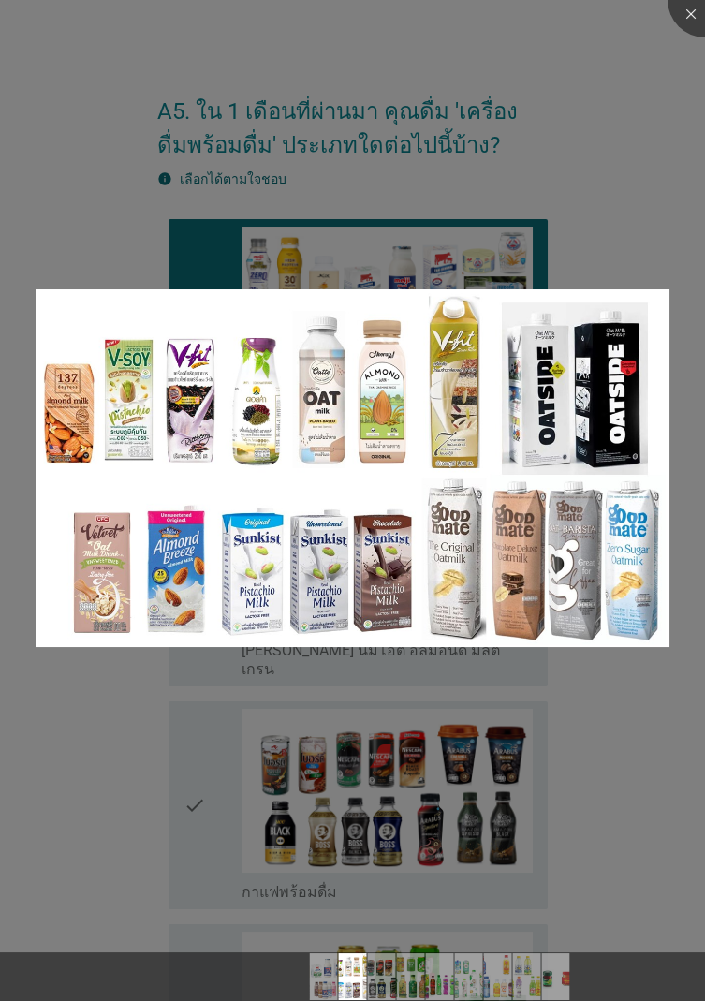
click at [642, 224] on div at bounding box center [352, 500] width 705 height 1001
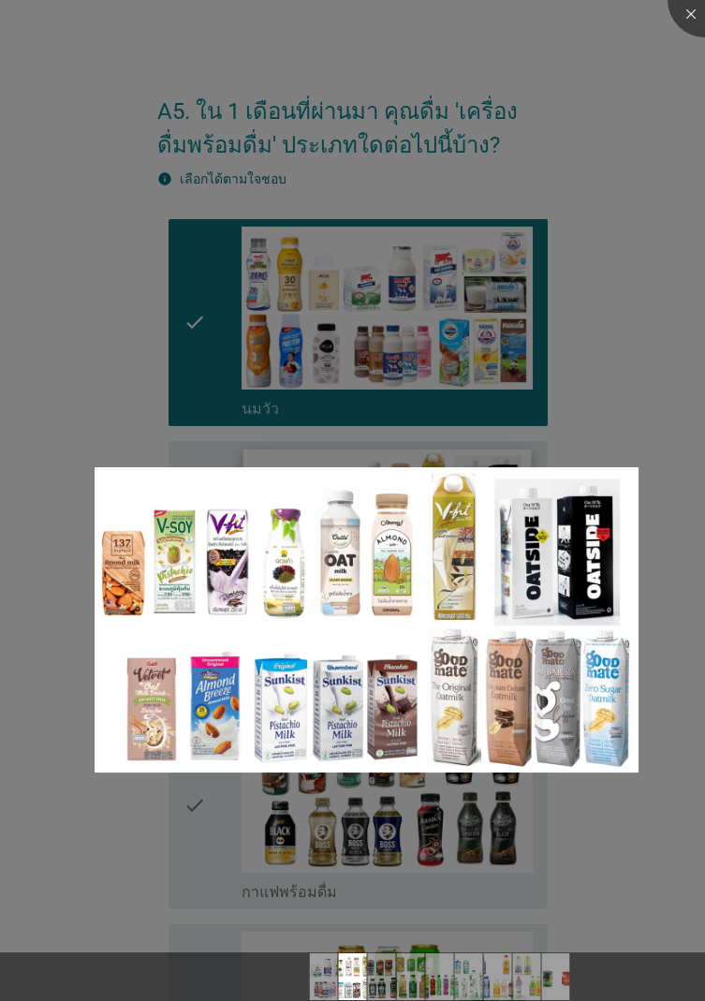
click at [651, 344] on div at bounding box center [352, 500] width 705 height 1001
click at [610, 578] on div at bounding box center [352, 500] width 705 height 1001
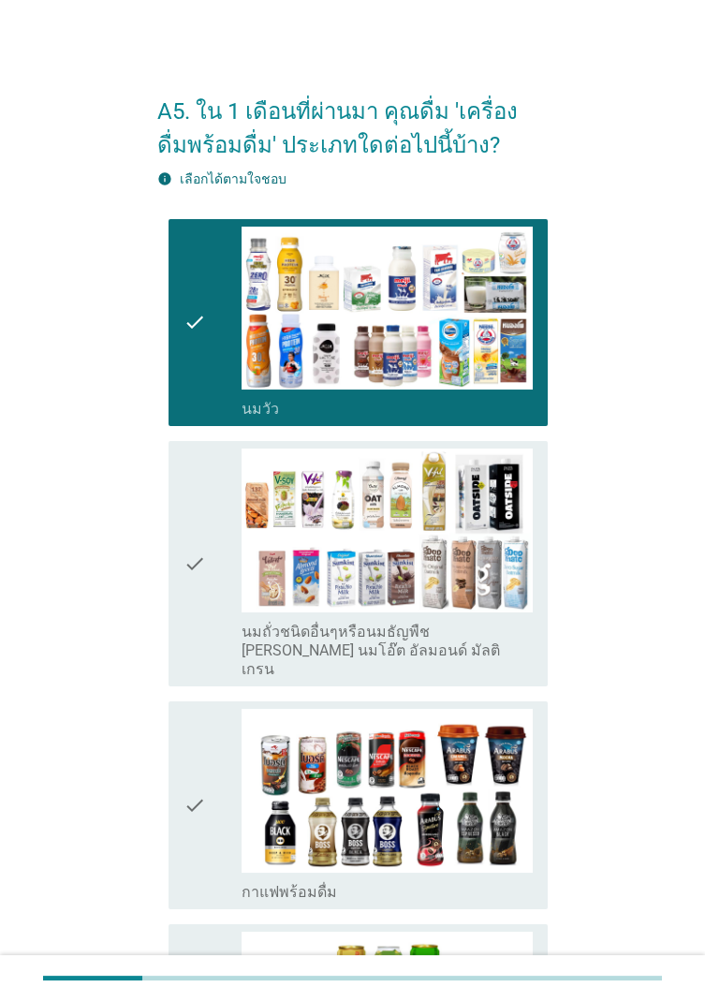
click at [215, 556] on div "check" at bounding box center [213, 564] width 58 height 230
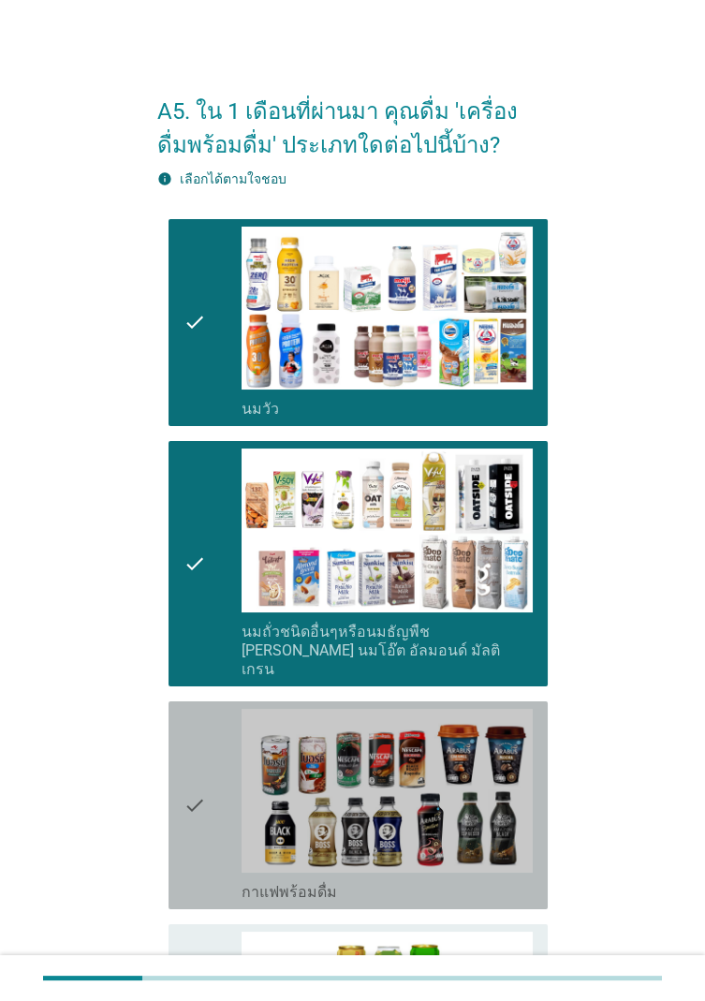
click at [196, 578] on icon "check" at bounding box center [195, 805] width 22 height 193
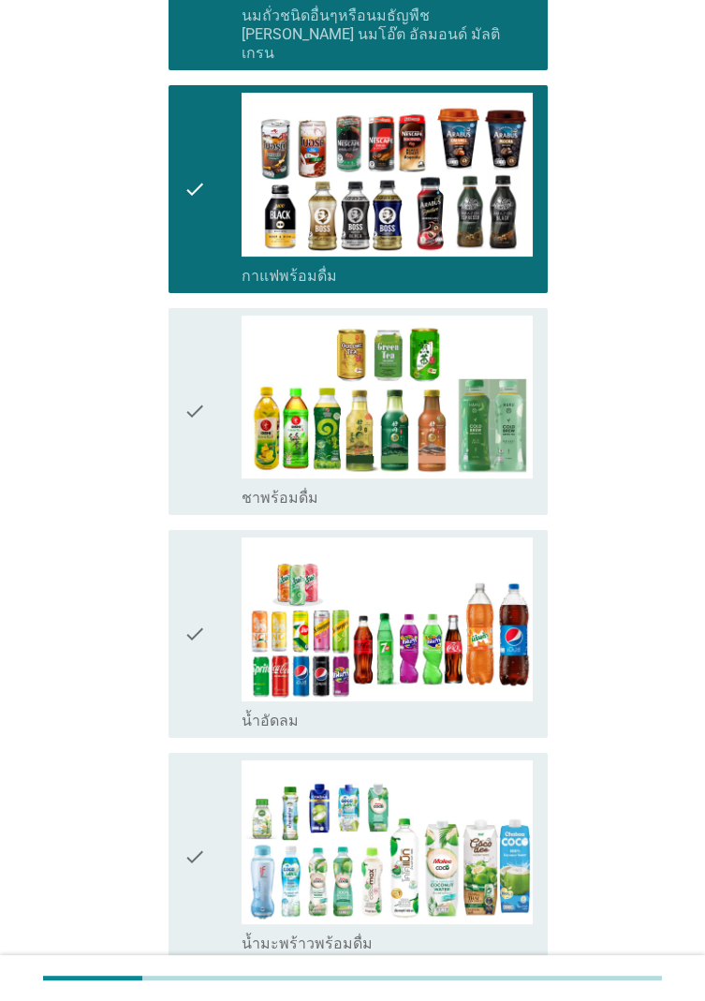
scroll to position [648, 0]
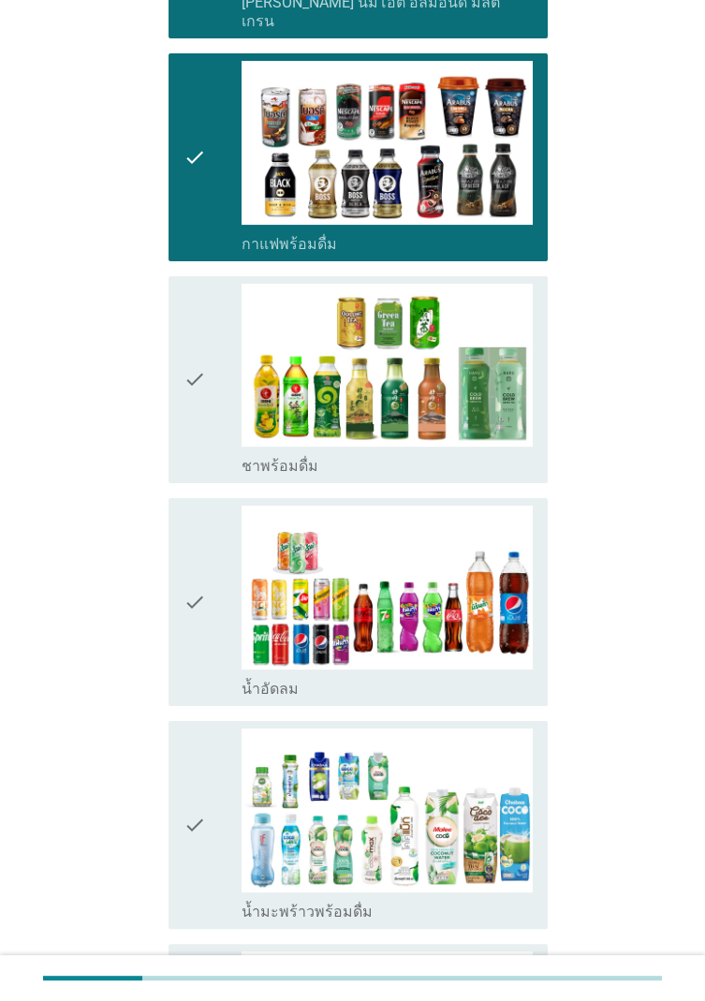
click at [223, 383] on div "check" at bounding box center [213, 380] width 58 height 193
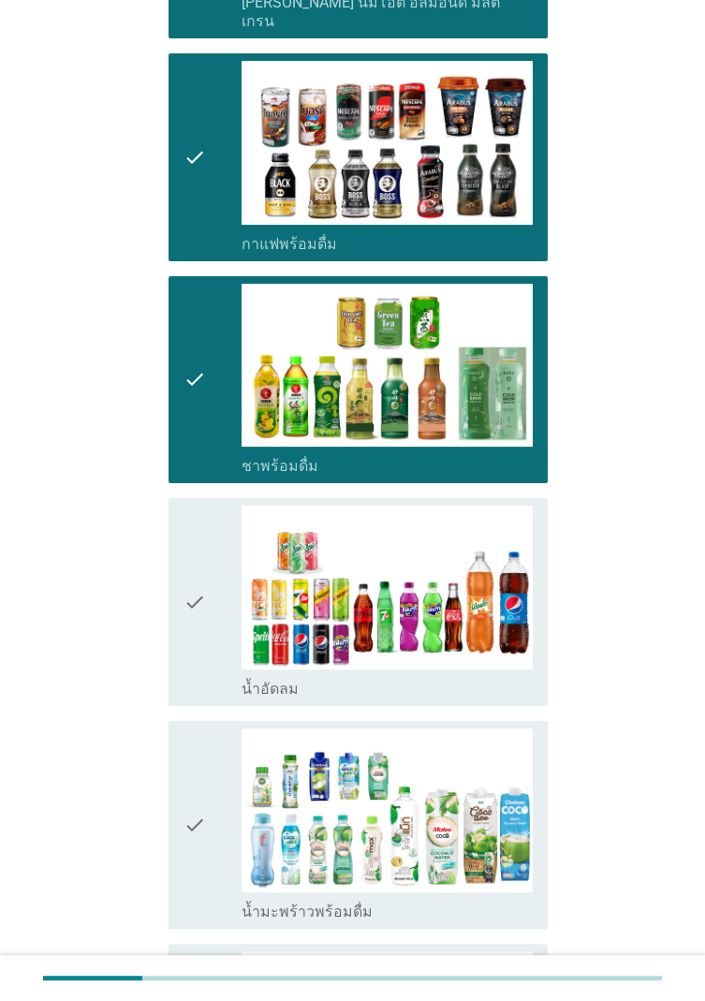
click at [215, 578] on div "check" at bounding box center [213, 602] width 58 height 193
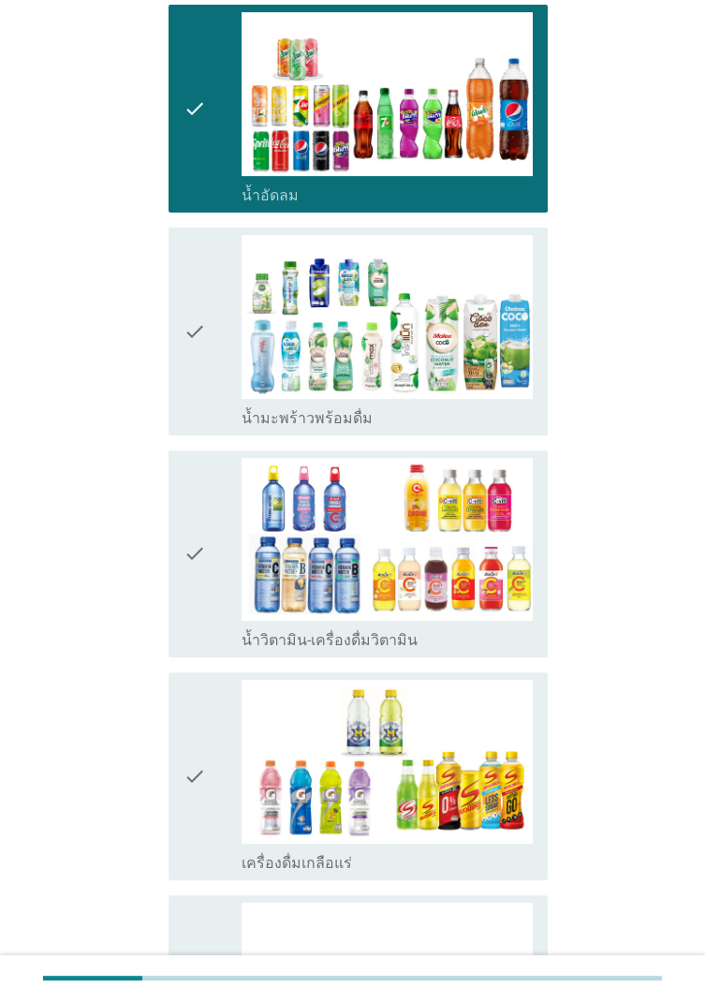
scroll to position [1142, 0]
click at [198, 349] on icon "check" at bounding box center [195, 331] width 22 height 193
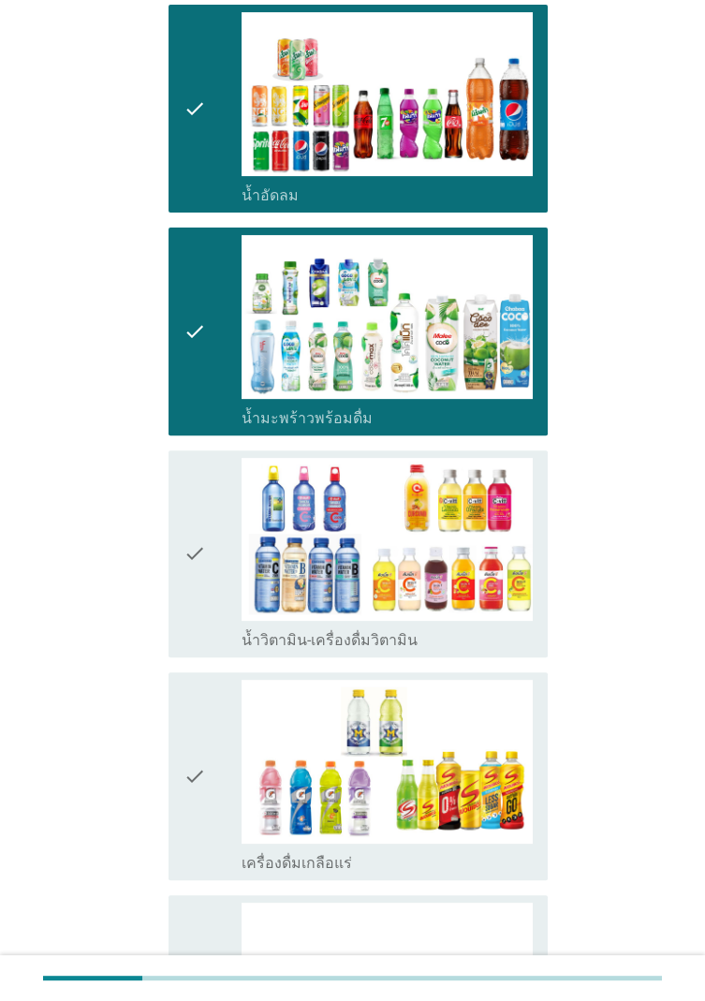
click at [214, 578] on div "check" at bounding box center [213, 999] width 58 height 193
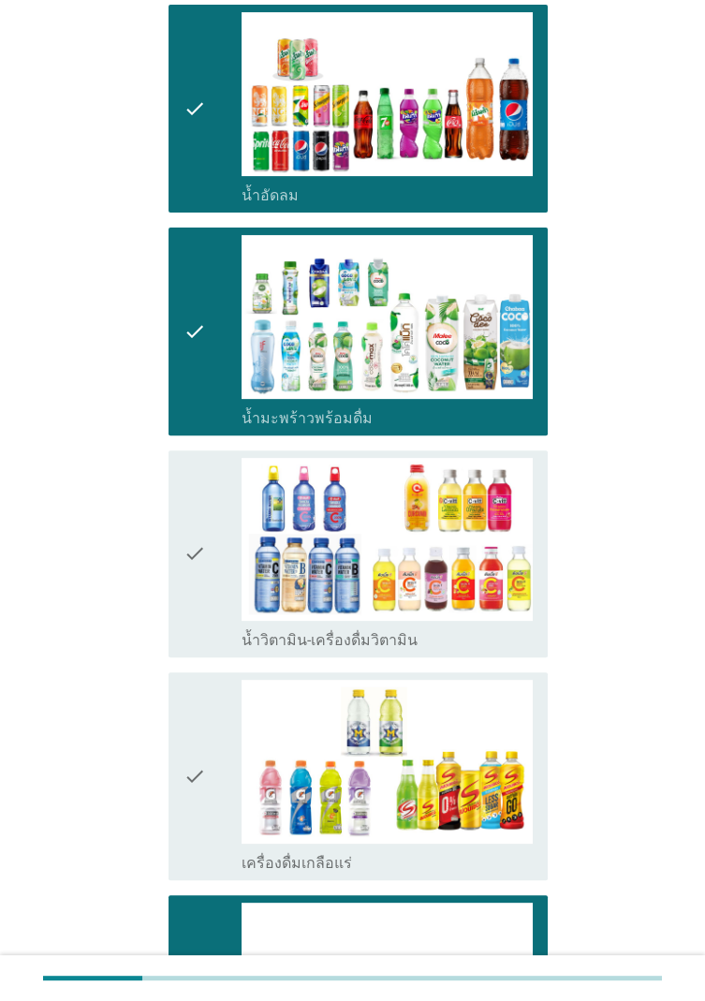
click at [212, 578] on div "check" at bounding box center [213, 776] width 58 height 193
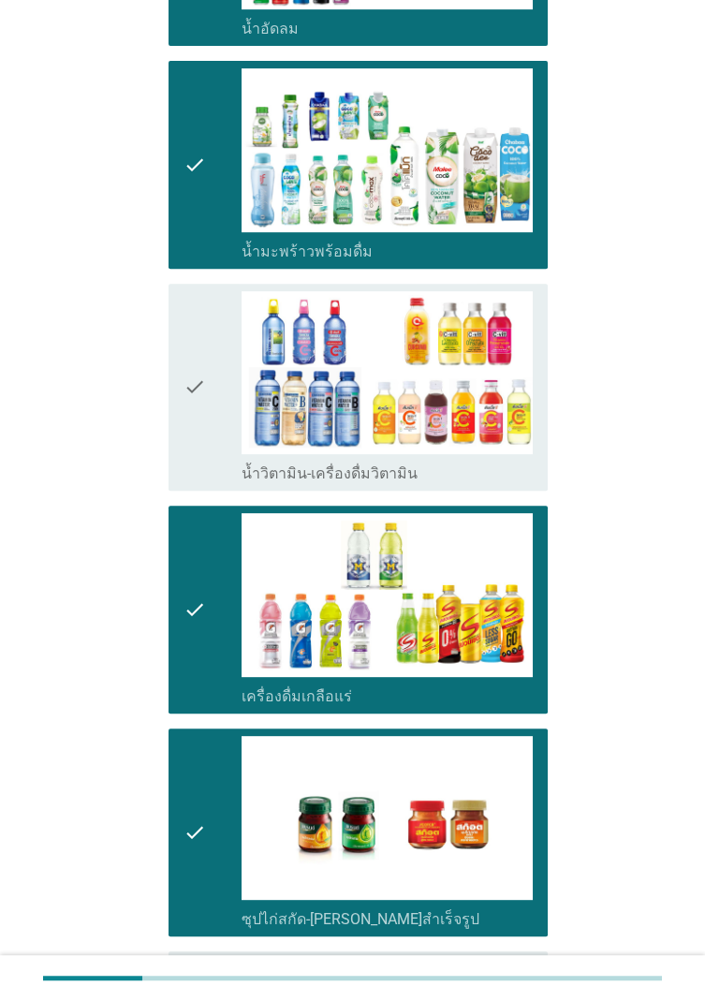
scroll to position [1397, 0]
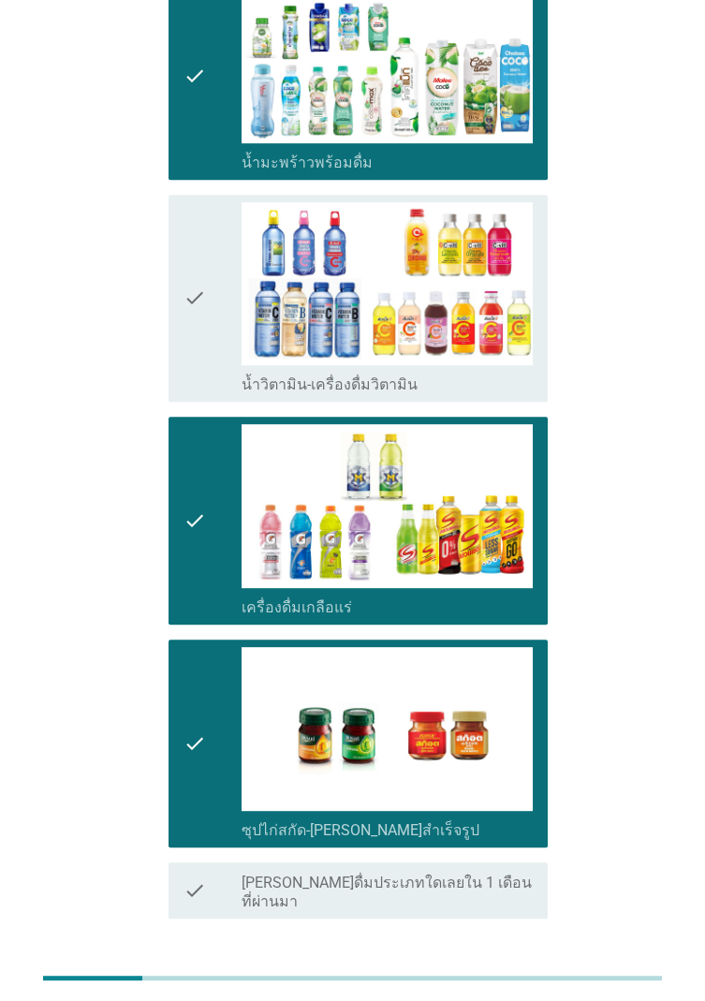
click at [519, 578] on div "ต่อไป" at bounding box center [499, 986] width 52 height 22
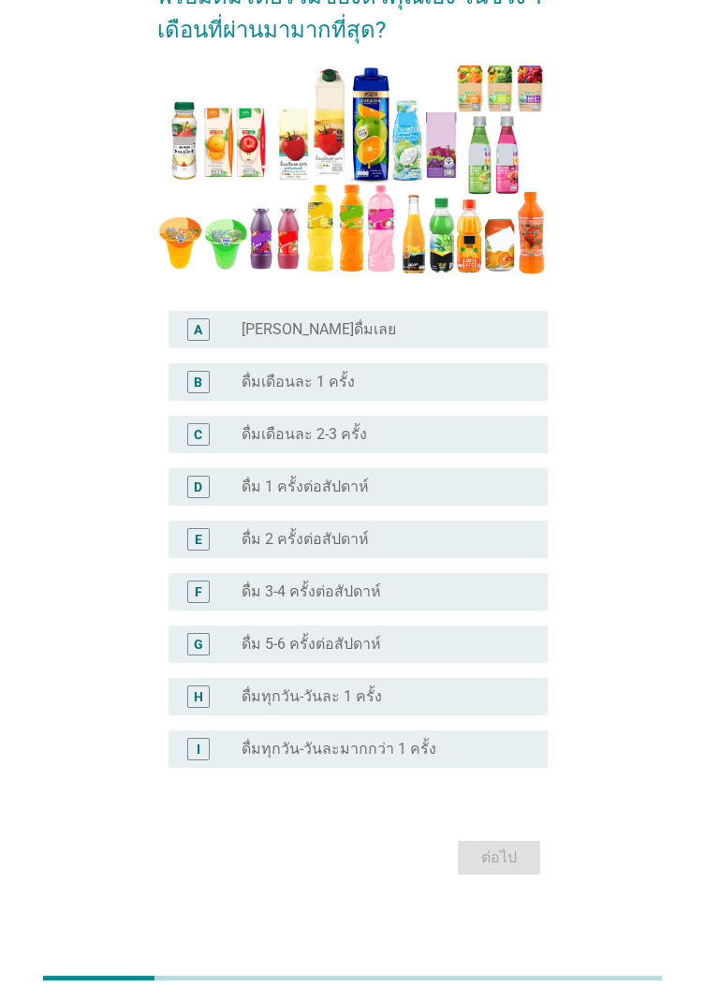
scroll to position [0, 0]
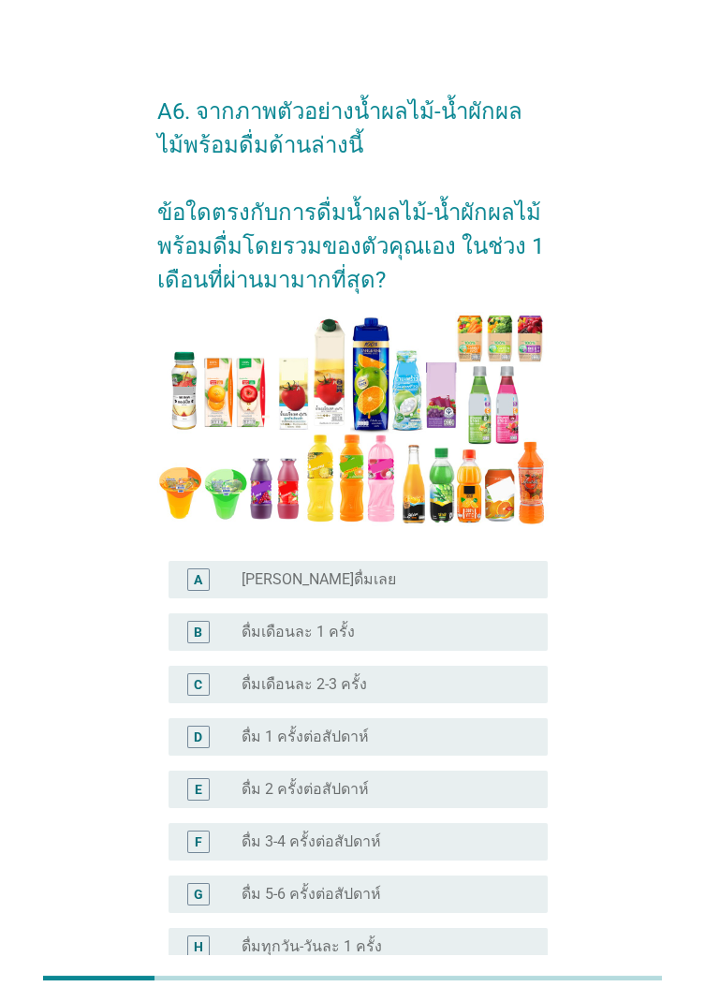
click at [506, 572] on div "radio_button_unchecked [PERSON_NAME]ดื่มเลย" at bounding box center [380, 579] width 276 height 19
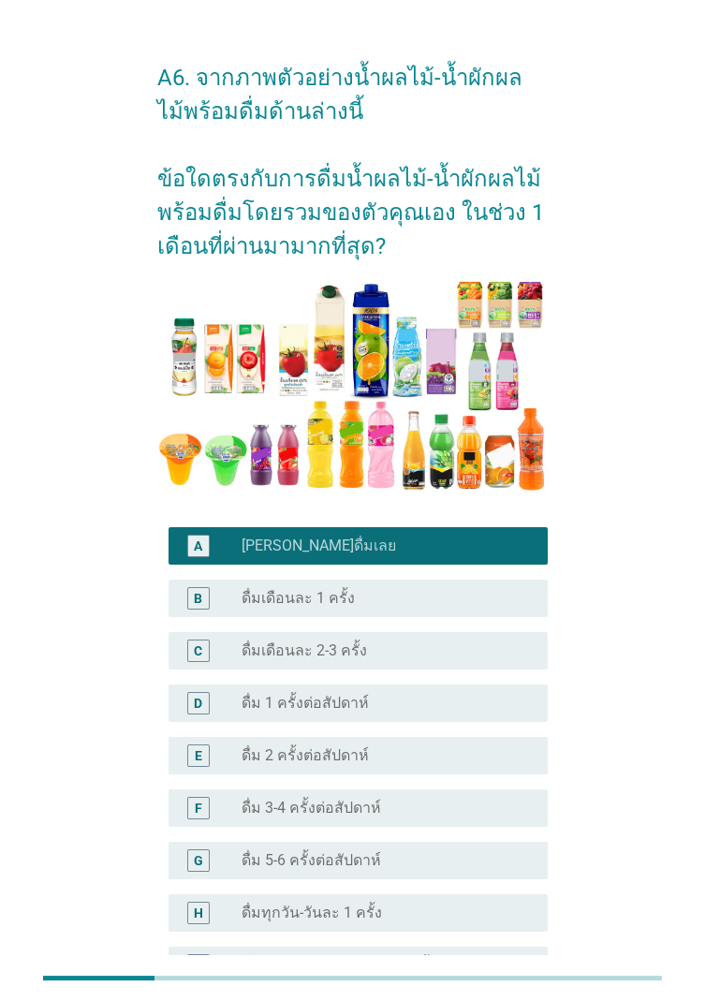
scroll to position [159, 0]
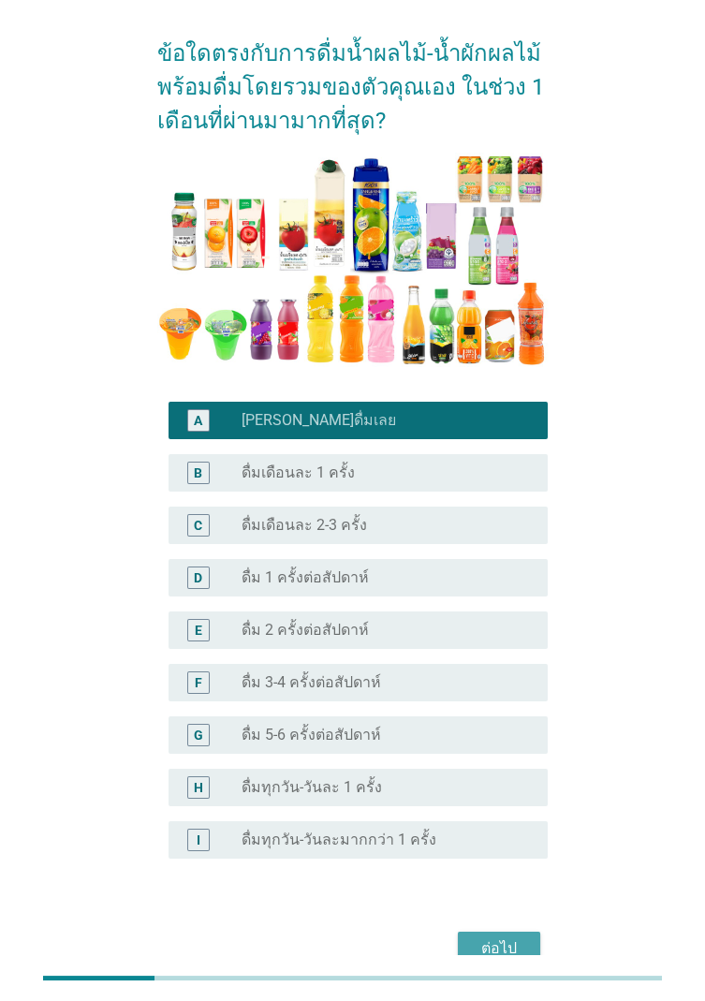
click at [498, 578] on div "ต่อไป" at bounding box center [499, 948] width 52 height 22
